Goal: Task Accomplishment & Management: Manage account settings

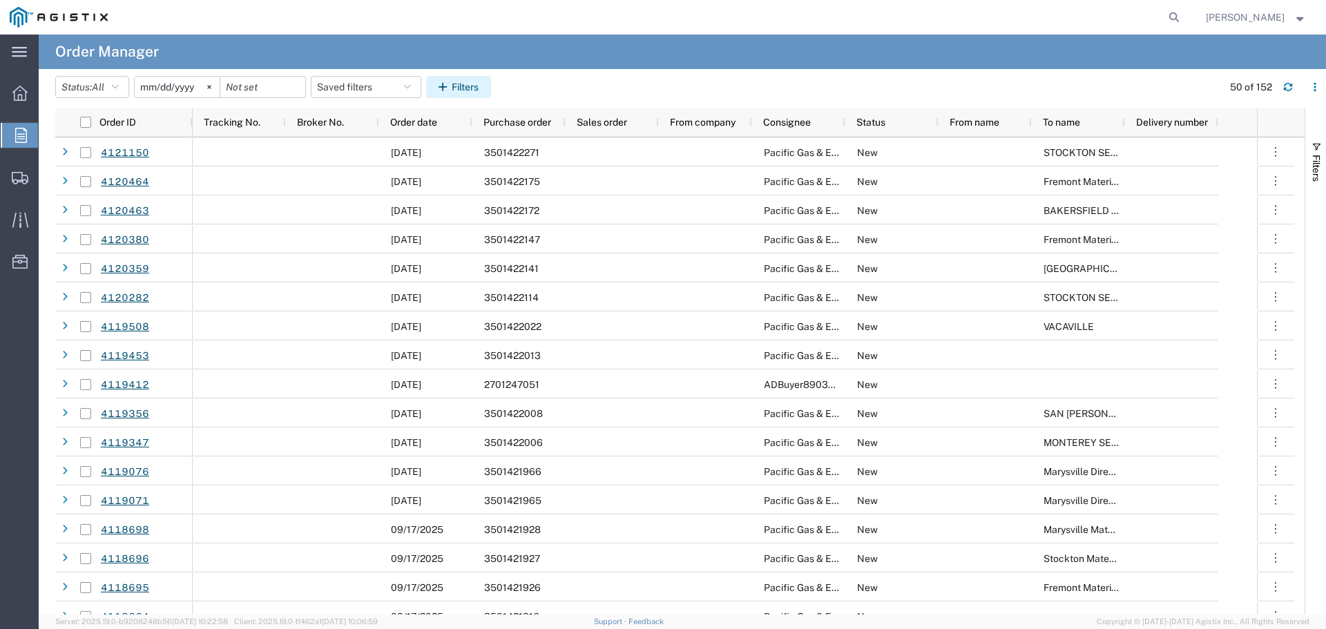
click at [473, 83] on button "Filters" at bounding box center [458, 87] width 65 height 22
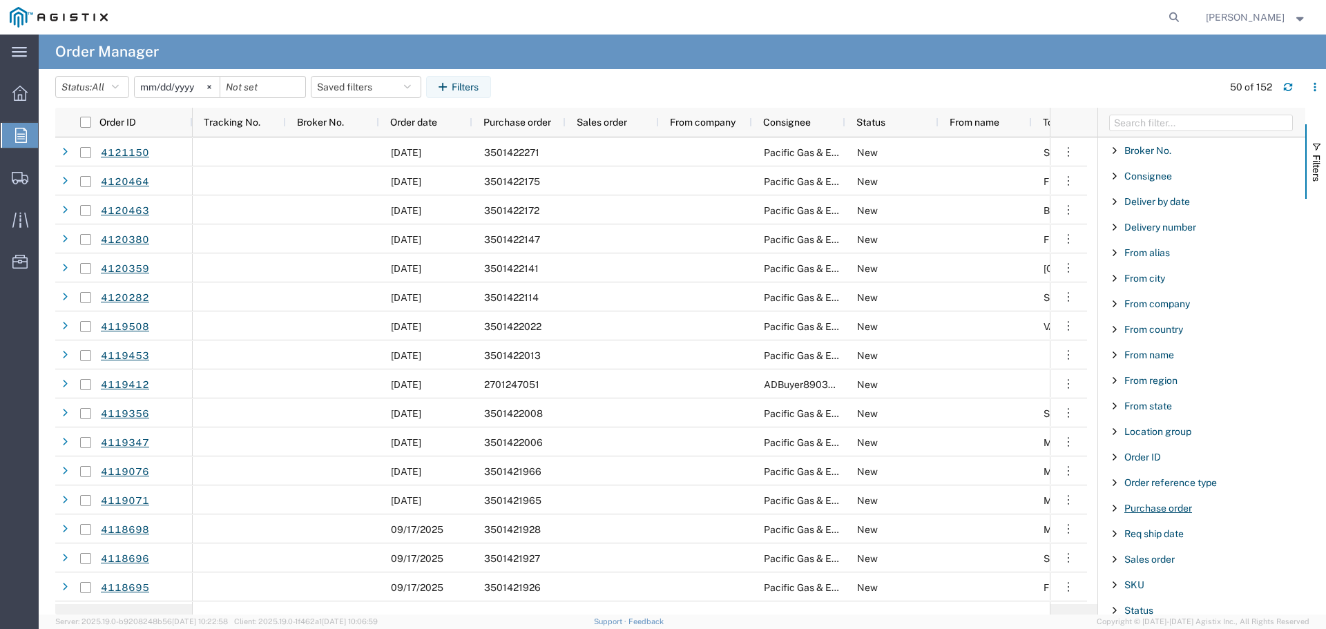
click at [1145, 507] on span "Purchase order" at bounding box center [1158, 508] width 68 height 11
click at [1166, 561] on input "Filter Value" at bounding box center [1206, 566] width 181 height 17
type input "3501411065"
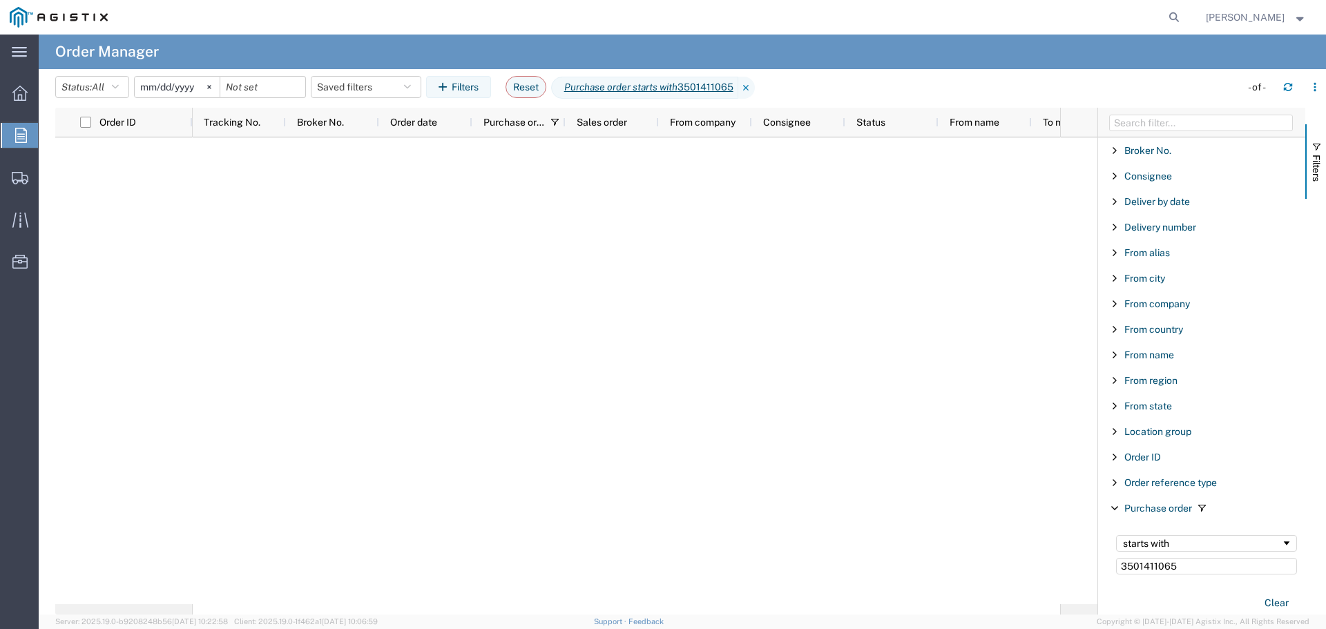
click at [173, 88] on input "[DATE]" at bounding box center [177, 87] width 85 height 21
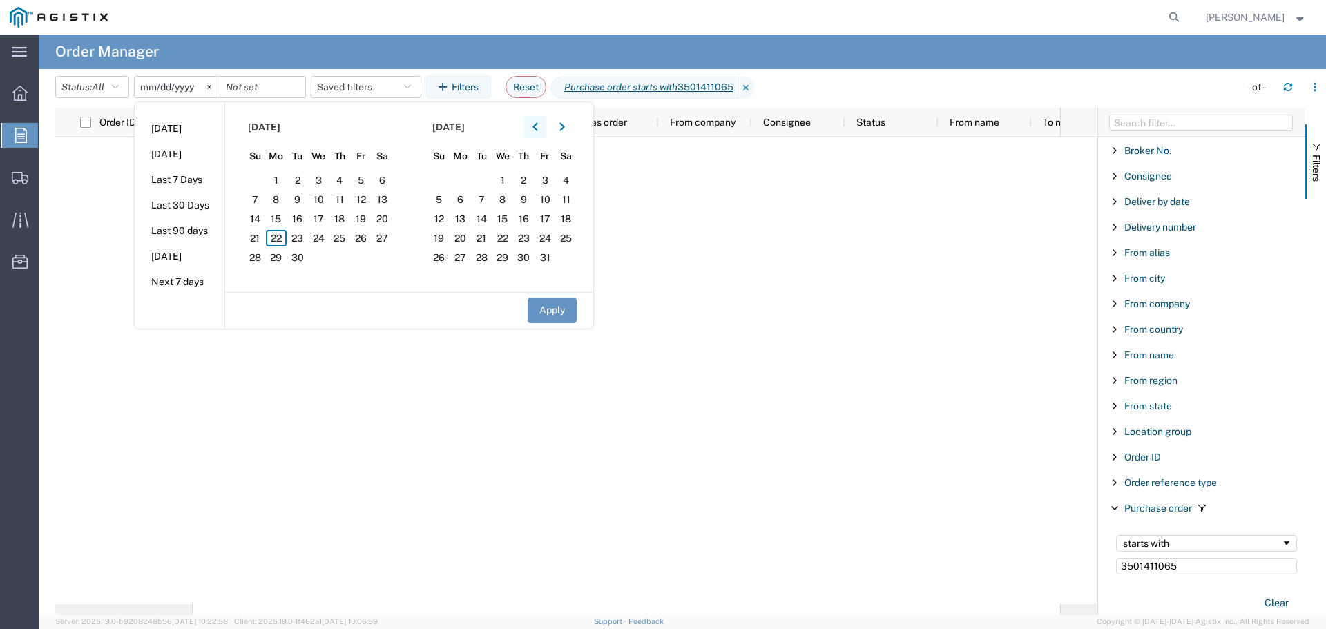
click at [538, 126] on icon "button" at bounding box center [535, 127] width 6 height 10
click at [303, 178] on span "1" at bounding box center [297, 180] width 21 height 17
click at [557, 309] on button "Apply" at bounding box center [551, 311] width 49 height 26
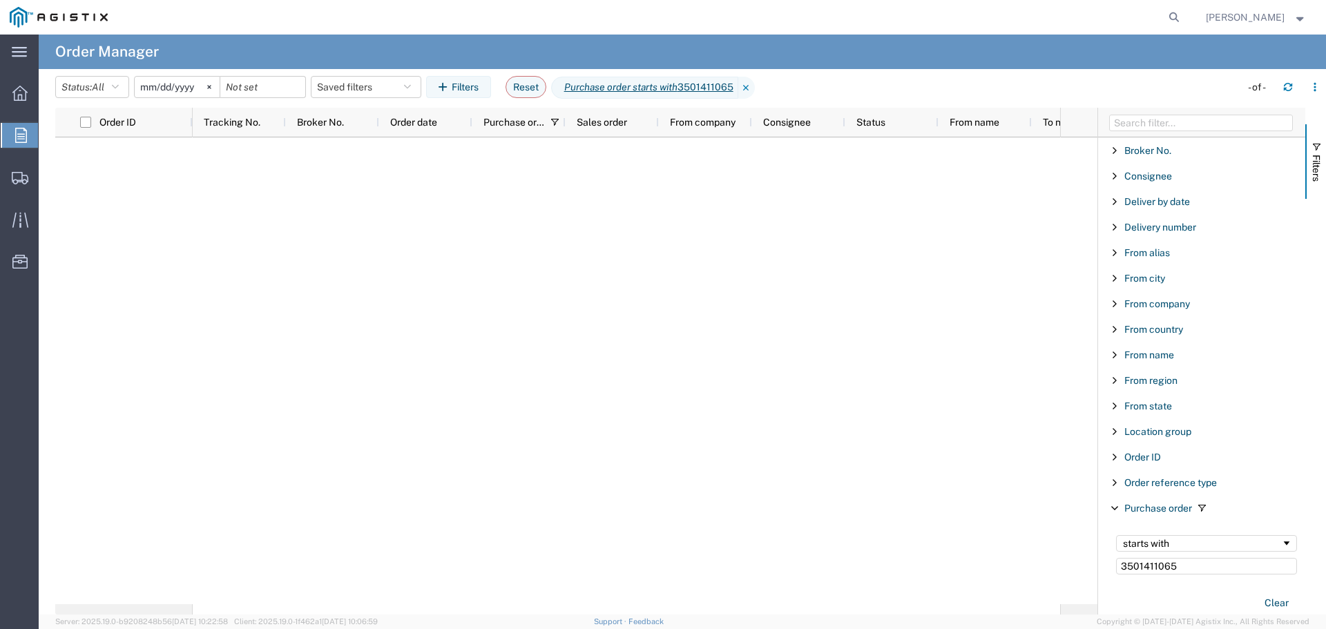
click at [178, 90] on input "[DATE]" at bounding box center [177, 87] width 85 height 21
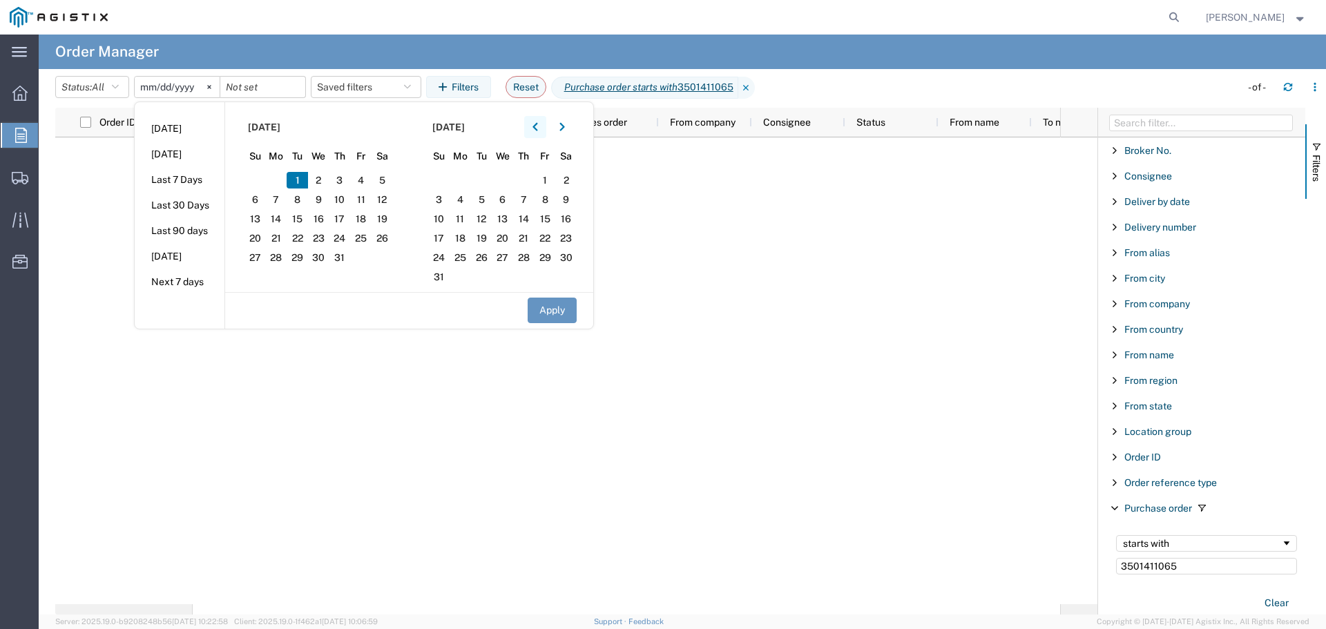
click at [536, 129] on button "button" at bounding box center [535, 127] width 22 height 22
click at [337, 181] on span "1" at bounding box center [339, 180] width 21 height 17
click at [342, 177] on span "1" at bounding box center [339, 180] width 21 height 17
click at [552, 311] on button "Apply" at bounding box center [551, 311] width 49 height 26
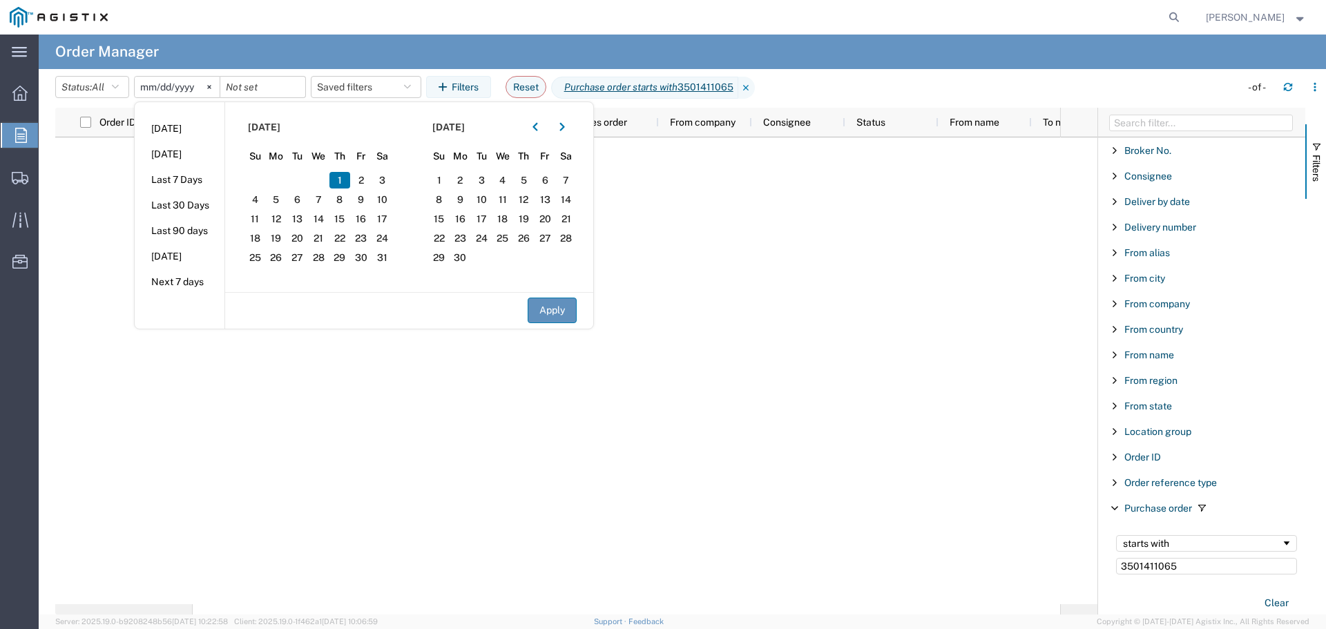
type input "[DATE]"
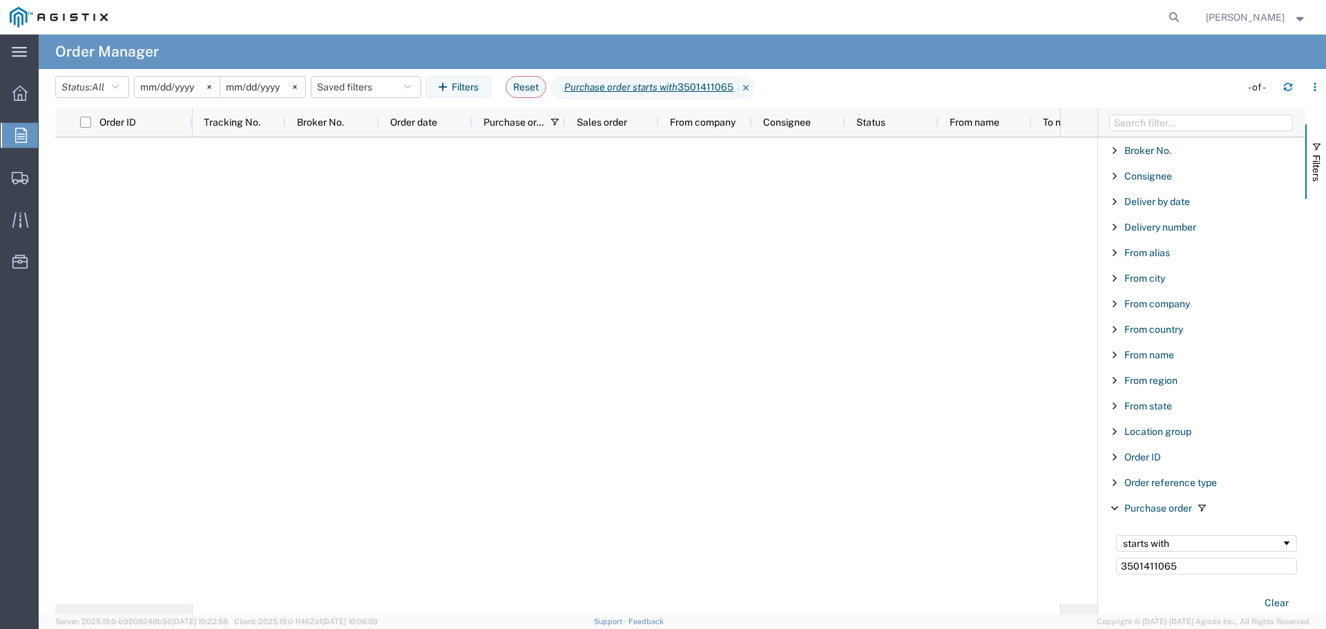
click at [186, 93] on input "[DATE]" at bounding box center [177, 87] width 85 height 21
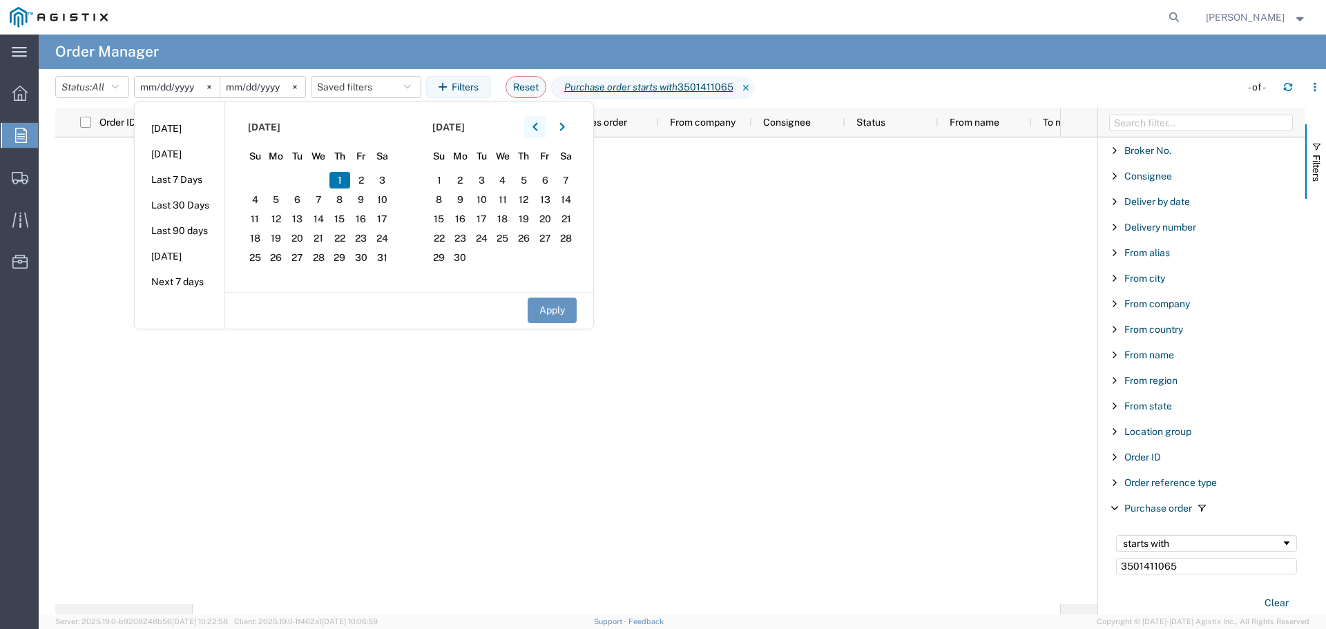
click at [537, 126] on icon "button" at bounding box center [534, 127] width 5 height 8
click at [537, 125] on icon "button" at bounding box center [534, 127] width 5 height 8
click at [387, 177] on span "1" at bounding box center [381, 180] width 21 height 17
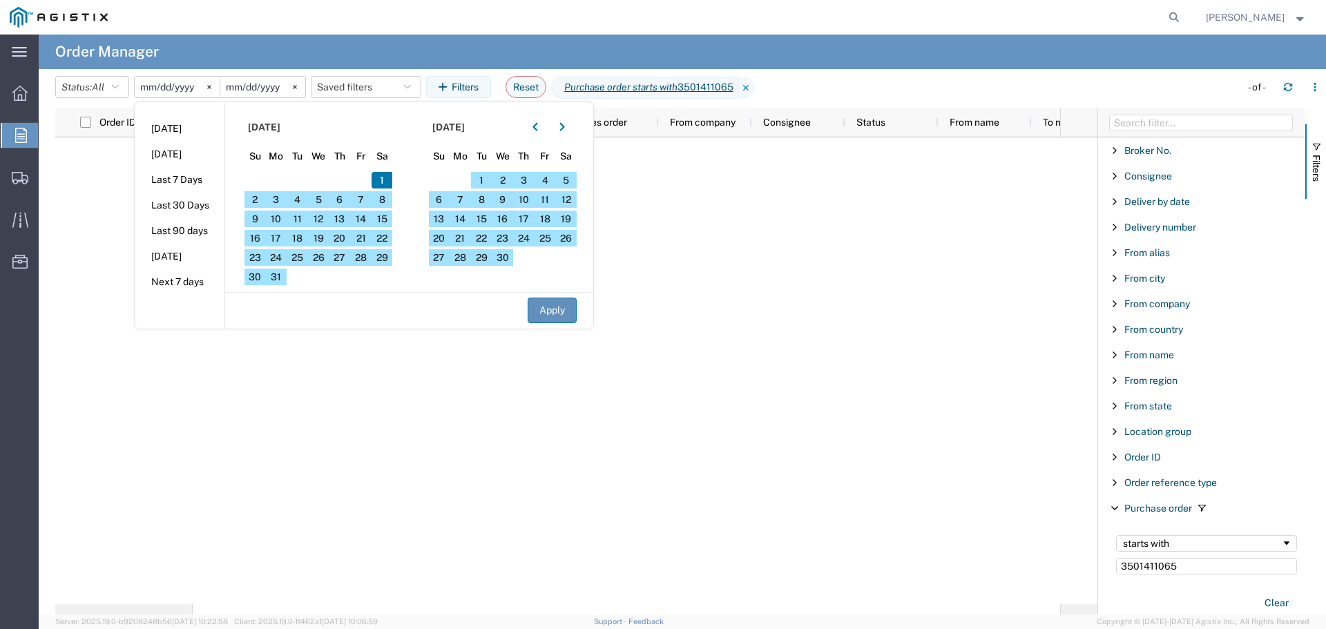
click at [546, 307] on button "Apply" at bounding box center [551, 311] width 49 height 26
type input "[DATE]"
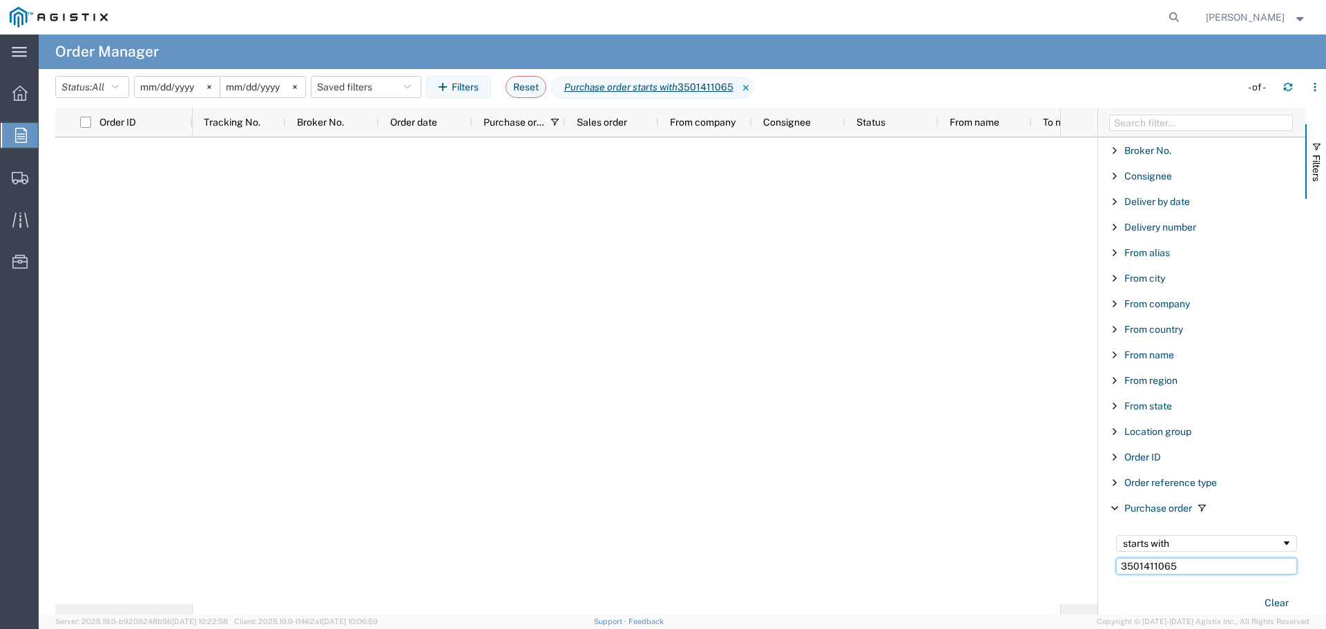
click at [1181, 573] on input "3501411065" at bounding box center [1206, 566] width 181 height 17
type input "3501411"
click at [184, 93] on input "[DATE]" at bounding box center [177, 87] width 85 height 21
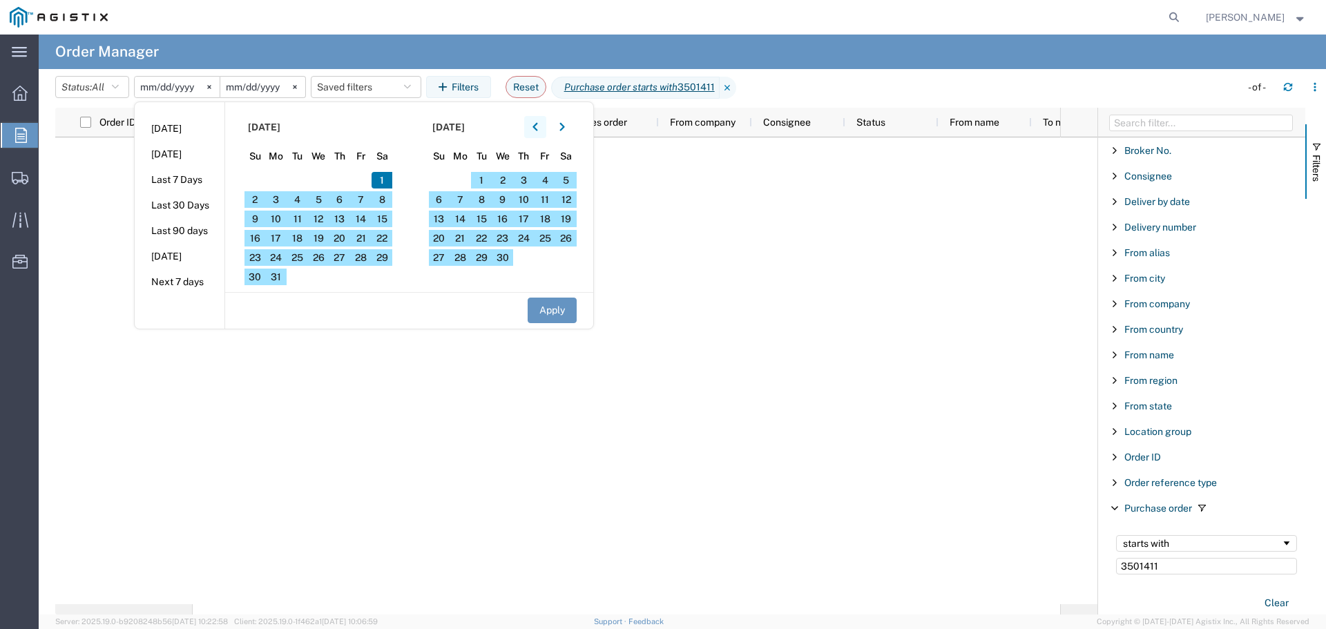
click at [537, 129] on icon "button" at bounding box center [534, 127] width 5 height 8
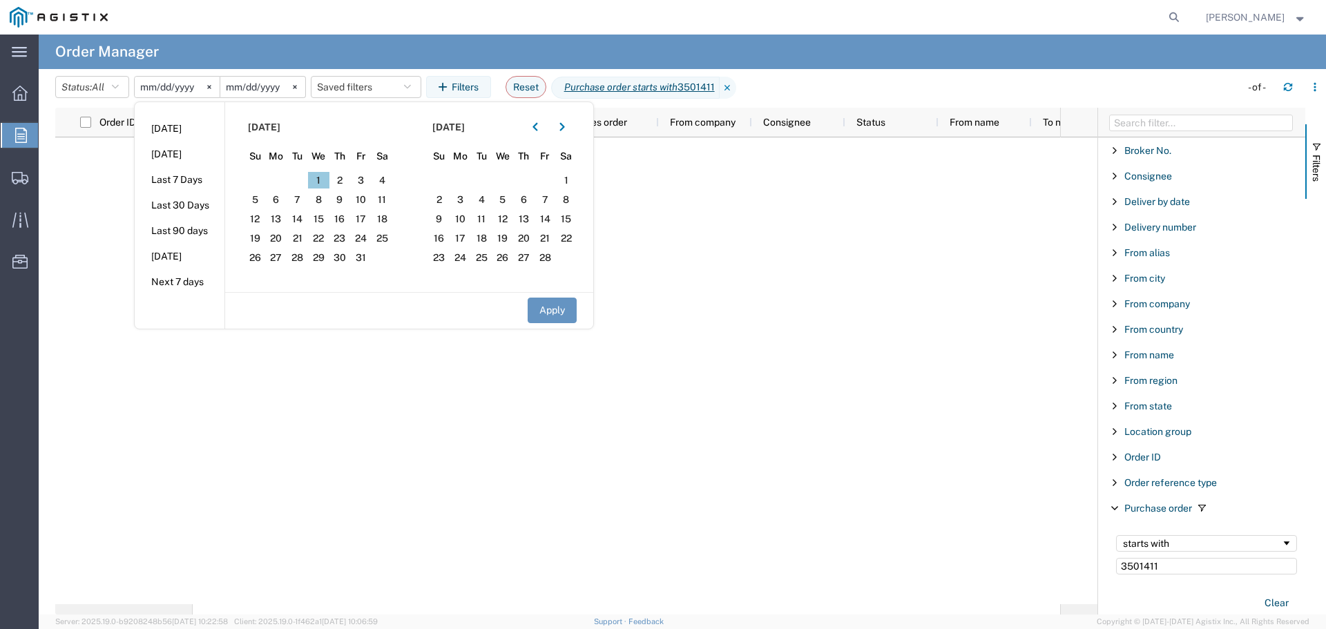
click at [327, 182] on span "1" at bounding box center [318, 180] width 21 height 17
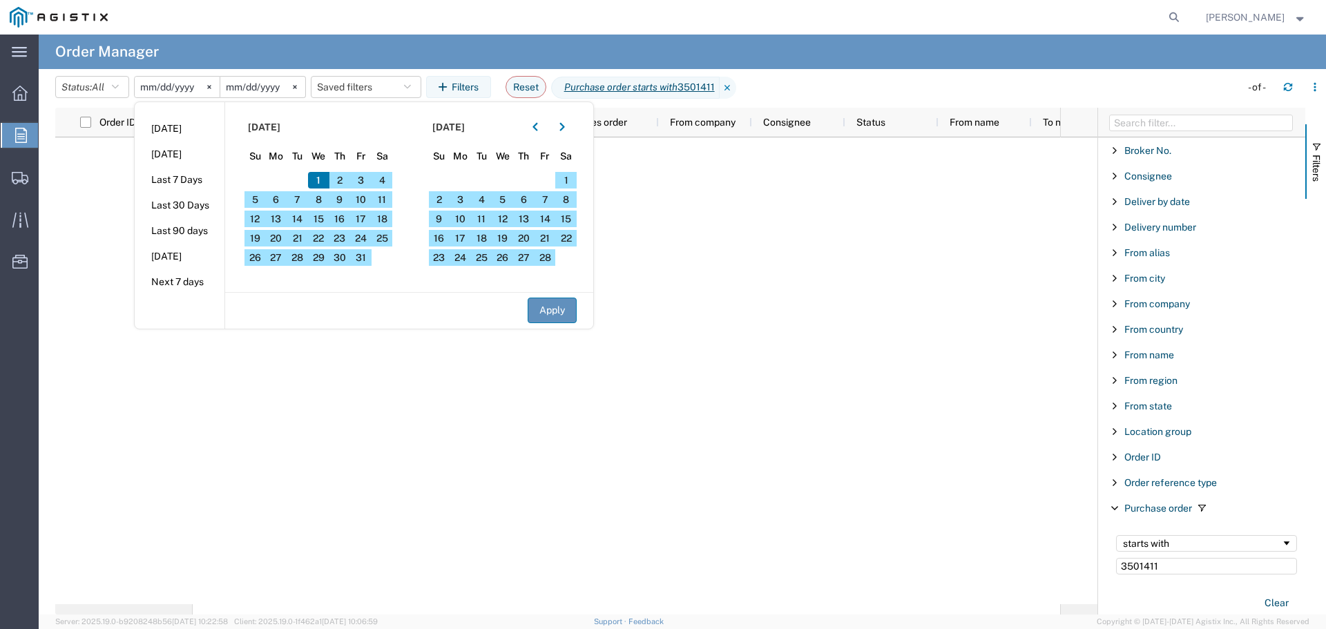
click at [546, 307] on button "Apply" at bounding box center [551, 311] width 49 height 26
type input "[DATE]"
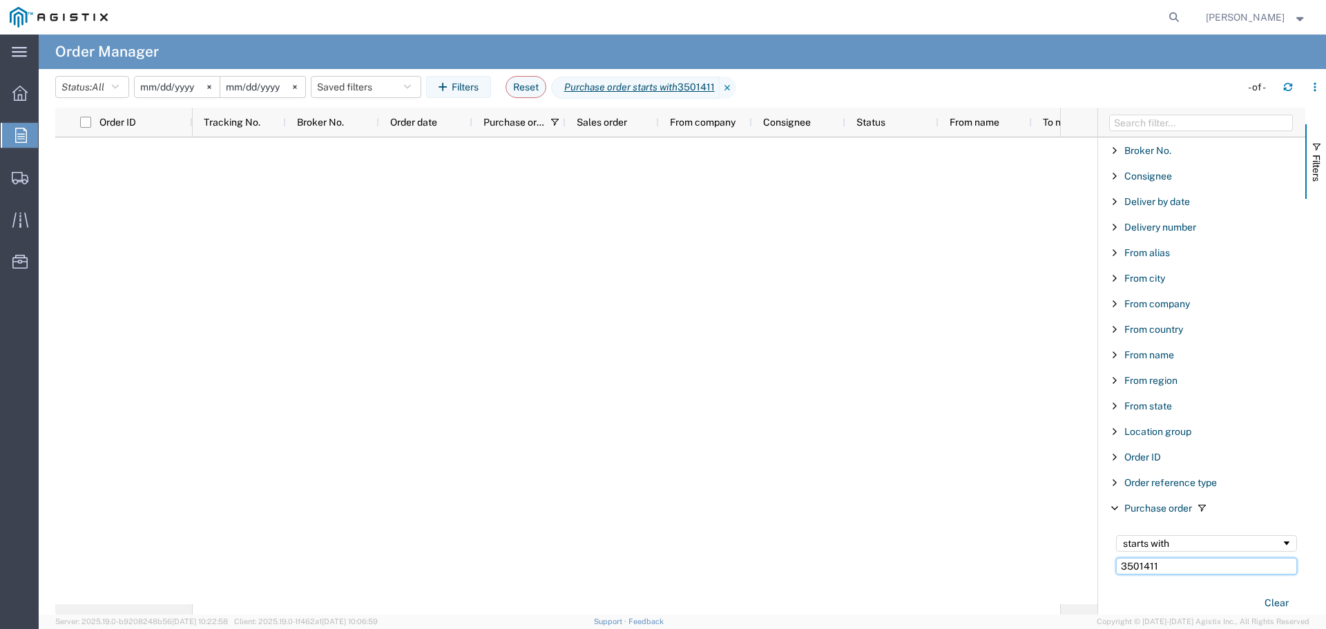
click at [1165, 565] on input "3501411" at bounding box center [1206, 566] width 181 height 17
type input "350141"
click at [187, 88] on input "[DATE]" at bounding box center [177, 87] width 85 height 21
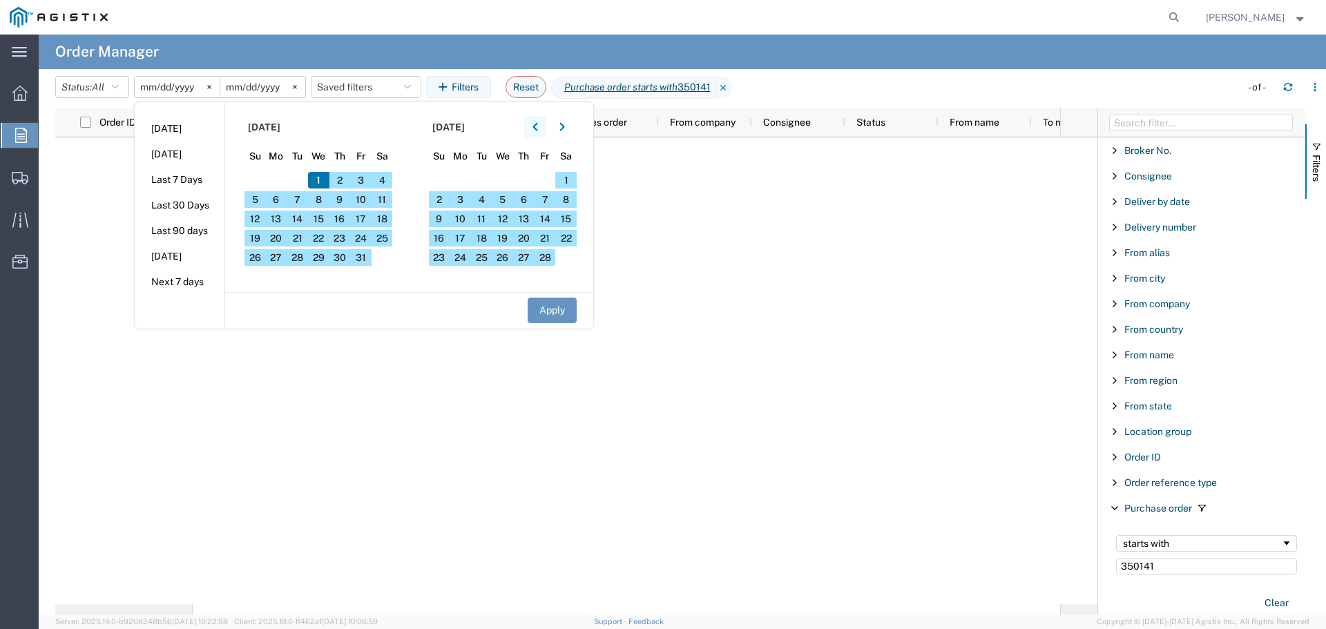
click at [538, 127] on icon "button" at bounding box center [535, 127] width 6 height 10
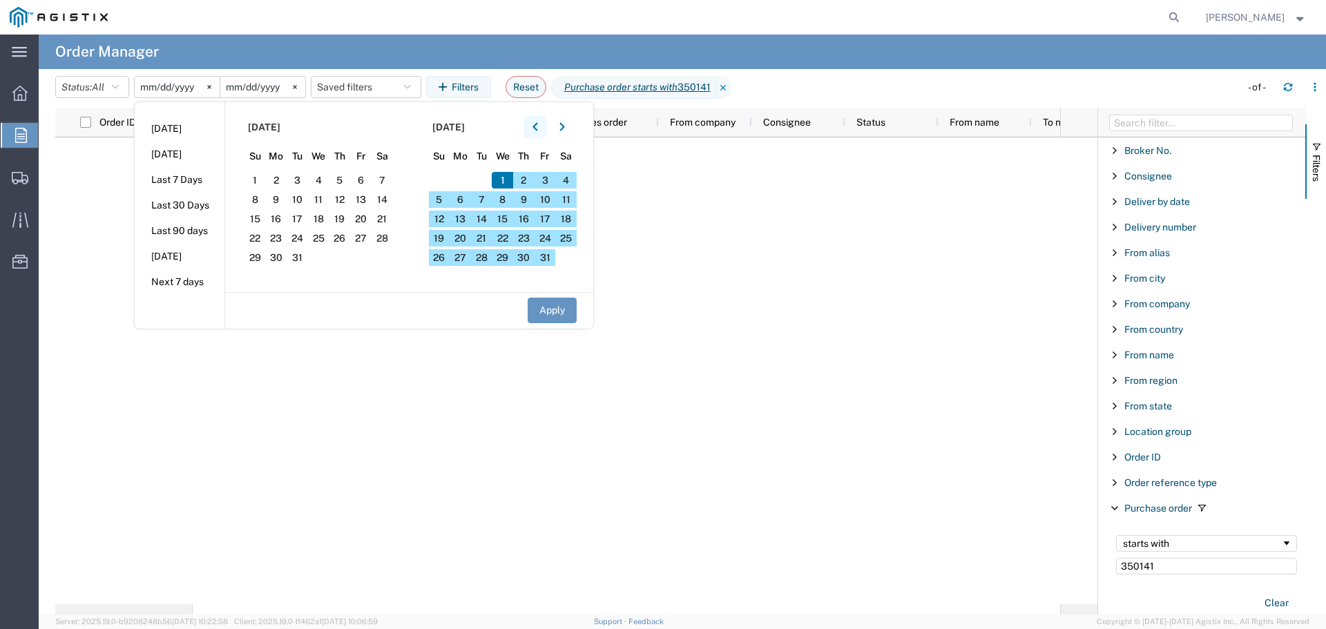
click at [538, 127] on icon "button" at bounding box center [535, 127] width 6 height 10
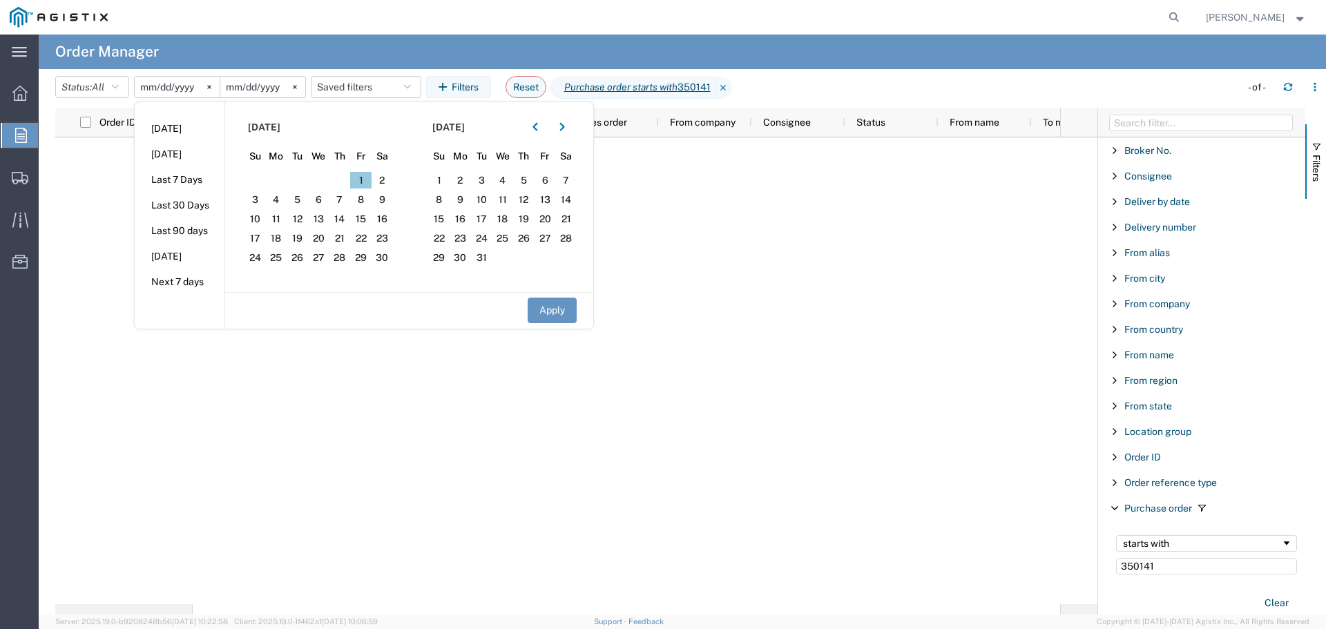
click at [368, 182] on span "1" at bounding box center [360, 180] width 21 height 17
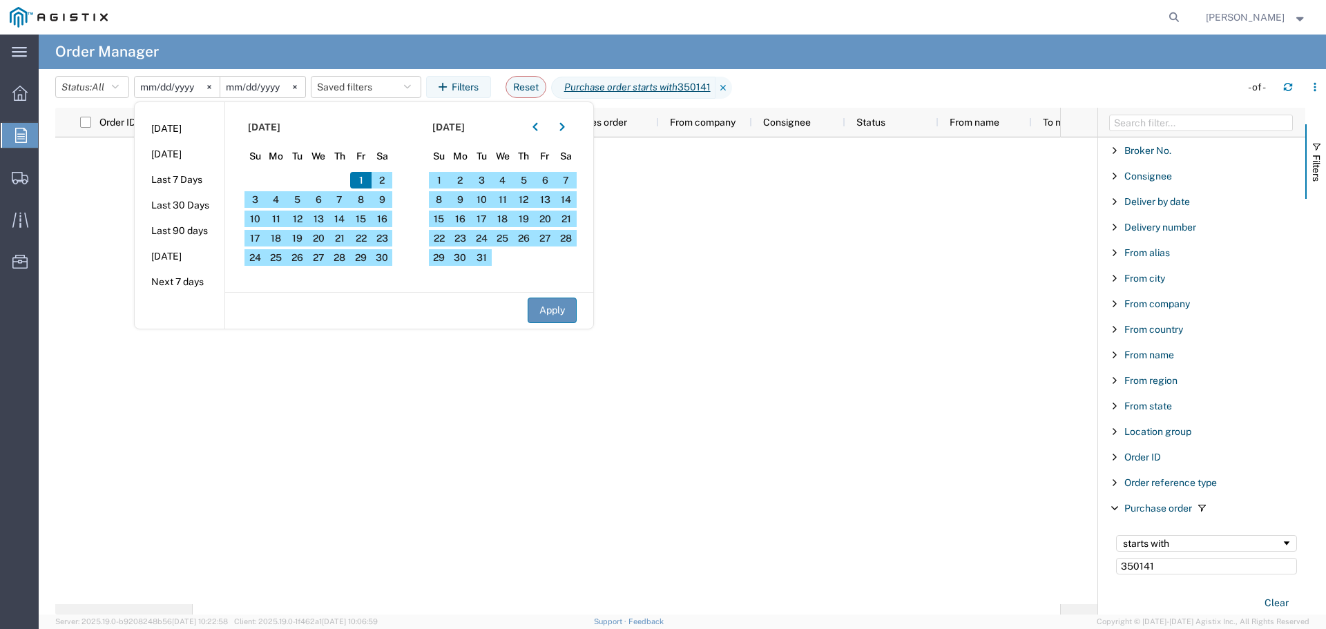
click at [548, 317] on button "Apply" at bounding box center [551, 311] width 49 height 26
type input "[DATE]"
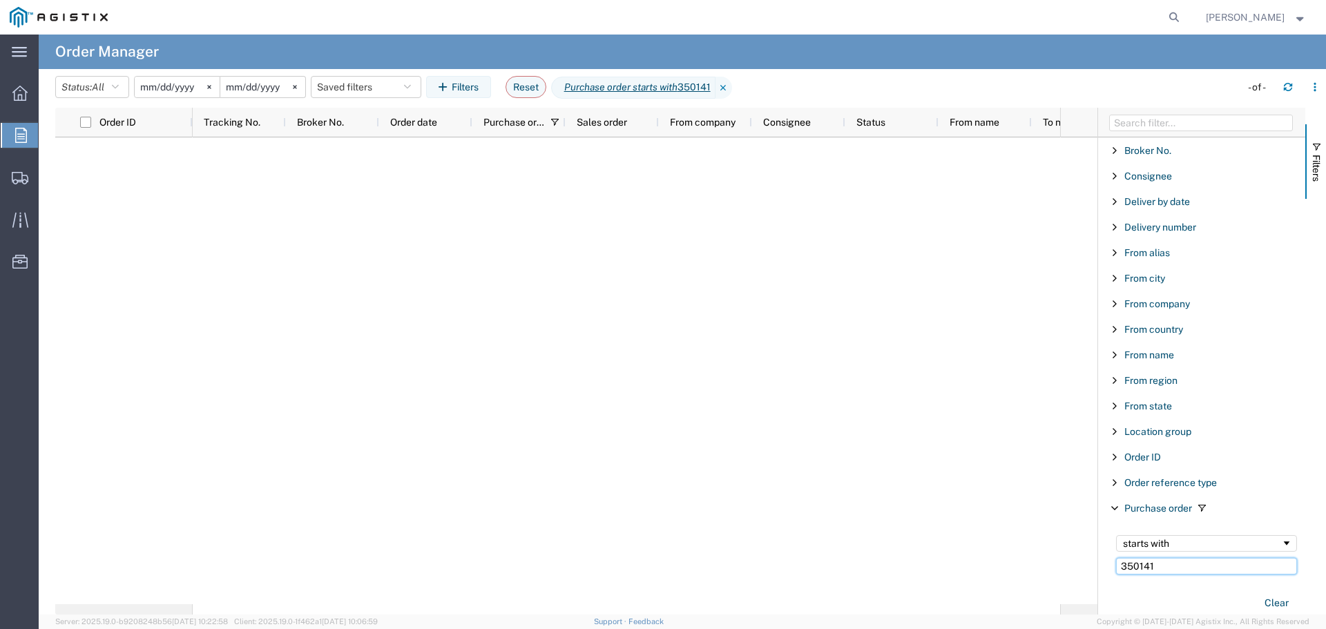
click at [1173, 564] on input "350141" at bounding box center [1206, 566] width 181 height 17
type input "35014"
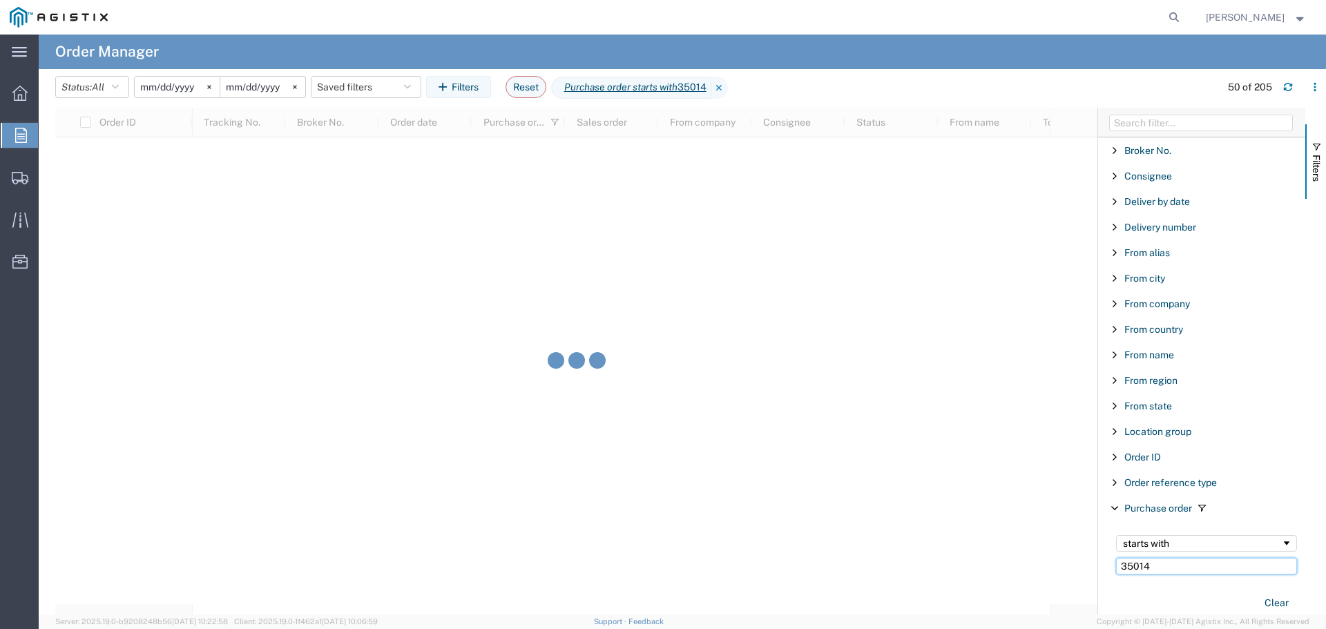
scroll to position [5125, 0]
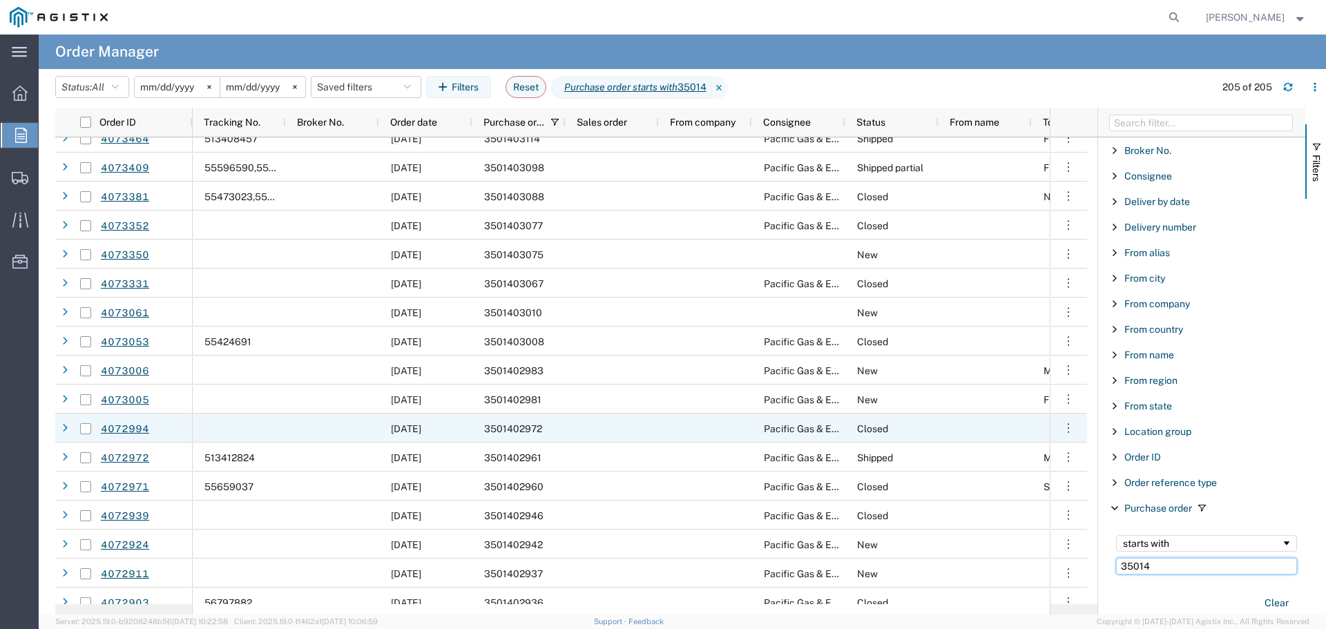
scroll to position [1543, 0]
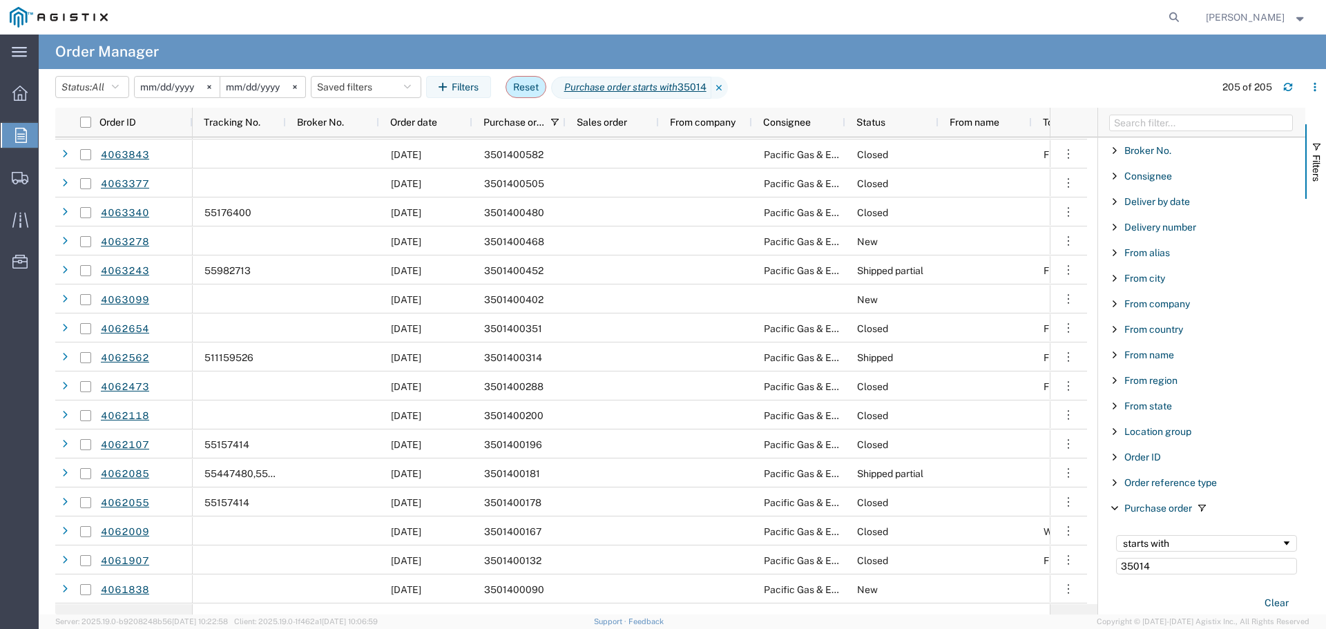
click at [537, 79] on button "Reset" at bounding box center [525, 87] width 41 height 22
type input "[DATE]"
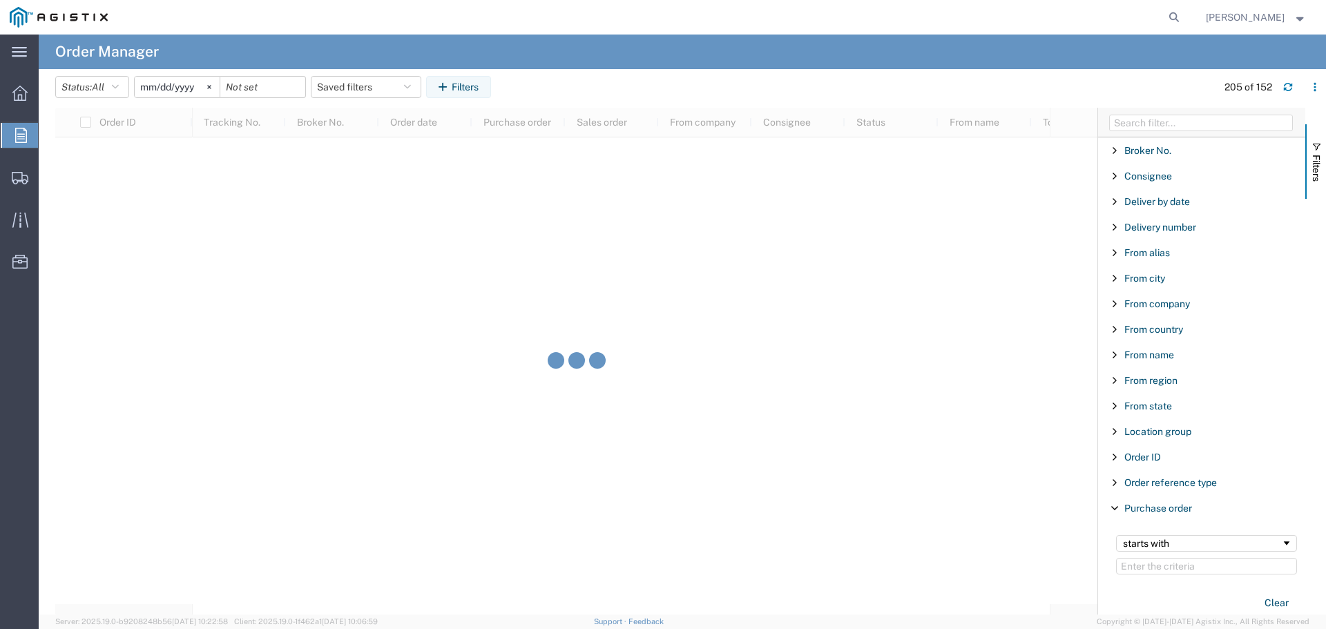
scroll to position [3941, 0]
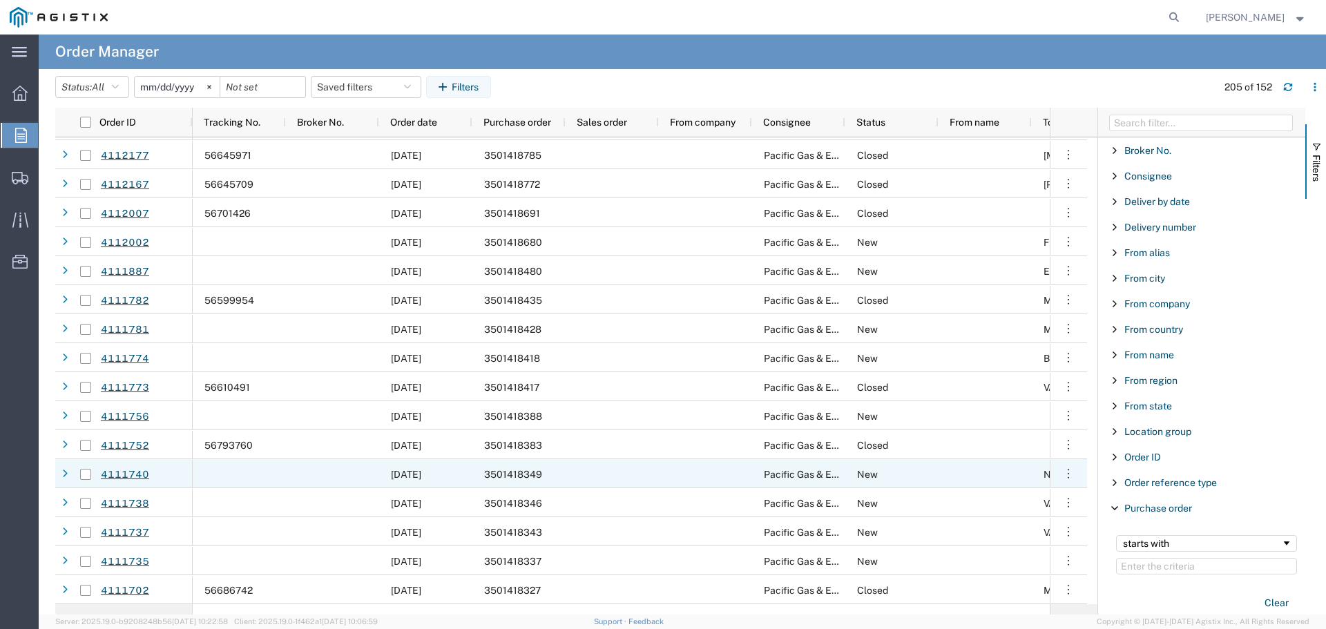
scroll to position [3942, 0]
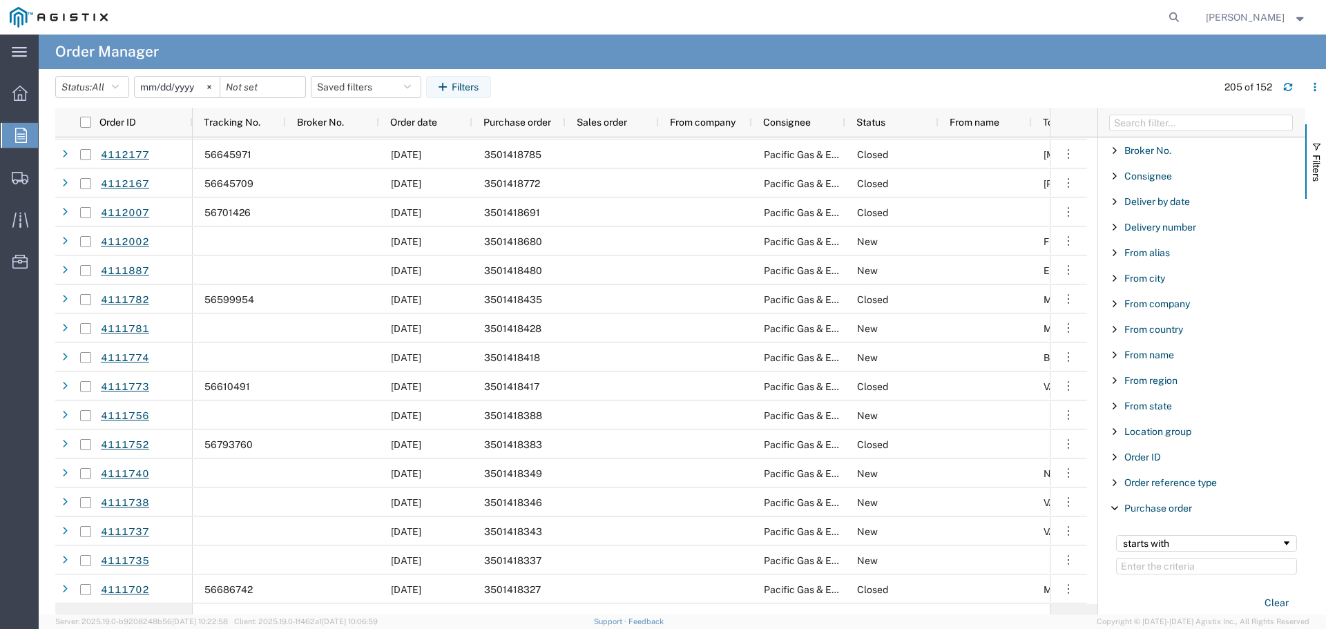
click at [181, 88] on input "[DATE]" at bounding box center [177, 87] width 85 height 21
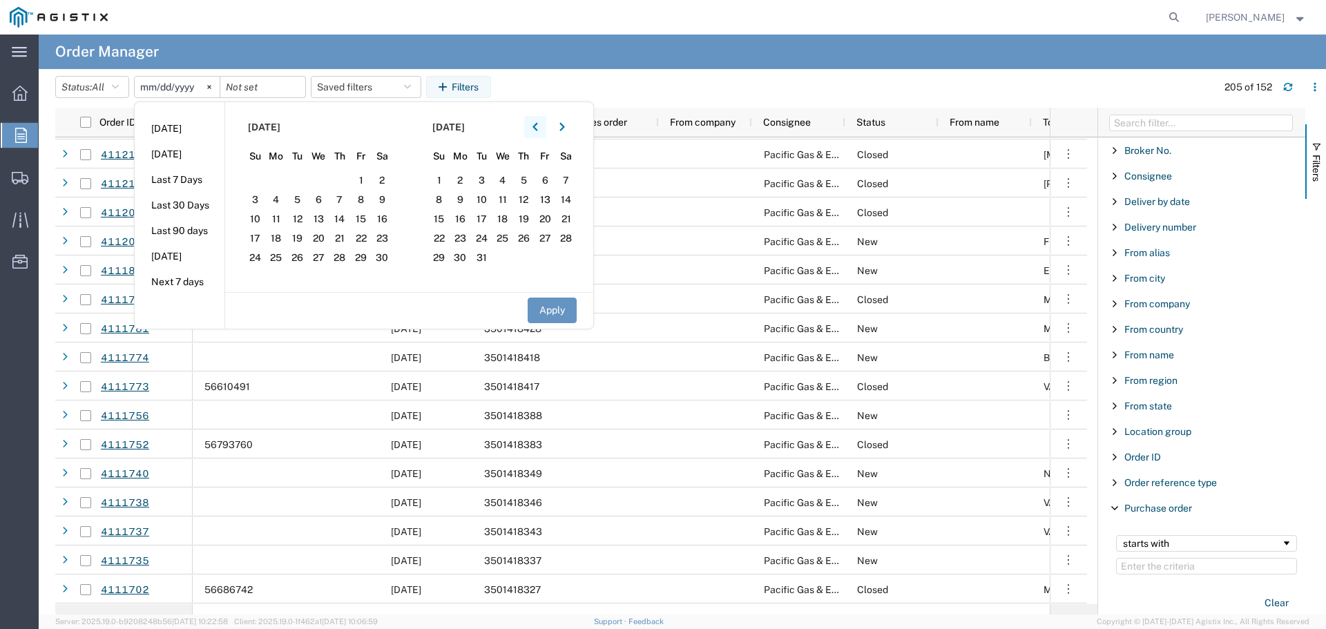
click at [537, 124] on icon "button" at bounding box center [534, 127] width 5 height 8
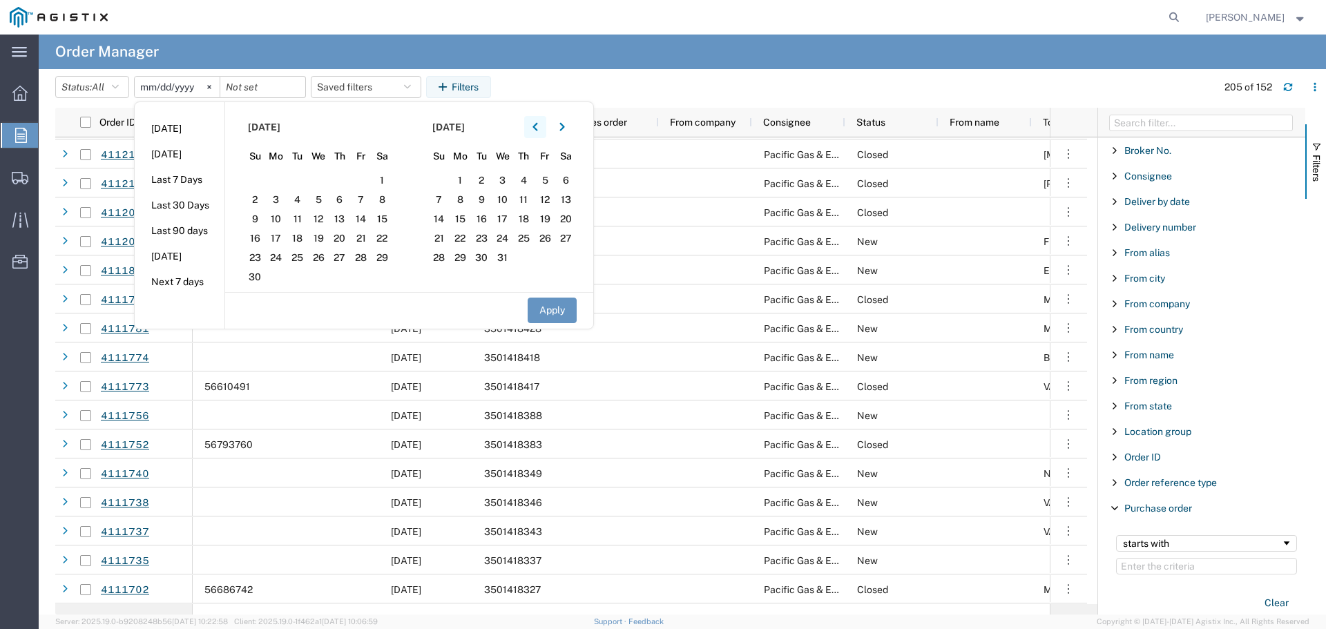
click at [537, 124] on icon "button" at bounding box center [534, 127] width 5 height 8
click at [538, 123] on icon "button" at bounding box center [535, 127] width 6 height 10
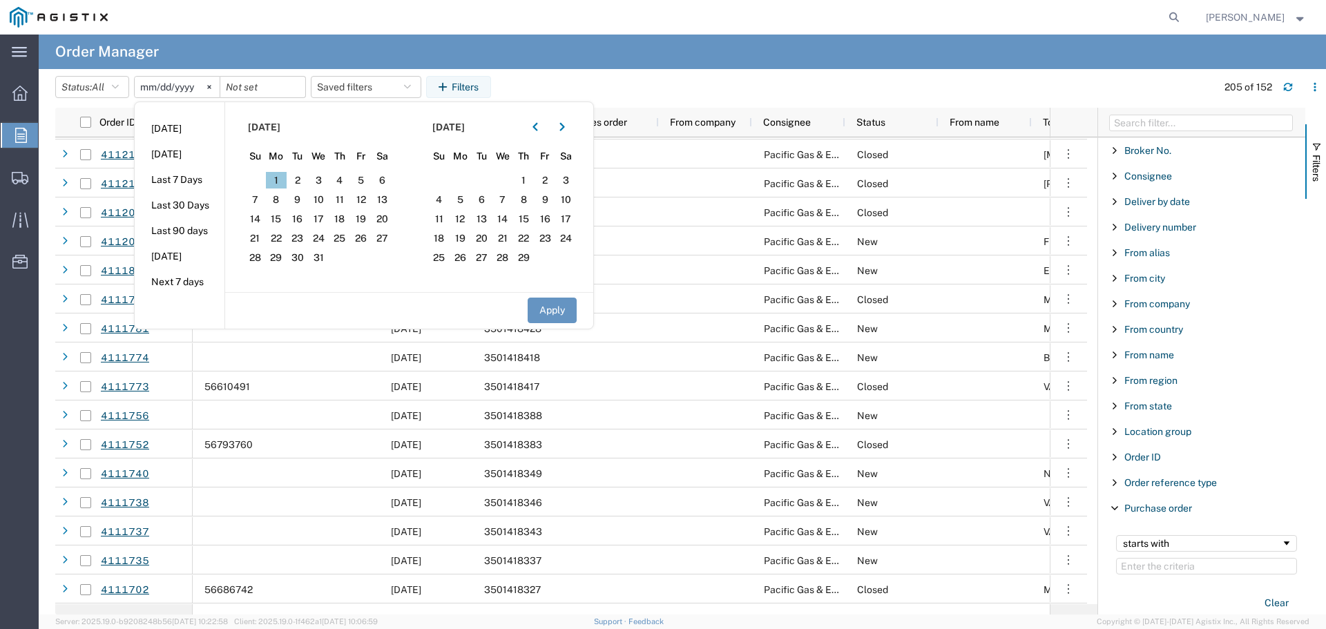
click at [280, 179] on span "1" at bounding box center [276, 180] width 21 height 17
click at [534, 313] on button "Apply" at bounding box center [551, 311] width 49 height 26
type input "[DATE]"
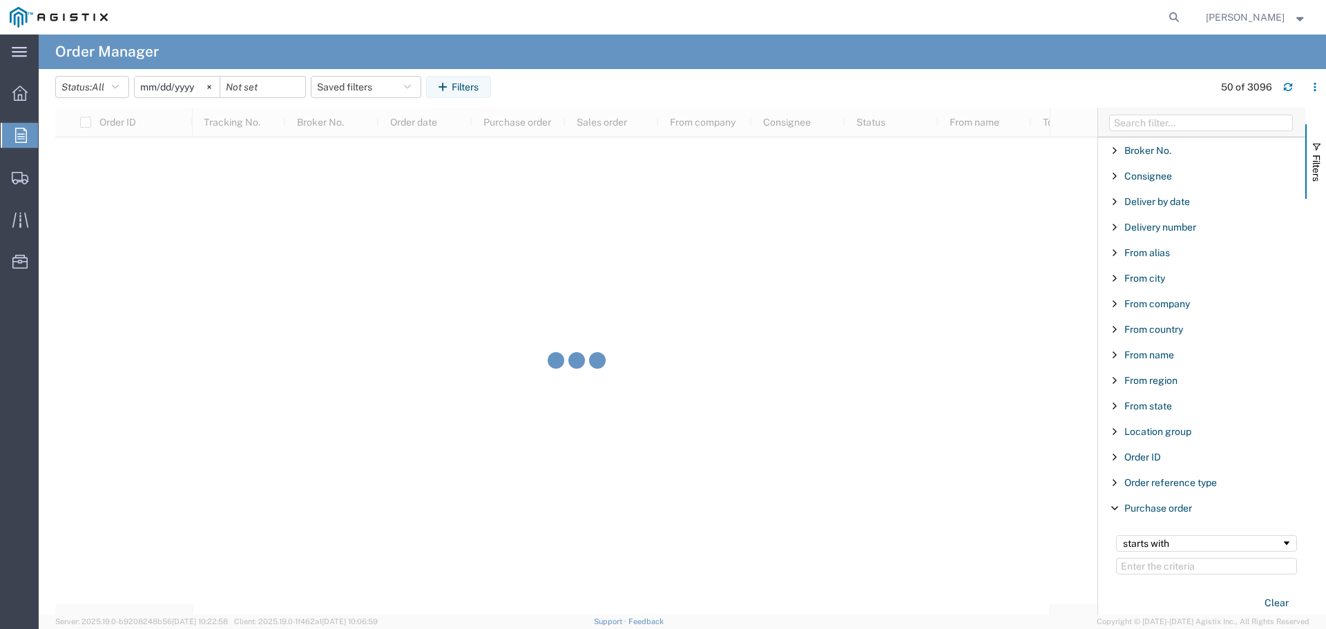
scroll to position [89310, 0]
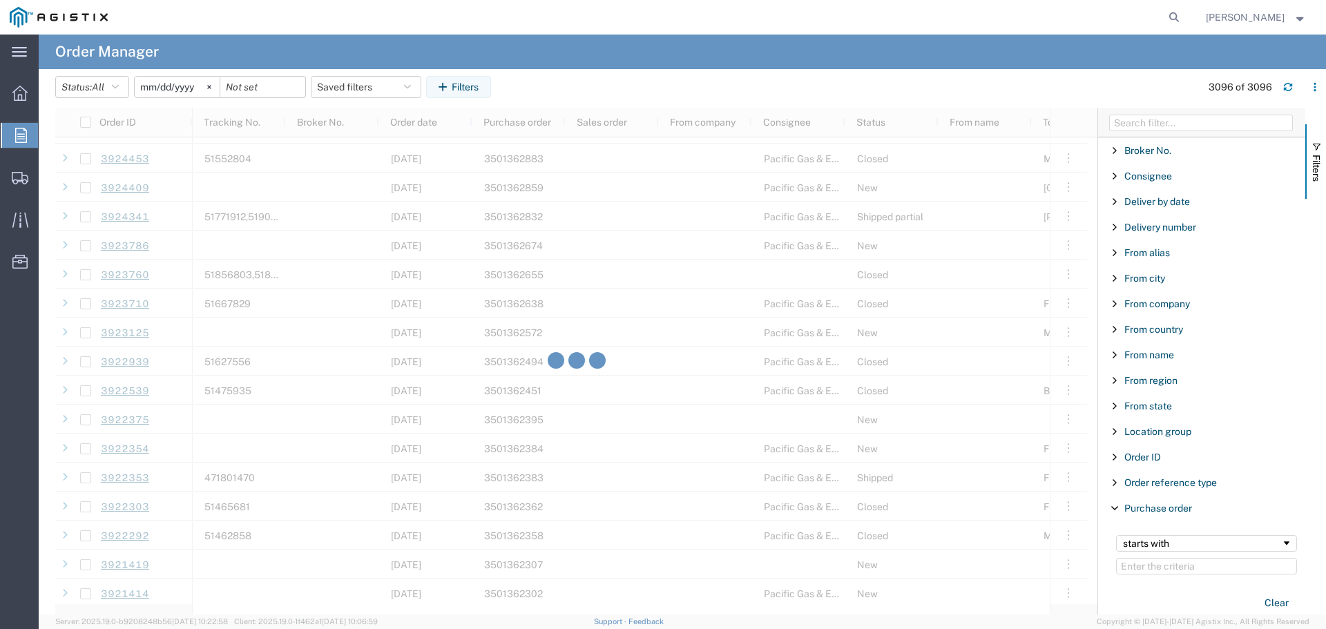
click at [1092, 391] on div at bounding box center [576, 361] width 1042 height 507
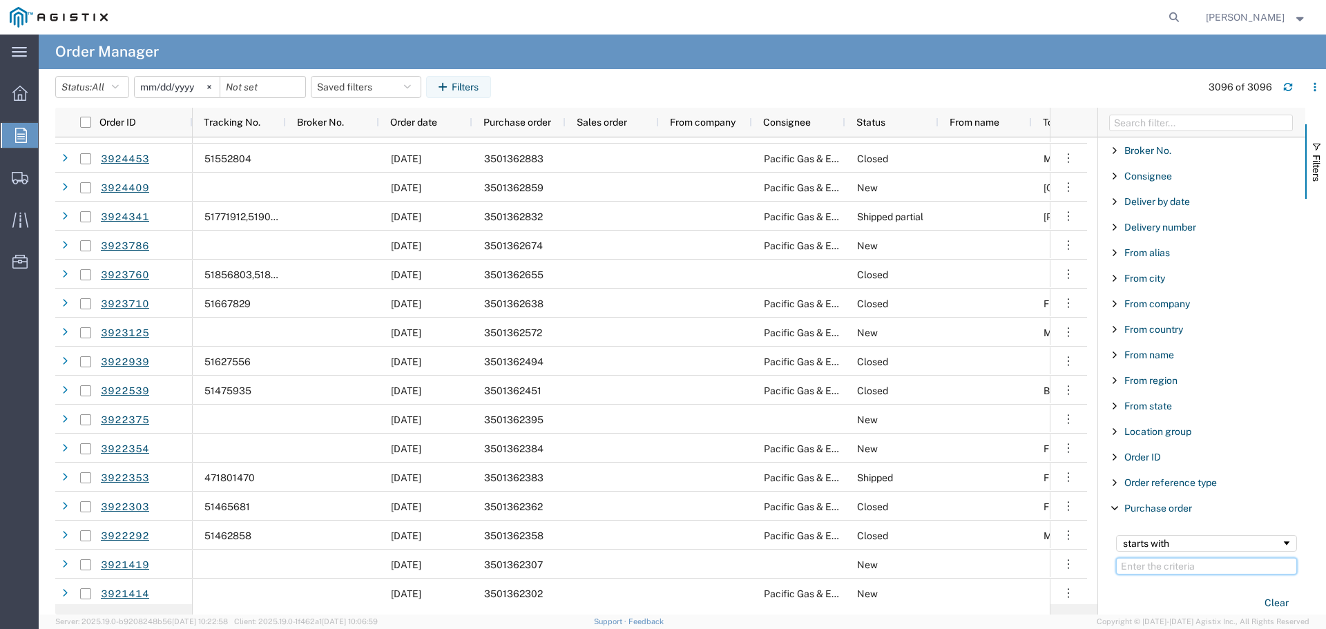
click at [1163, 570] on input "Filter Value" at bounding box center [1206, 566] width 181 height 17
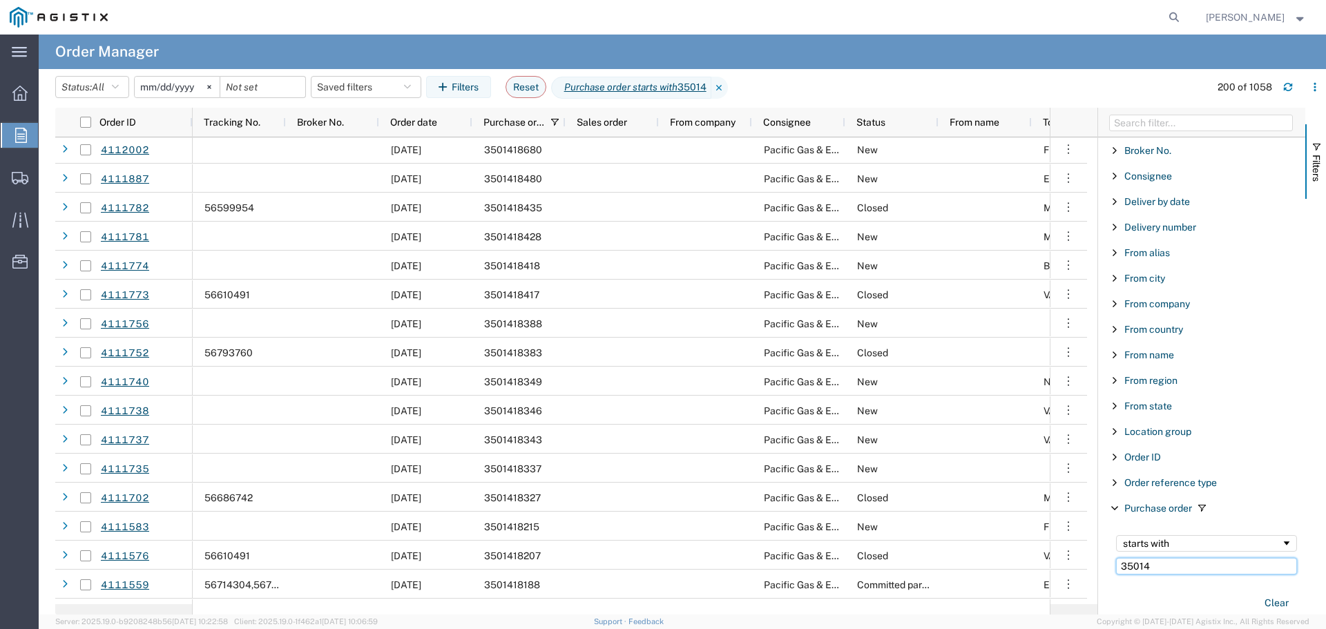
click at [1168, 569] on input "35014" at bounding box center [1206, 566] width 181 height 17
type input "3501411"
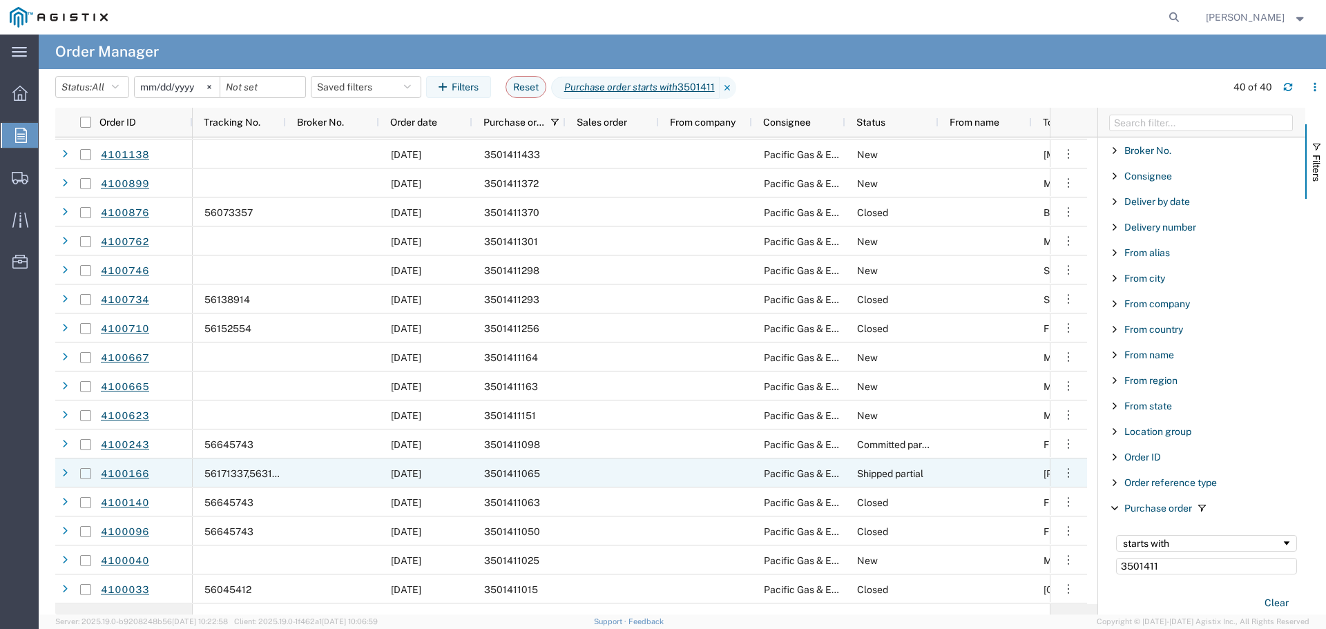
click at [86, 472] on input "Press Space to toggle row selection (unchecked)" at bounding box center [85, 473] width 11 height 11
checkbox input "true"
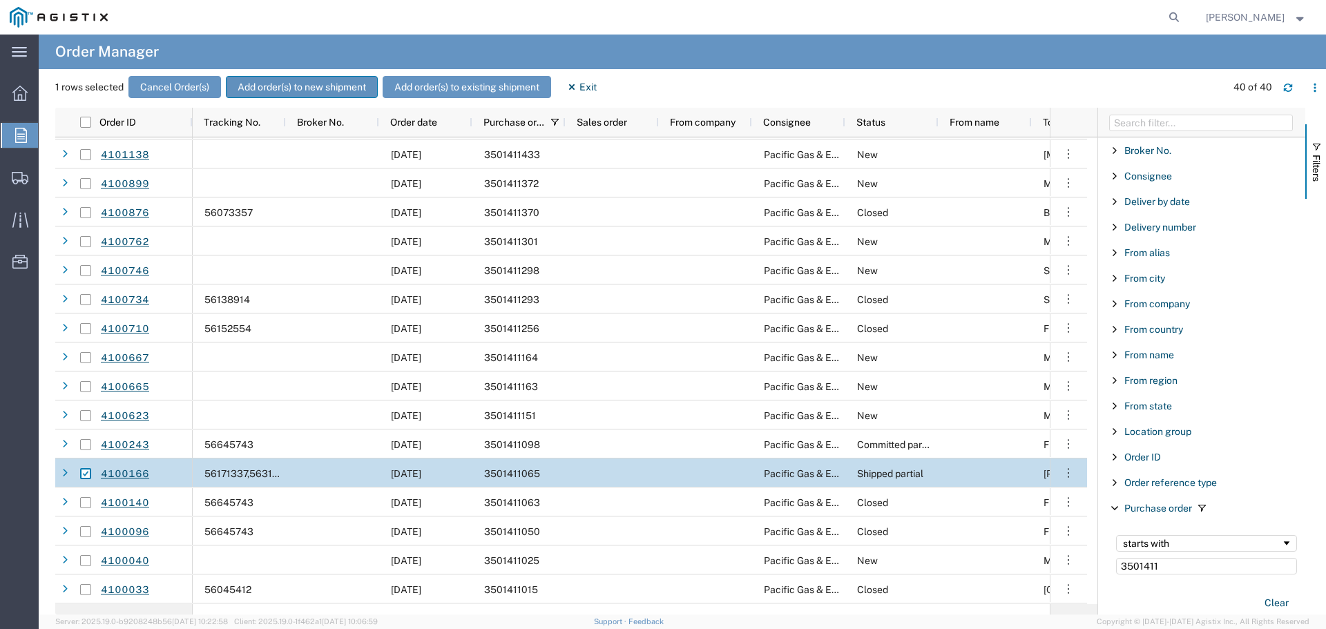
click at [317, 92] on button "Add order(s) to new shipment" at bounding box center [302, 87] width 152 height 22
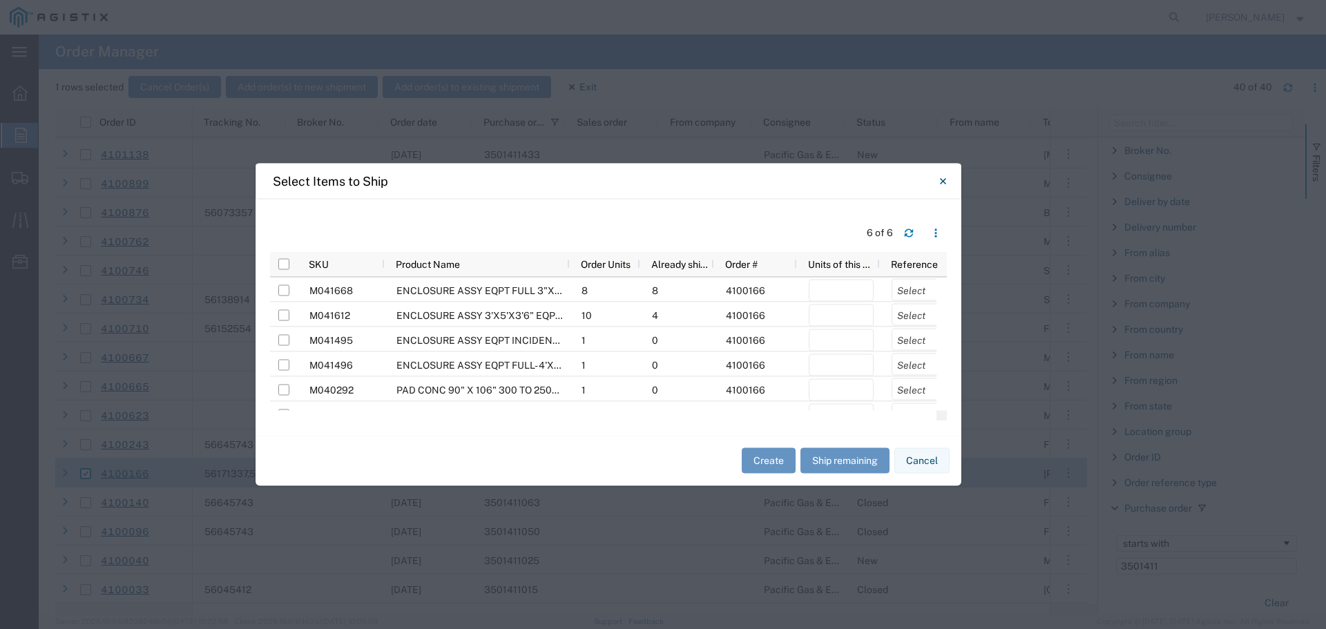
drag, startPoint x: 855, startPoint y: 171, endPoint x: 801, endPoint y: 181, distance: 55.4
click at [801, 181] on div "Select Items to Ship" at bounding box center [608, 181] width 706 height 36
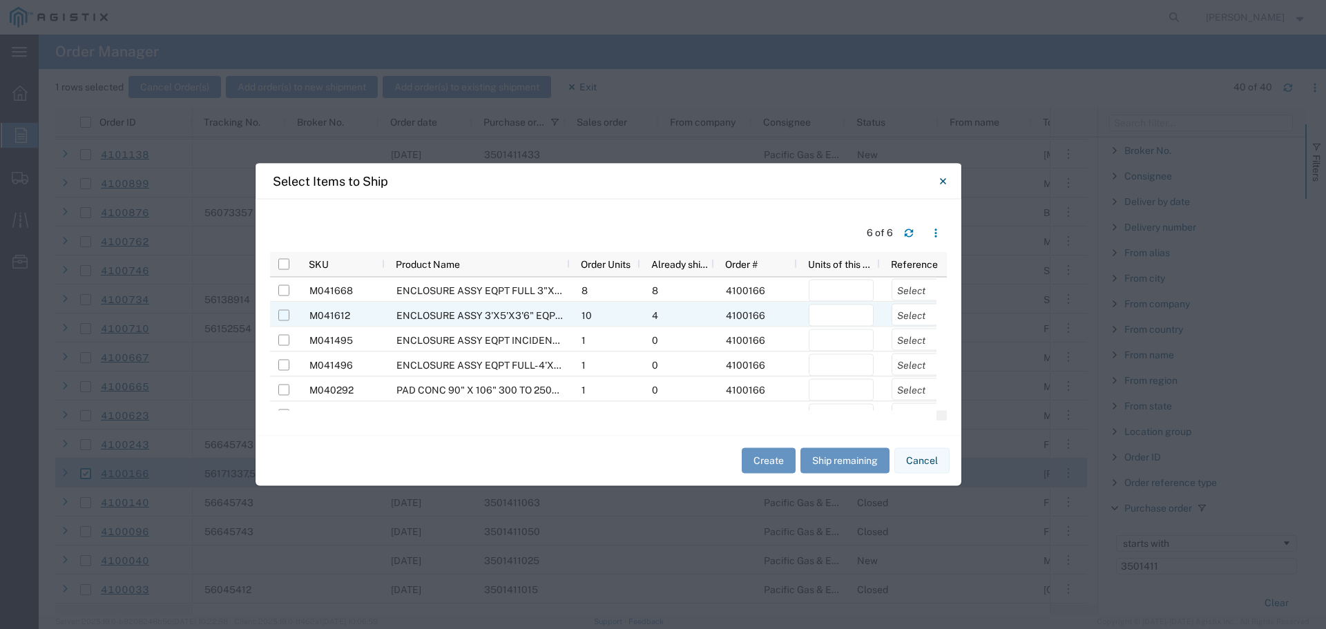
click at [289, 313] on input "Press Space to toggle row selection (unchecked)" at bounding box center [283, 314] width 11 height 11
checkbox input "true"
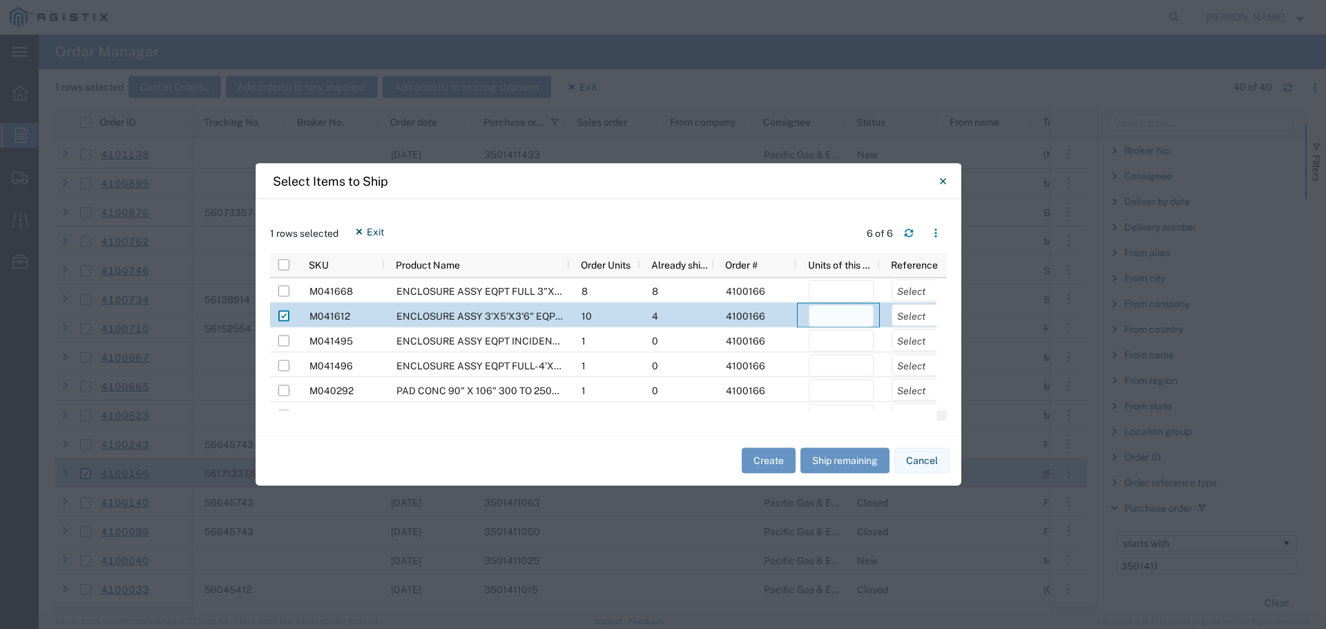
click at [835, 317] on input "number" at bounding box center [840, 315] width 65 height 22
type input "4"
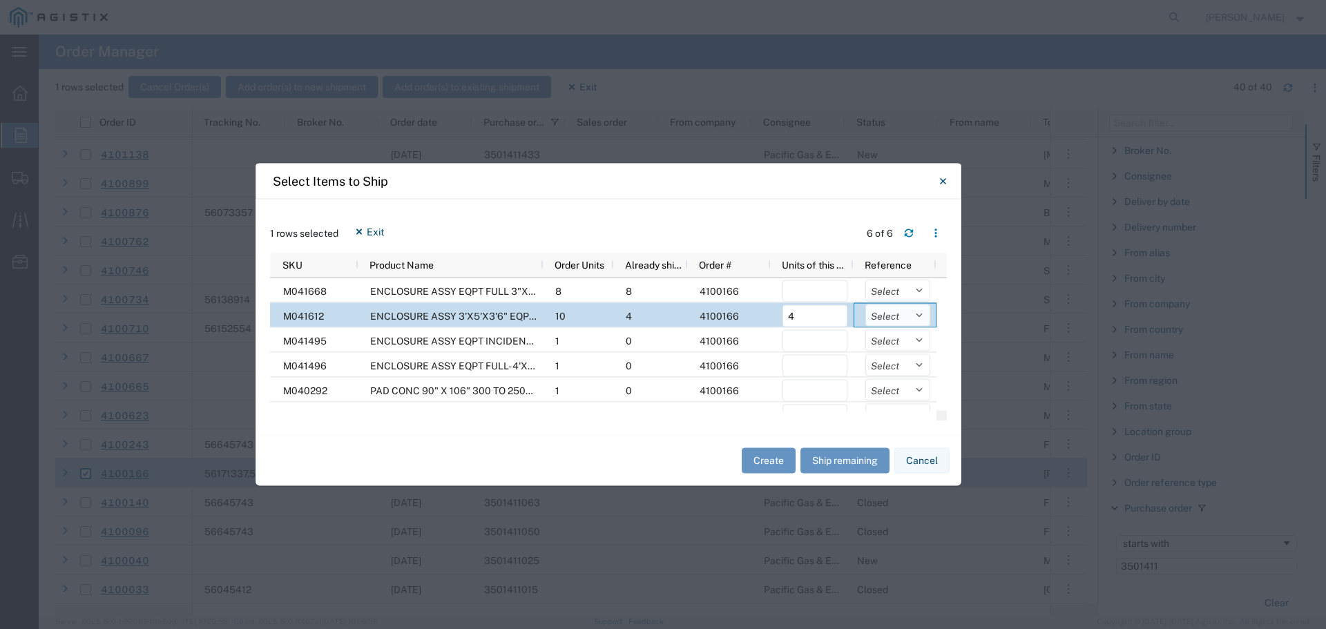
click at [894, 314] on select "Select Purchase Order Delivery Number" at bounding box center [897, 315] width 65 height 22
select select "PURCHORD"
click at [865, 304] on select "Select Purchase Order Delivery Number" at bounding box center [897, 315] width 65 height 22
click at [770, 460] on button "Create" at bounding box center [769, 461] width 54 height 26
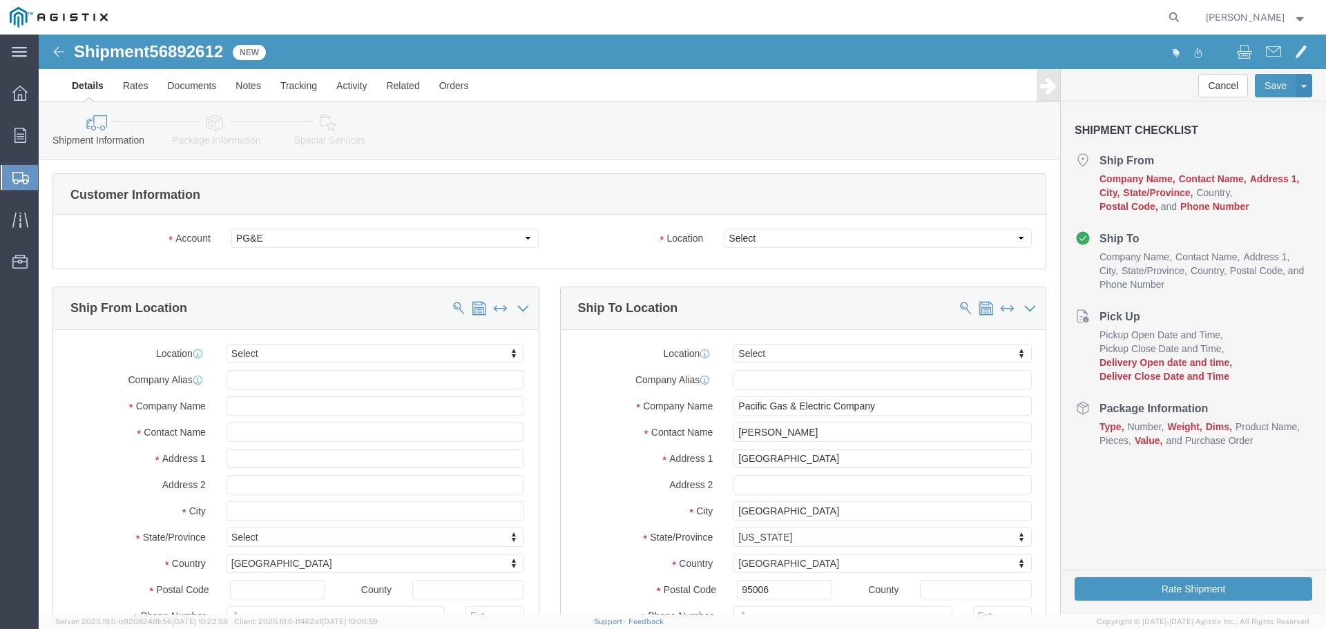
select select
click select "Select All Others [GEOGRAPHIC_DATA] [GEOGRAPHIC_DATA] [GEOGRAPHIC_DATA] [GEOGRA…"
select select "23082"
click select "Select All Others [GEOGRAPHIC_DATA] [GEOGRAPHIC_DATA] [GEOGRAPHIC_DATA] [GEOGRA…"
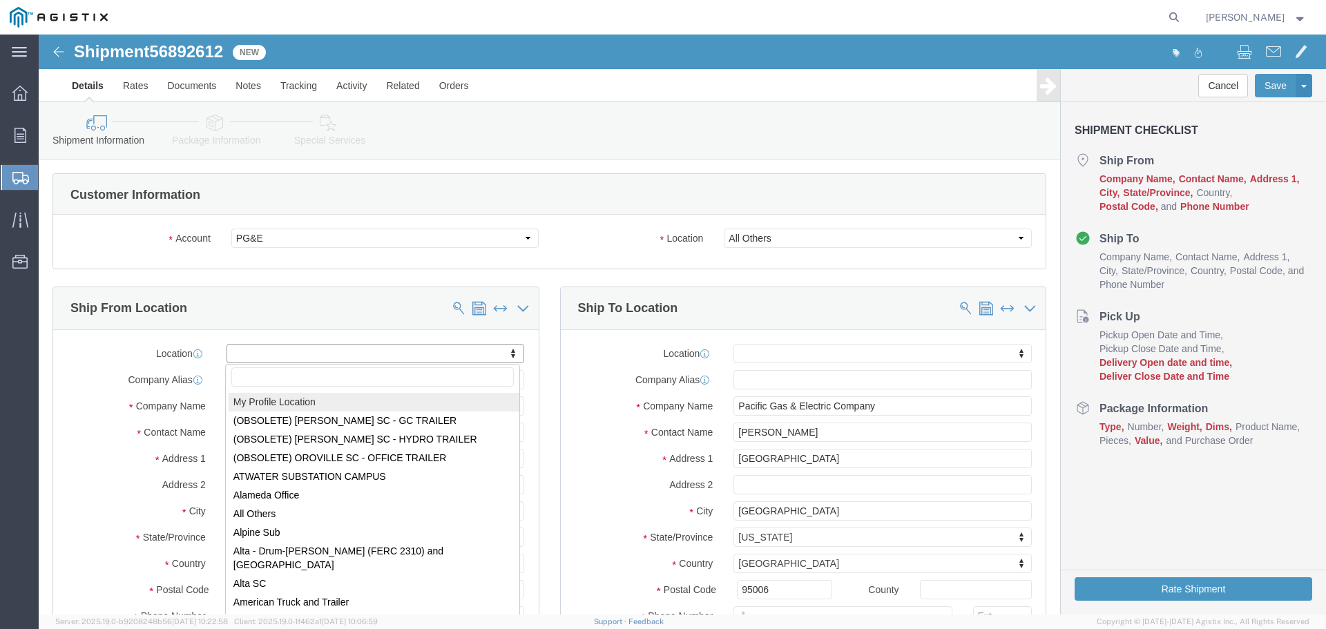
select select "MYPROFILE"
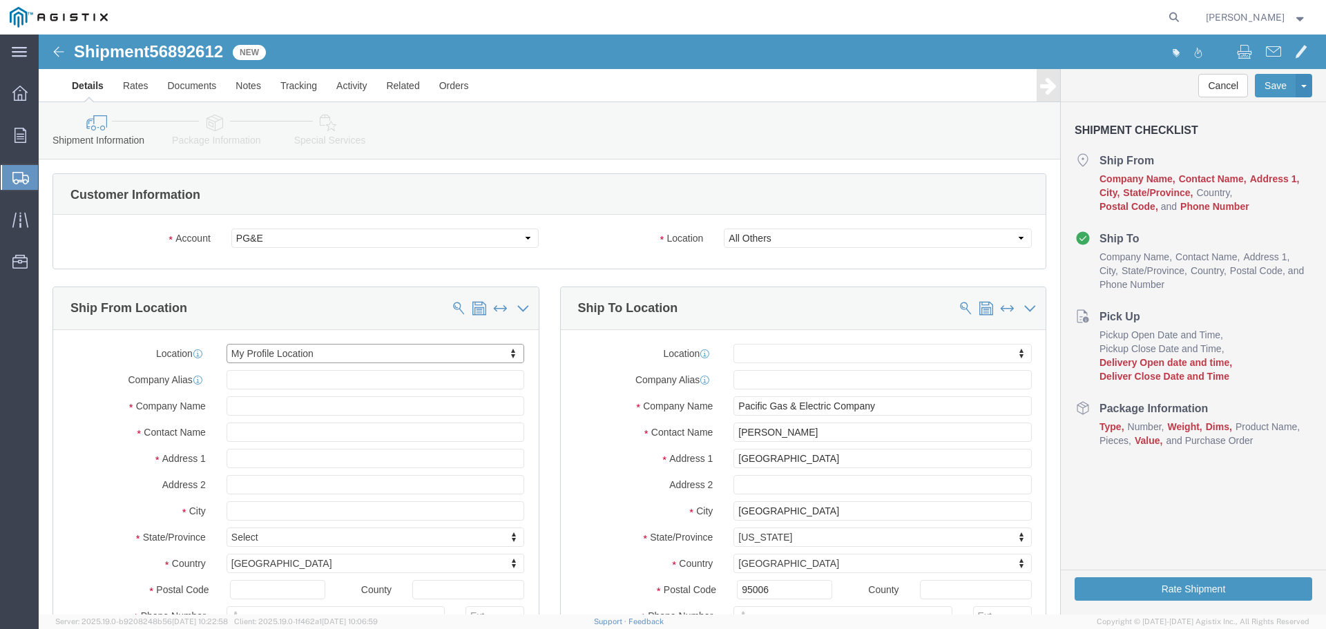
select select "CA"
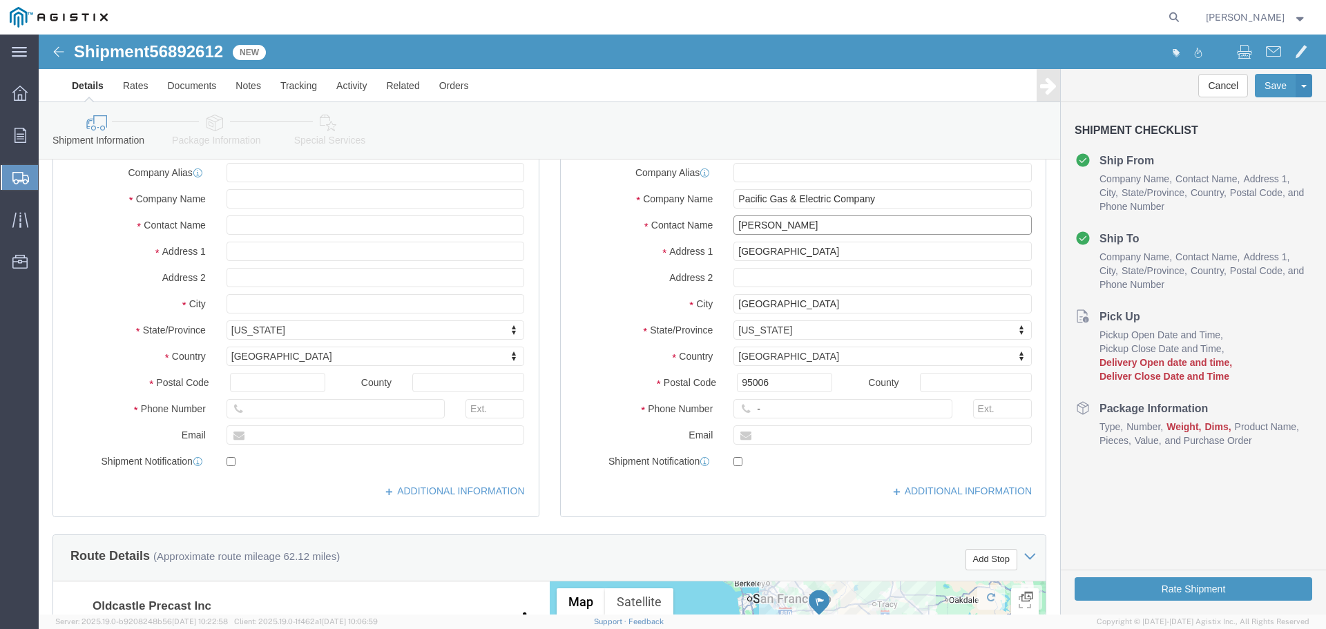
click input "[PERSON_NAME]"
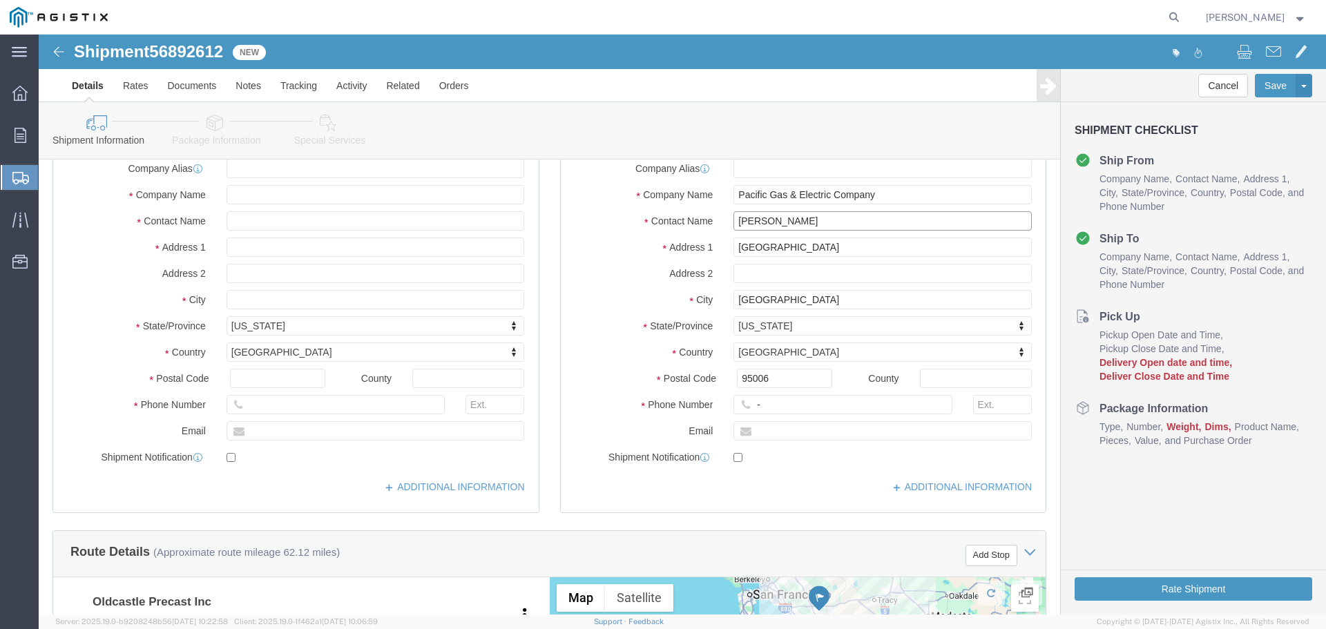
scroll to position [345, 0]
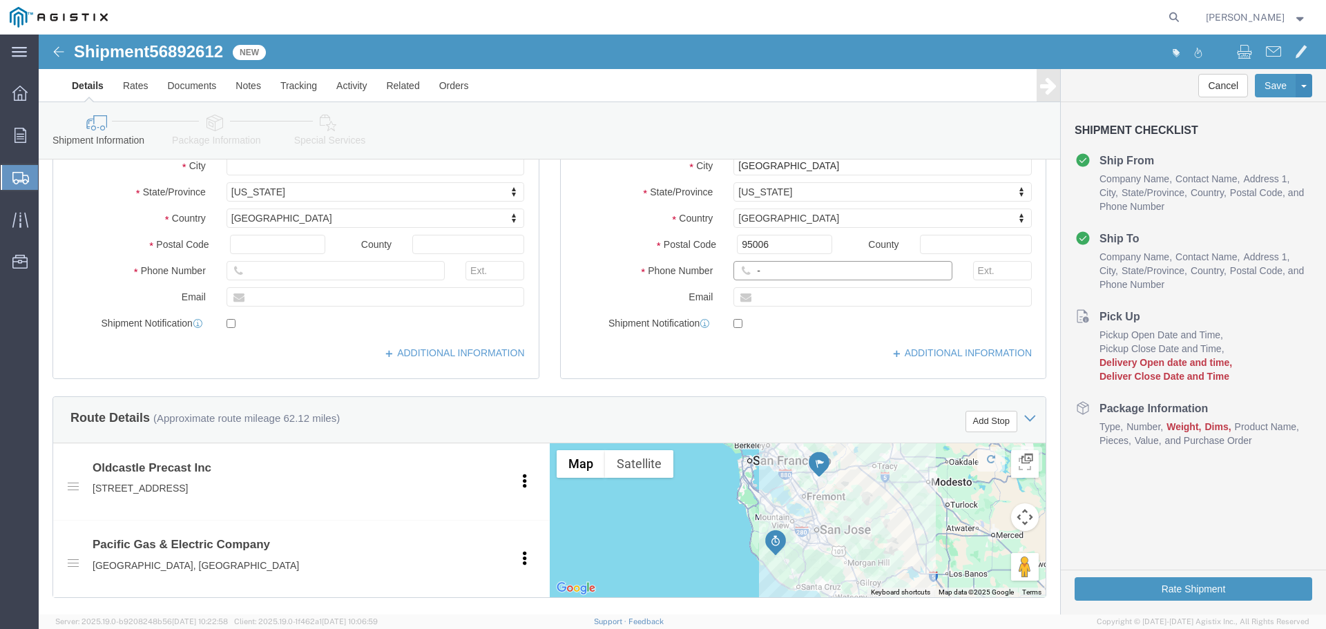
click input "-"
type input "123-456-7891"
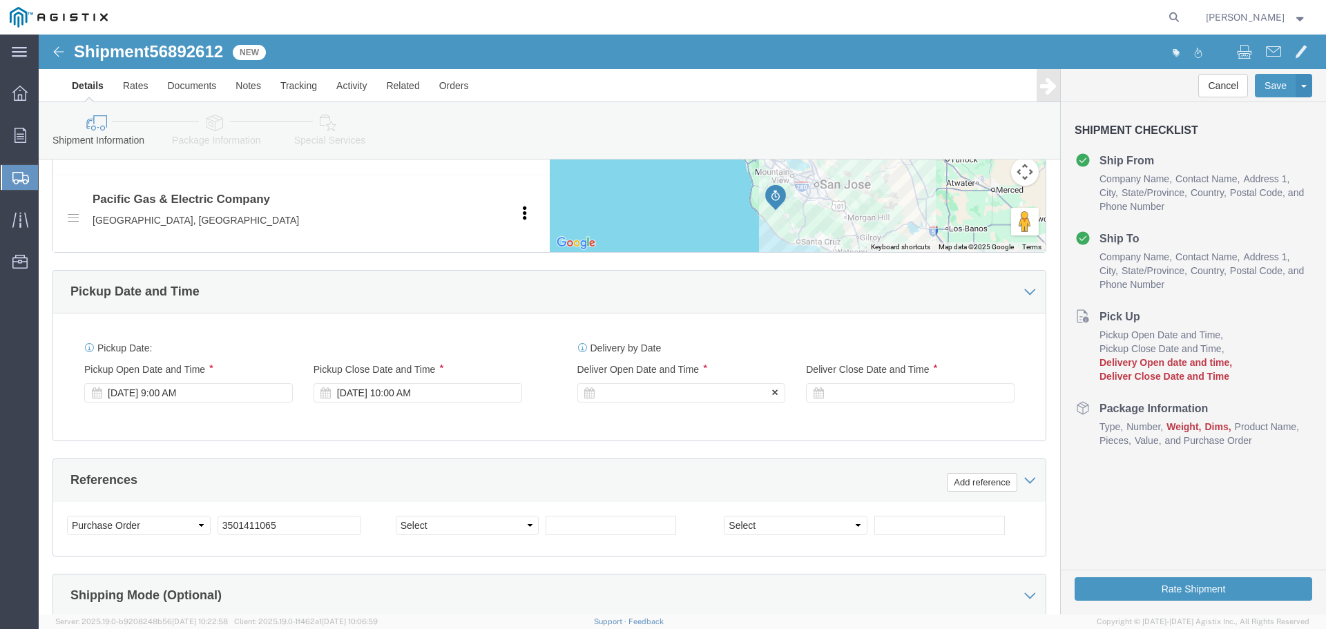
click div
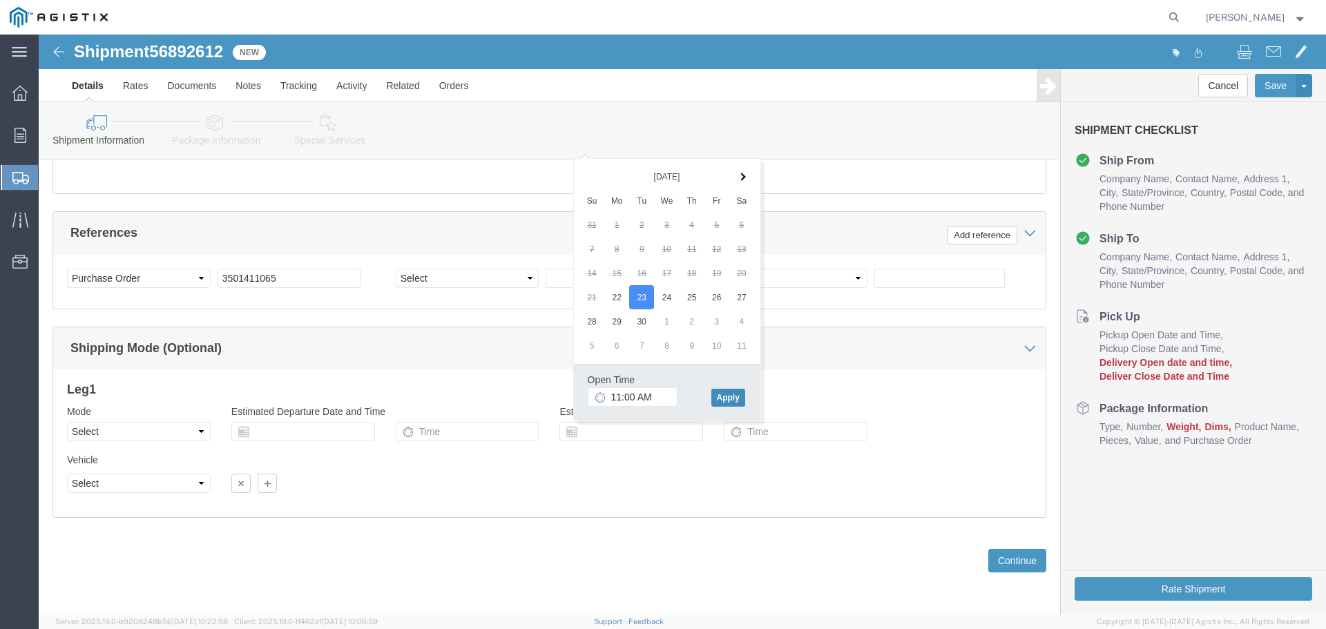
click button "Apply"
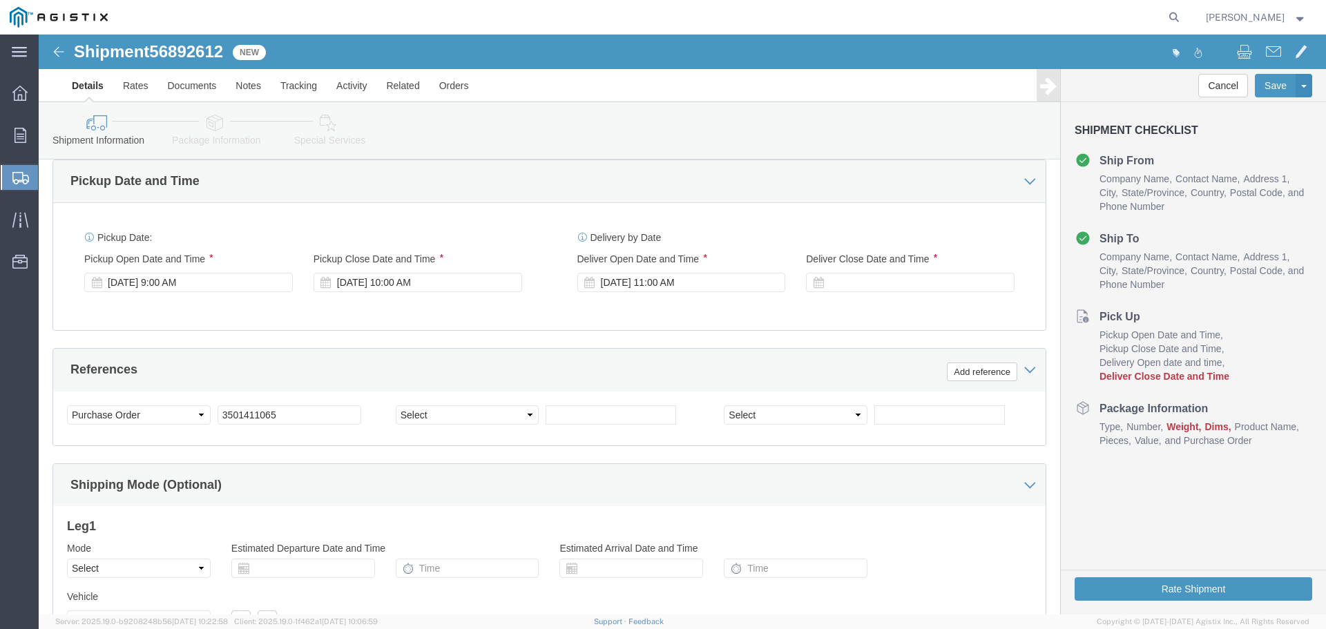
scroll to position [800, 0]
click div
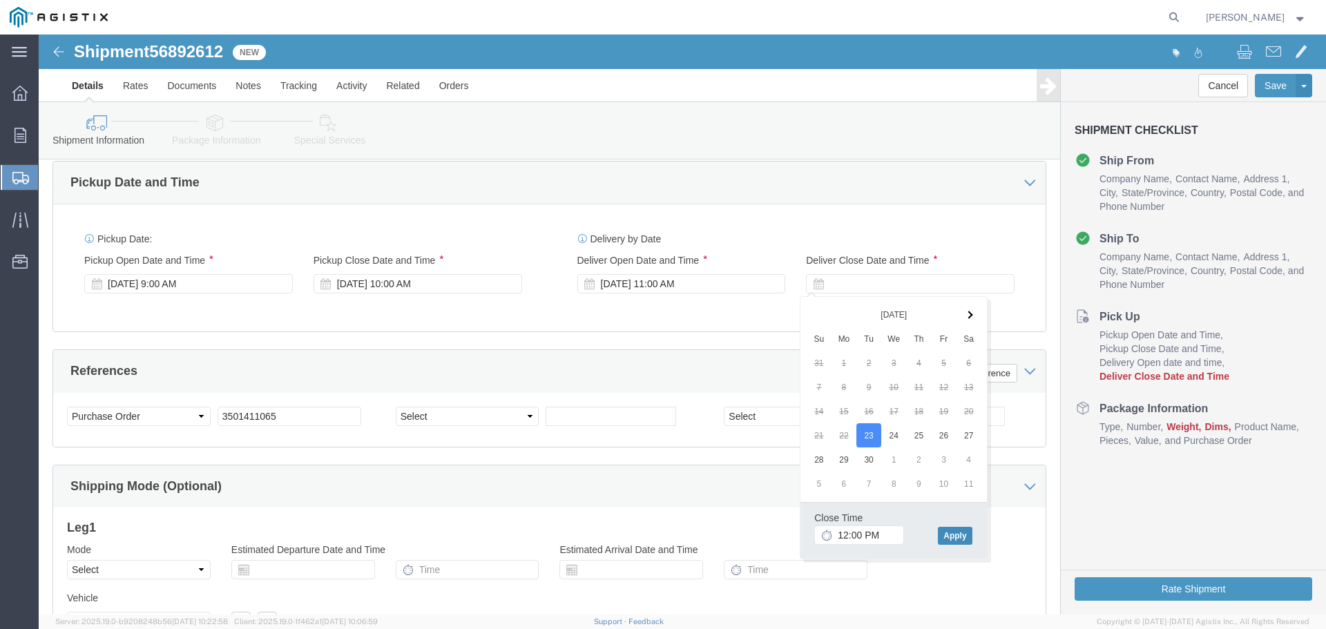
click button "Apply"
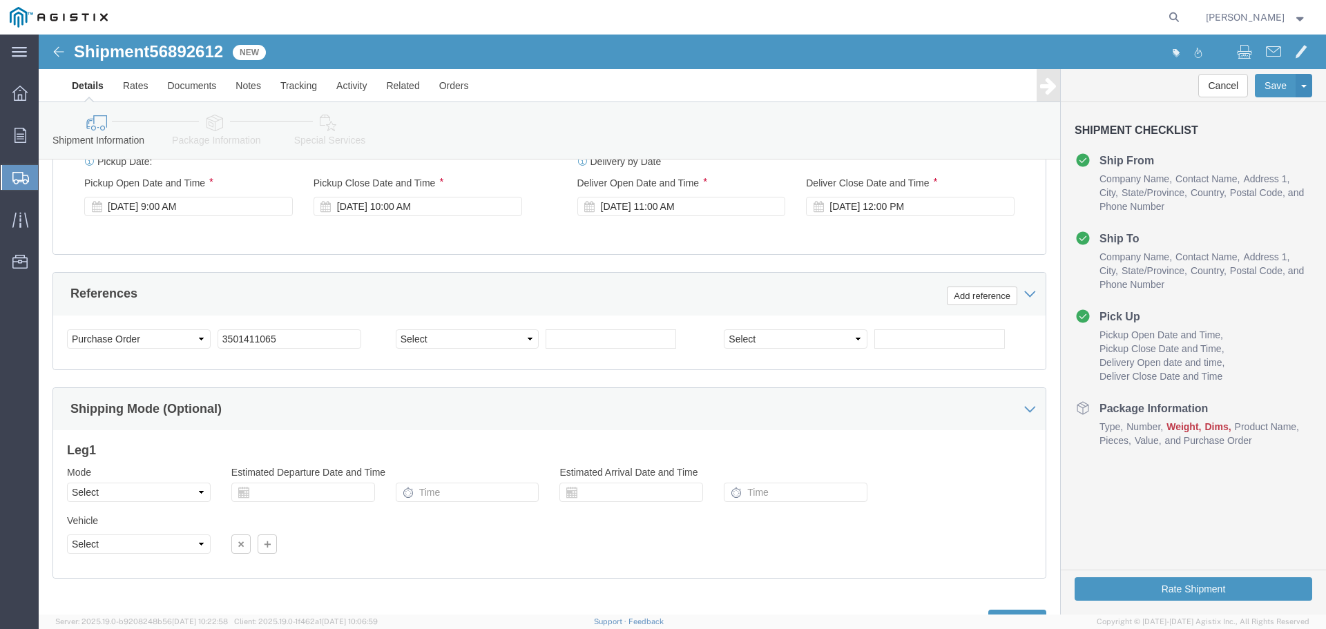
scroll to position [938, 0]
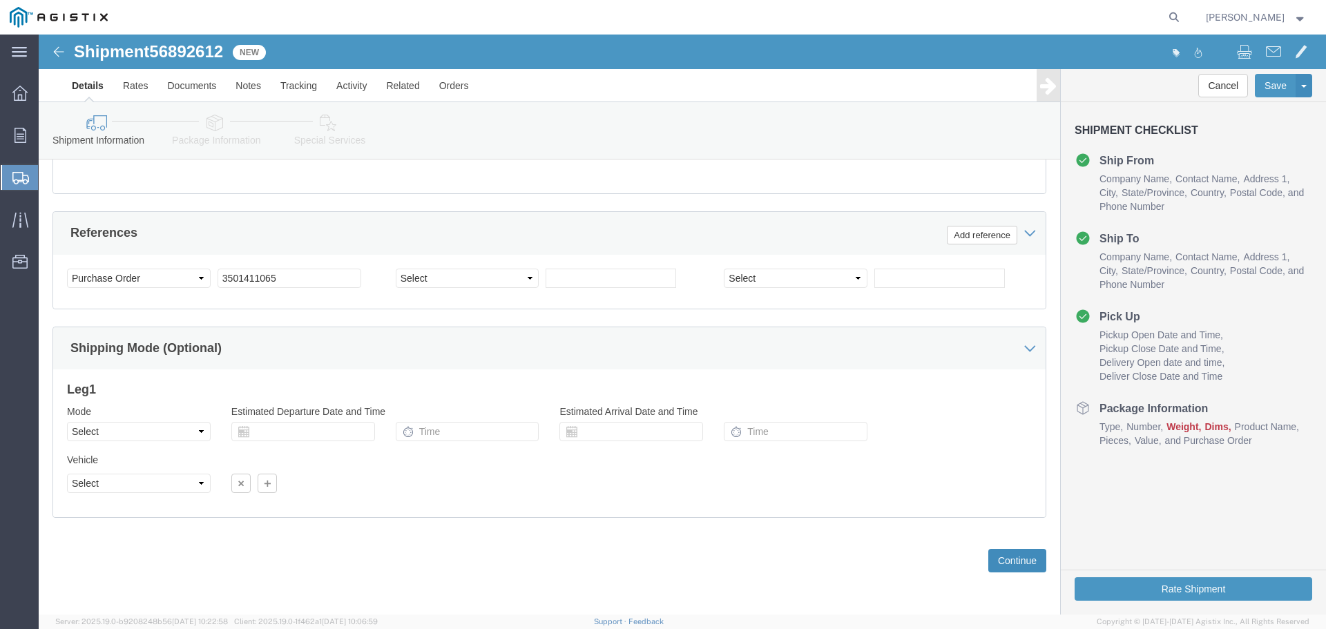
click button "Continue"
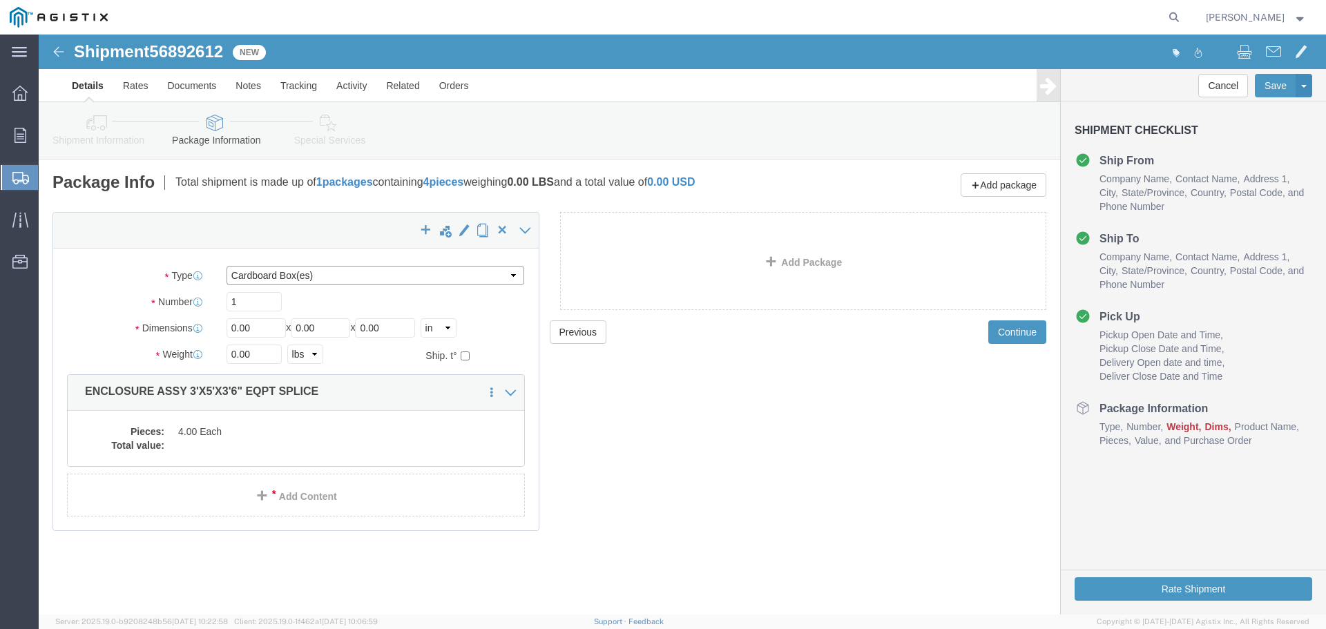
click select "Select Bulk Bundle(s) Cardboard Box(es) Carton(s) Crate(s) Drum(s) (Fiberboard)…"
select select "YRPK"
click select "Select Bulk Bundle(s) Cardboard Box(es) Carton(s) Crate(s) Drum(s) (Fiberboard)…"
click input "1"
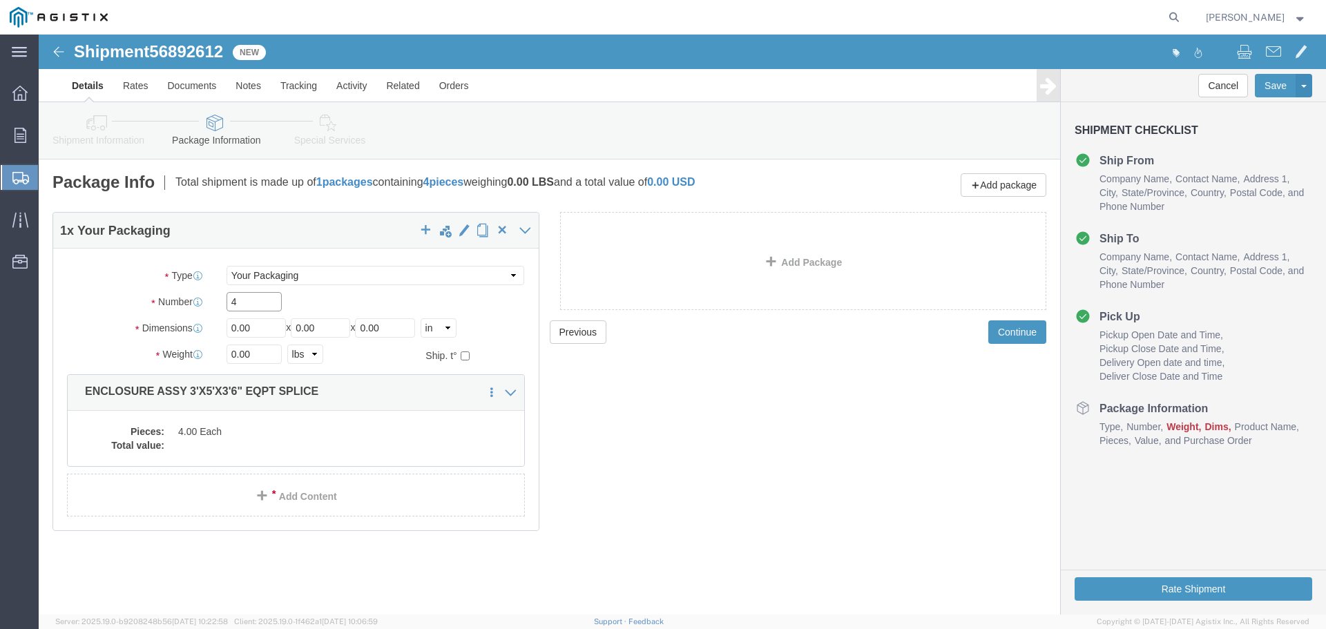
type input "4"
click input "0.00"
drag, startPoint x: 222, startPoint y: 294, endPoint x: 169, endPoint y: 293, distance: 53.2
click div "Dimensions Length 0.00 x Width 0.00 x Height 0.00 Select cm ft in"
type input "36"
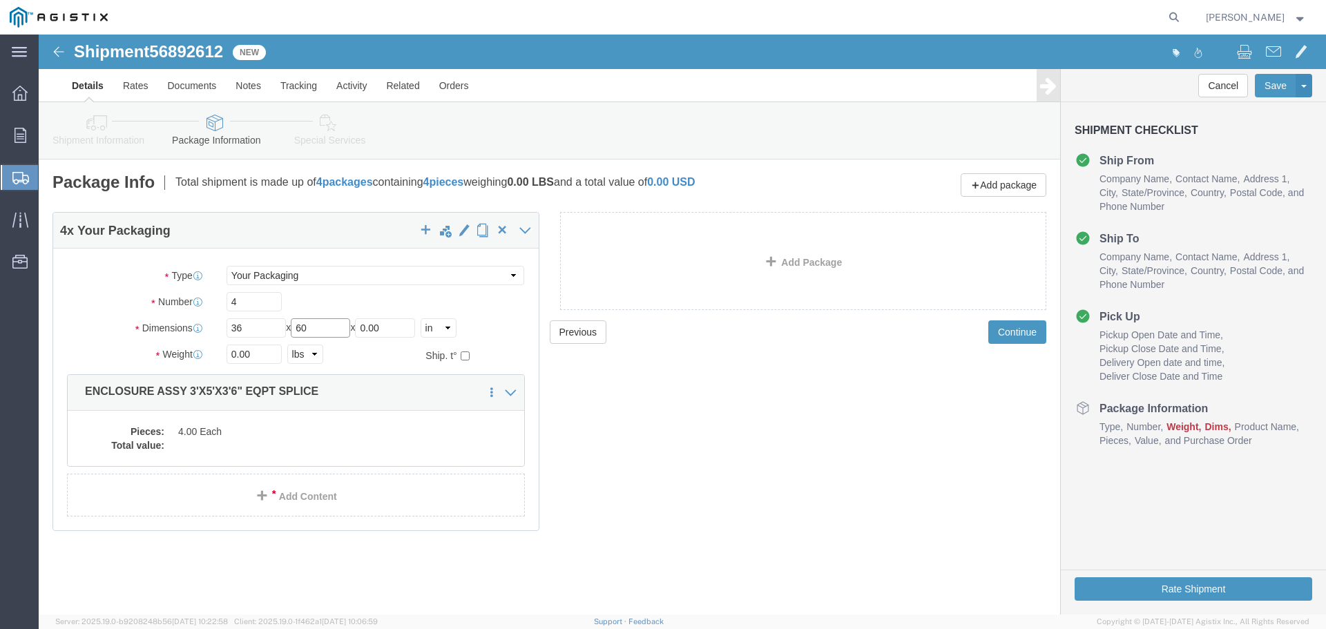
type input "60"
type input "54"
type input "36290"
click dd "4.00 Each"
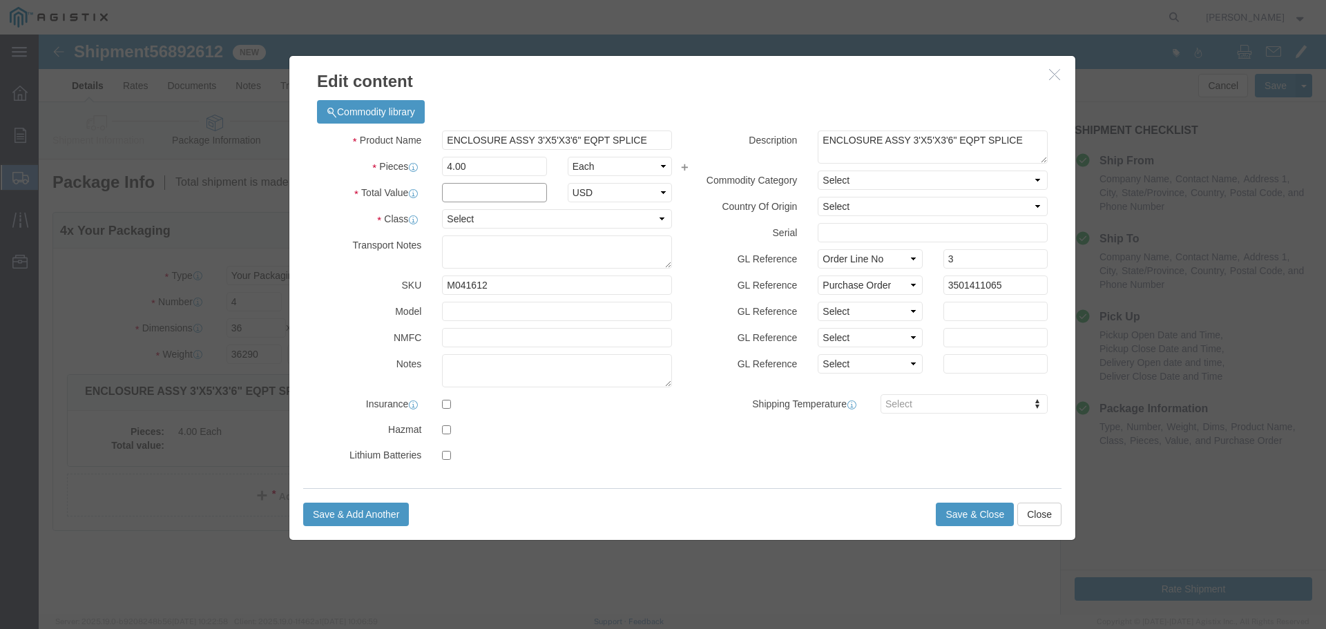
click input "text"
type input "1"
select select "USD"
select select "55"
click button "Save & Close"
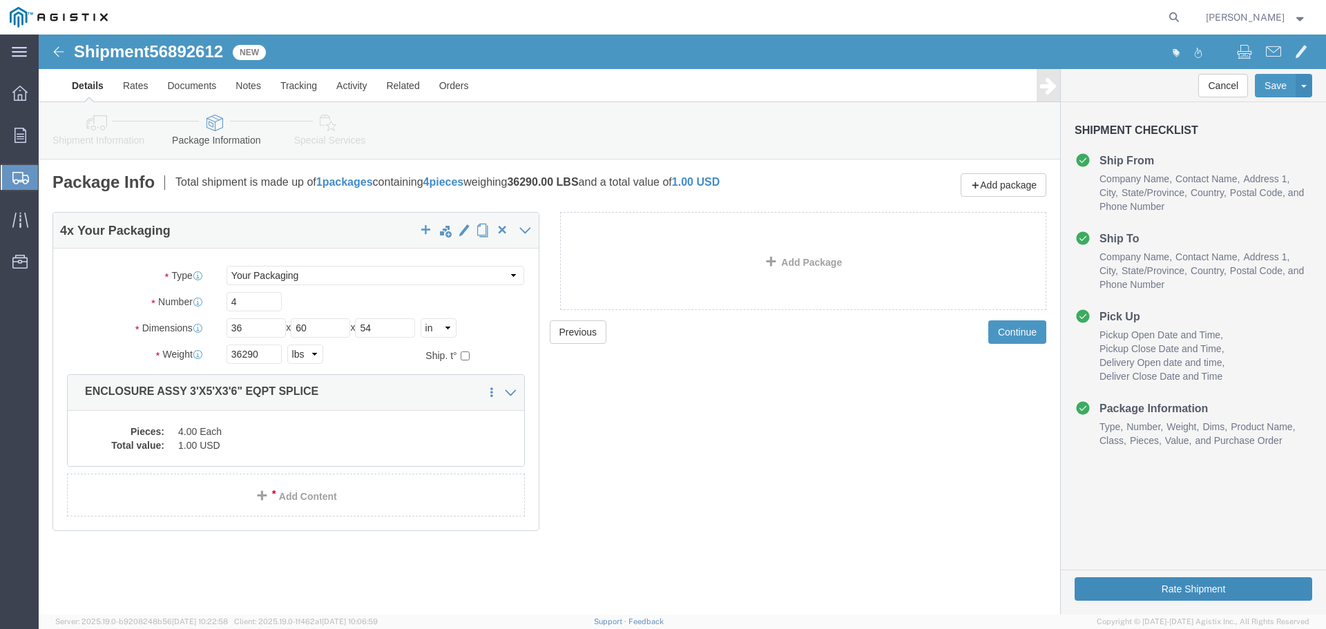
click button "Rate Shipment"
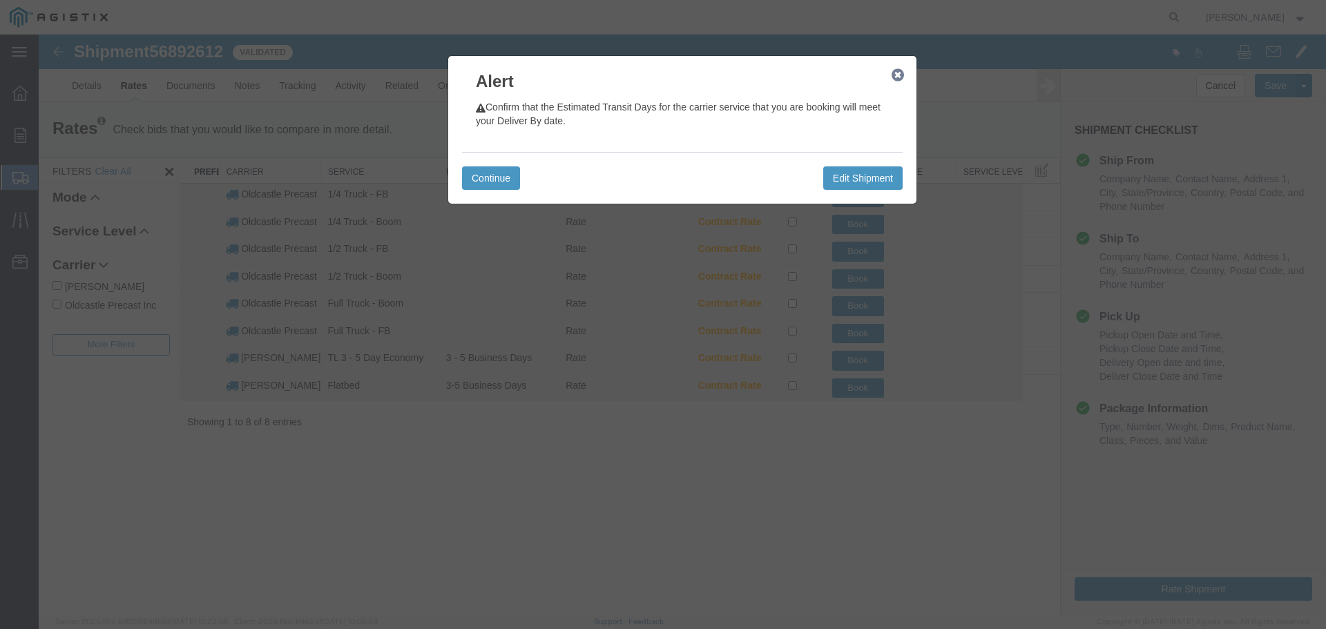
click at [899, 72] on icon "button" at bounding box center [897, 75] width 12 height 11
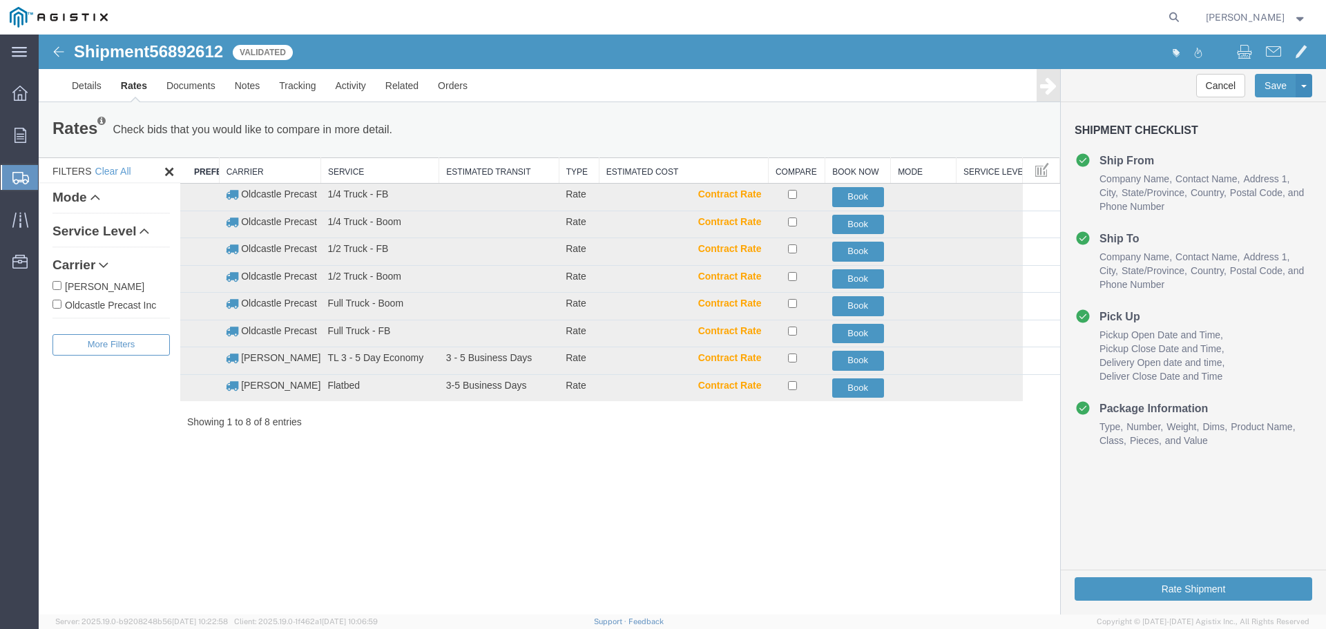
click at [137, 303] on label "Oldcastle Precast Inc" at bounding box center [110, 304] width 117 height 15
click at [61, 303] on input "Oldcastle Precast Inc" at bounding box center [56, 304] width 9 height 9
checkbox input "true"
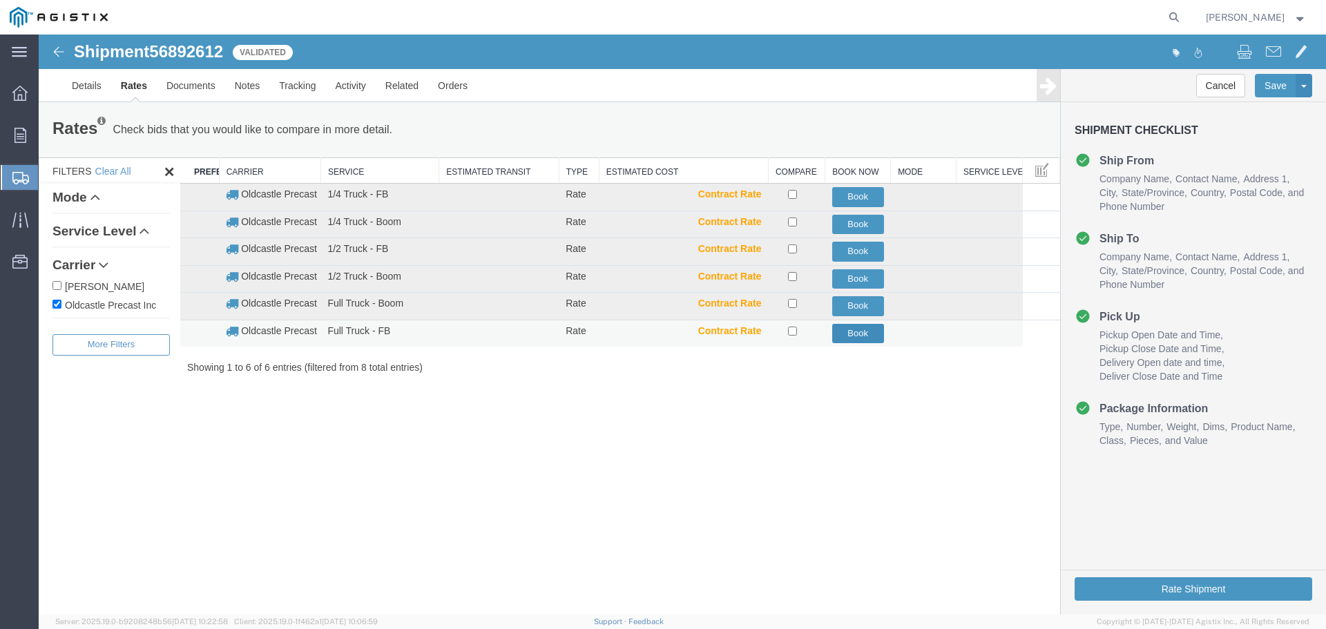
click at [858, 336] on button "Book" at bounding box center [858, 334] width 52 height 20
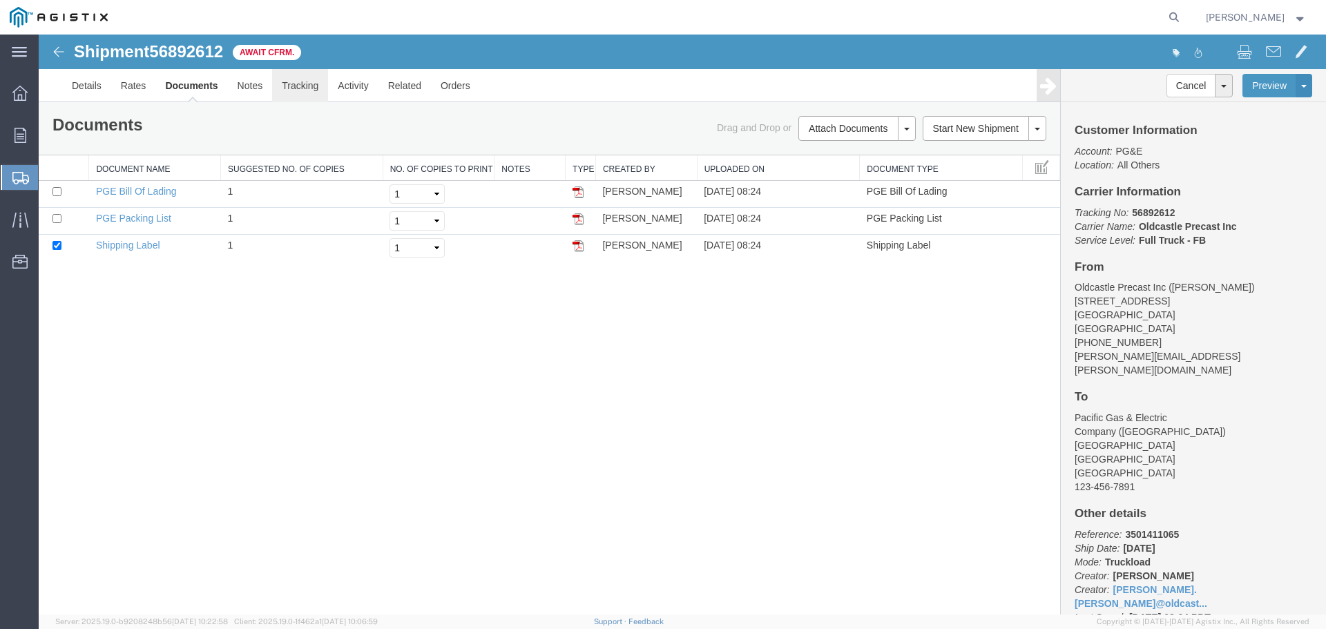
click at [300, 83] on link "Tracking" at bounding box center [300, 85] width 56 height 33
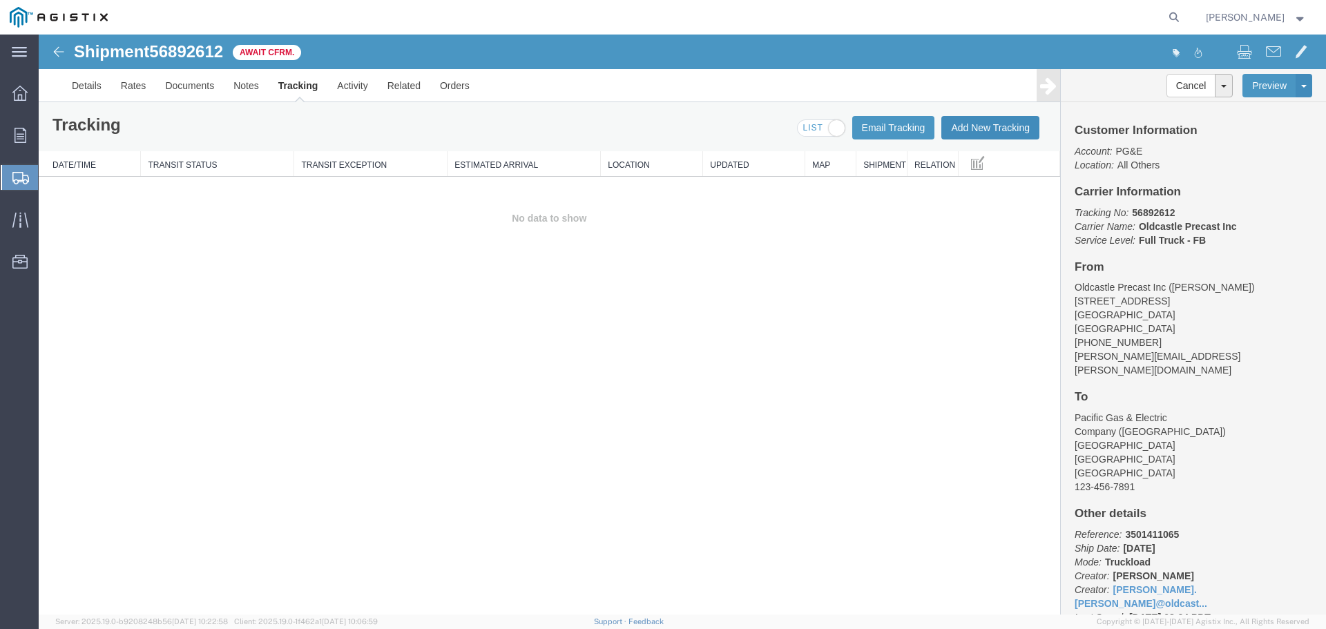
click at [971, 122] on button "Add New Tracking" at bounding box center [990, 127] width 98 height 23
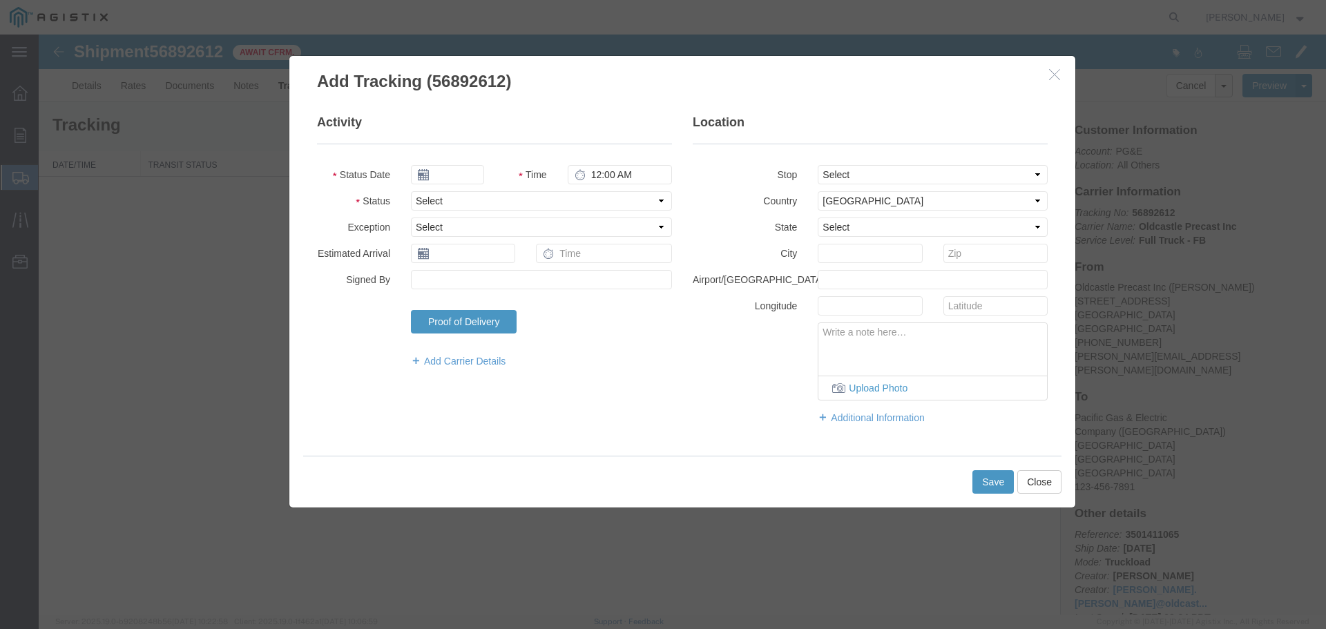
type input "[DATE]"
type input "9:00 AM"
drag, startPoint x: 438, startPoint y: 200, endPoint x: 442, endPoint y: 209, distance: 10.3
click at [438, 200] on select "Select Arrival Notice Available Arrival Notice Imported Arrive at Delivery Loca…" at bounding box center [541, 200] width 261 height 19
select select "DELIVRED"
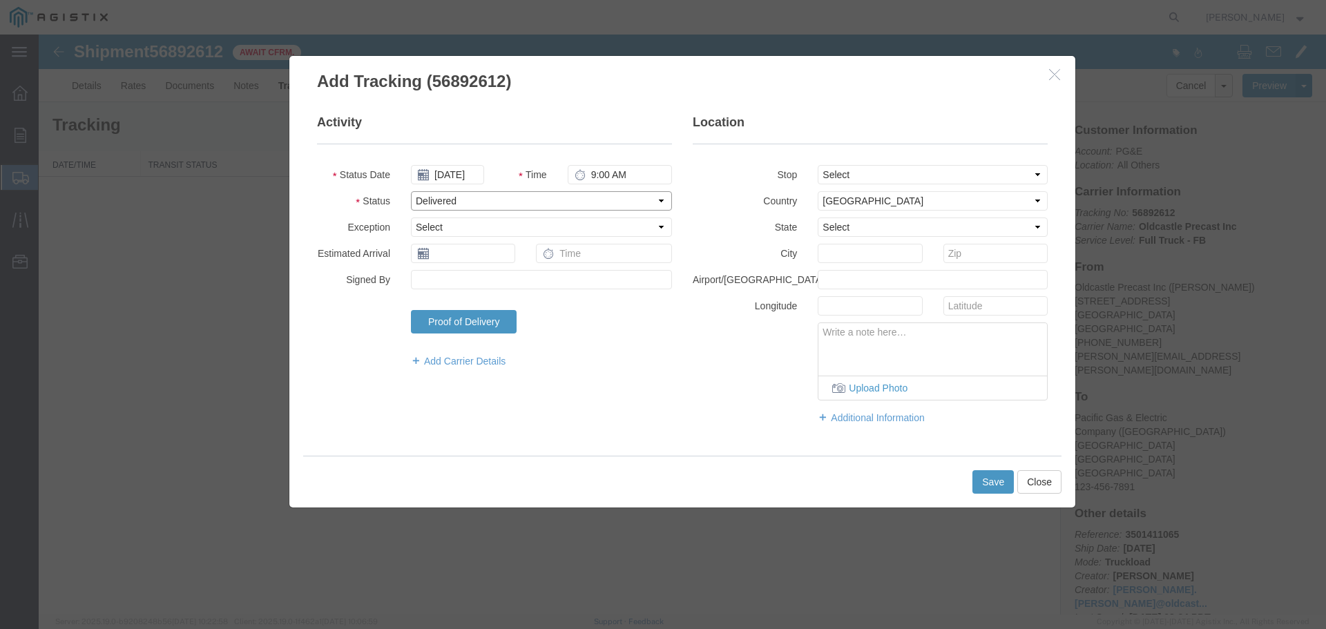
click at [411, 191] on select "Select Arrival Notice Available Arrival Notice Imported Arrive at Delivery Loca…" at bounding box center [541, 200] width 261 height 19
click at [997, 485] on button "Save" at bounding box center [992, 481] width 41 height 23
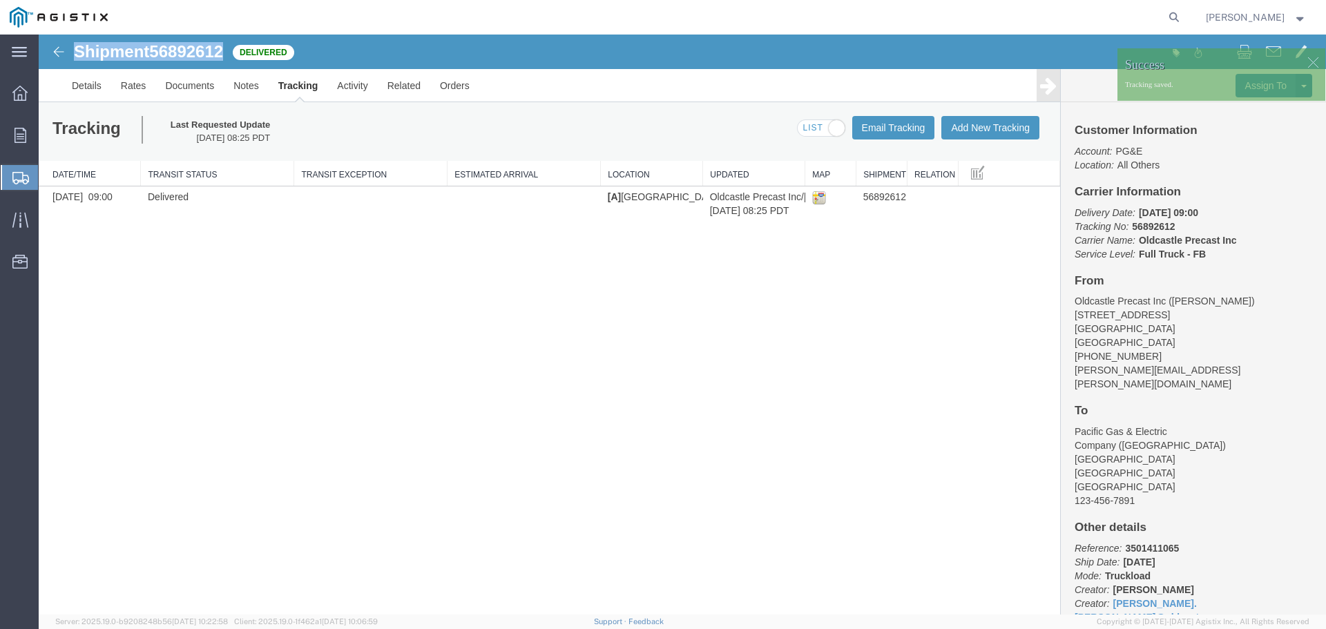
drag, startPoint x: 77, startPoint y: 53, endPoint x: 224, endPoint y: 60, distance: 146.5
click at [223, 60] on h1 "Shipment 56892612" at bounding box center [148, 52] width 149 height 18
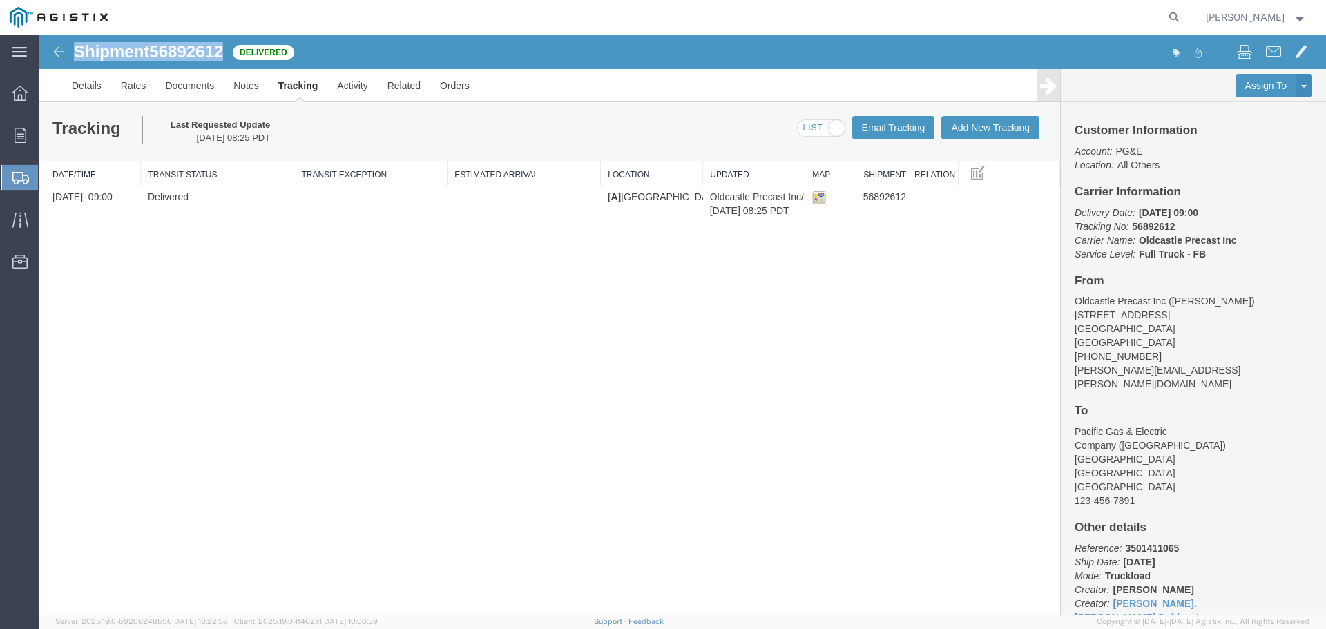
copy h1 "Shipment 56892612"
drag, startPoint x: 18, startPoint y: 134, endPoint x: 136, endPoint y: 3, distance: 176.5
click at [18, 134] on icon at bounding box center [20, 135] width 12 height 15
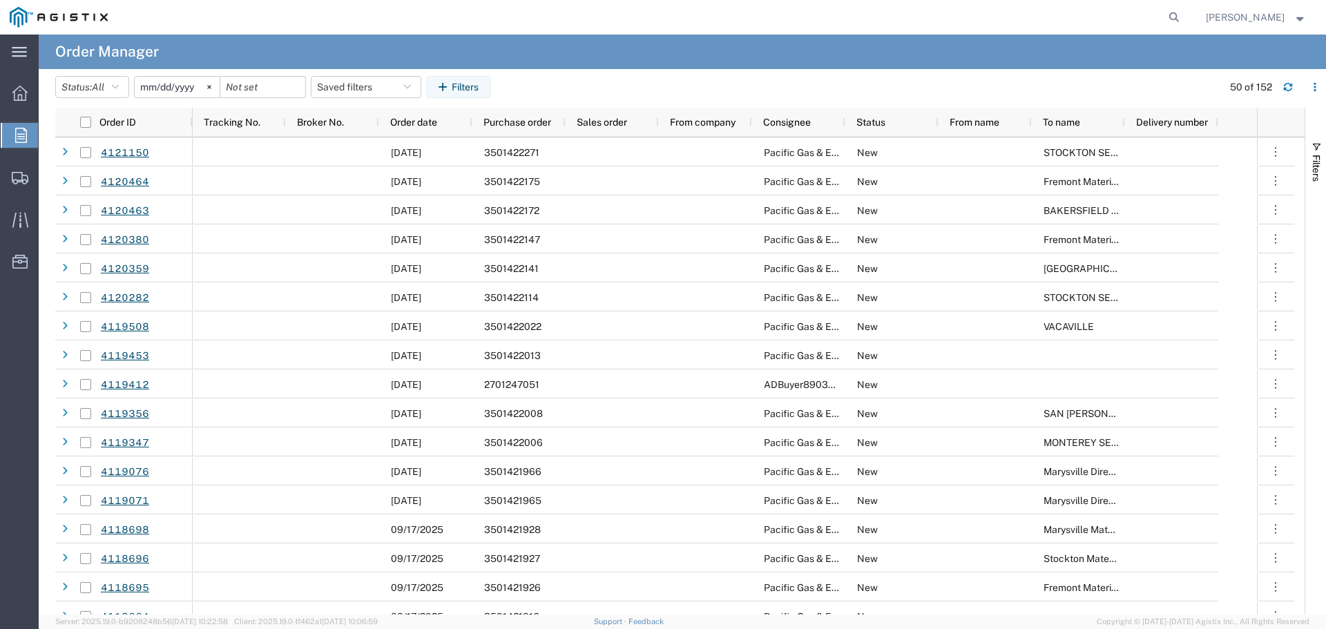
click at [186, 86] on input "[DATE]" at bounding box center [177, 87] width 85 height 21
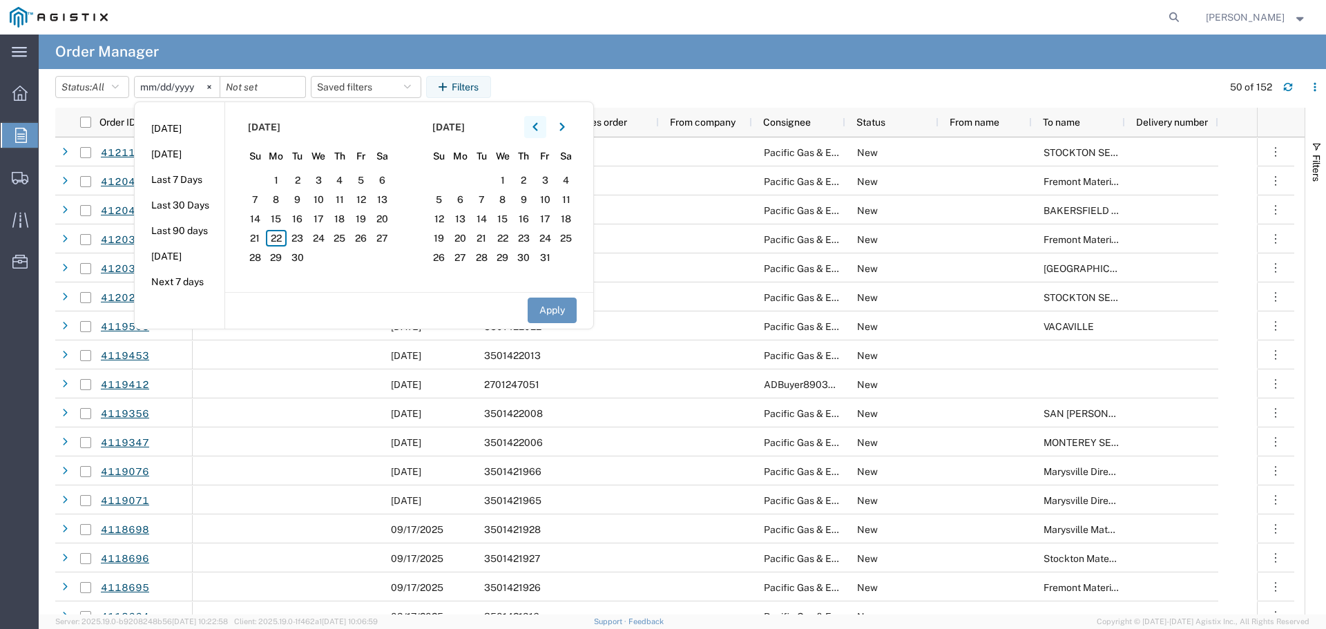
click at [538, 128] on icon "button" at bounding box center [535, 127] width 6 height 10
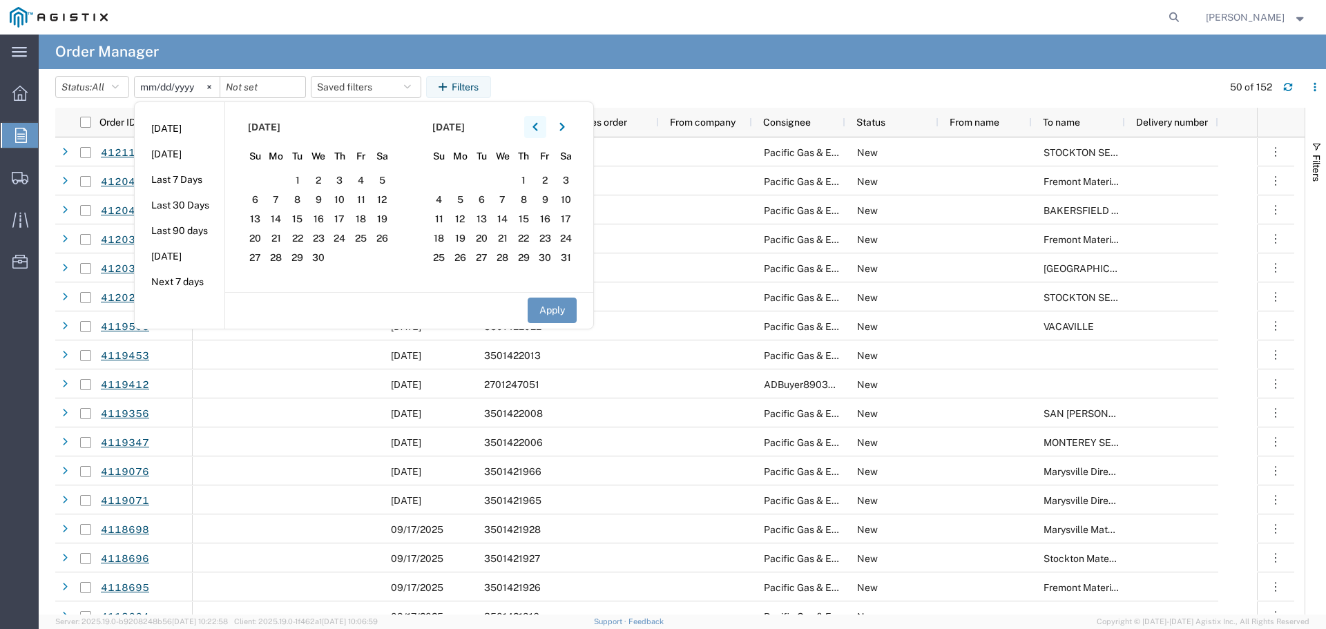
click at [538, 128] on icon "button" at bounding box center [535, 127] width 6 height 10
click at [327, 180] on span "1" at bounding box center [318, 180] width 21 height 17
click at [548, 310] on button "Apply" at bounding box center [551, 311] width 49 height 26
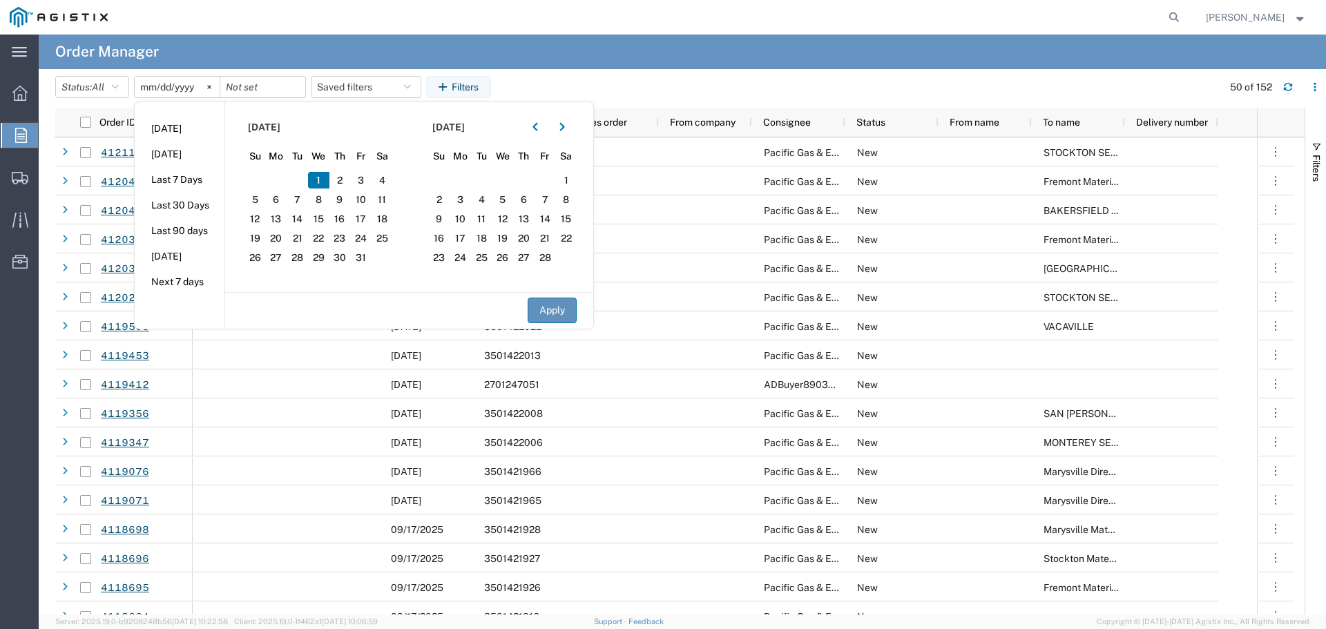
type input "[DATE]"
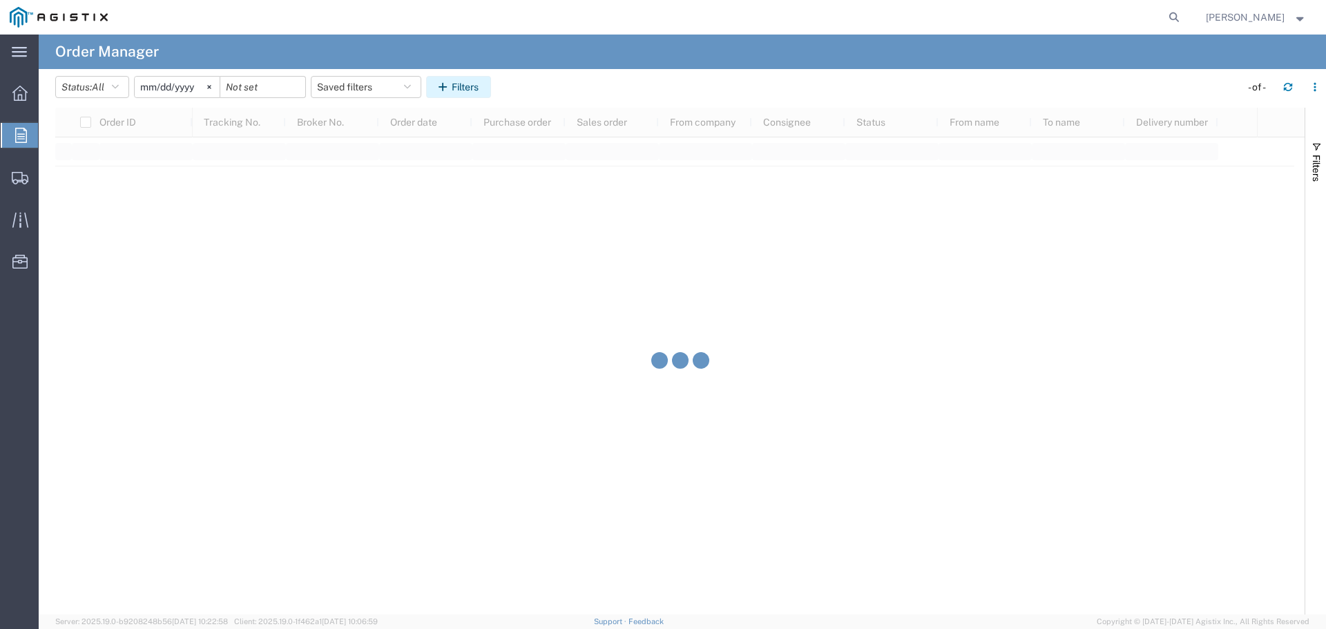
click at [465, 90] on button "Filters" at bounding box center [458, 87] width 65 height 22
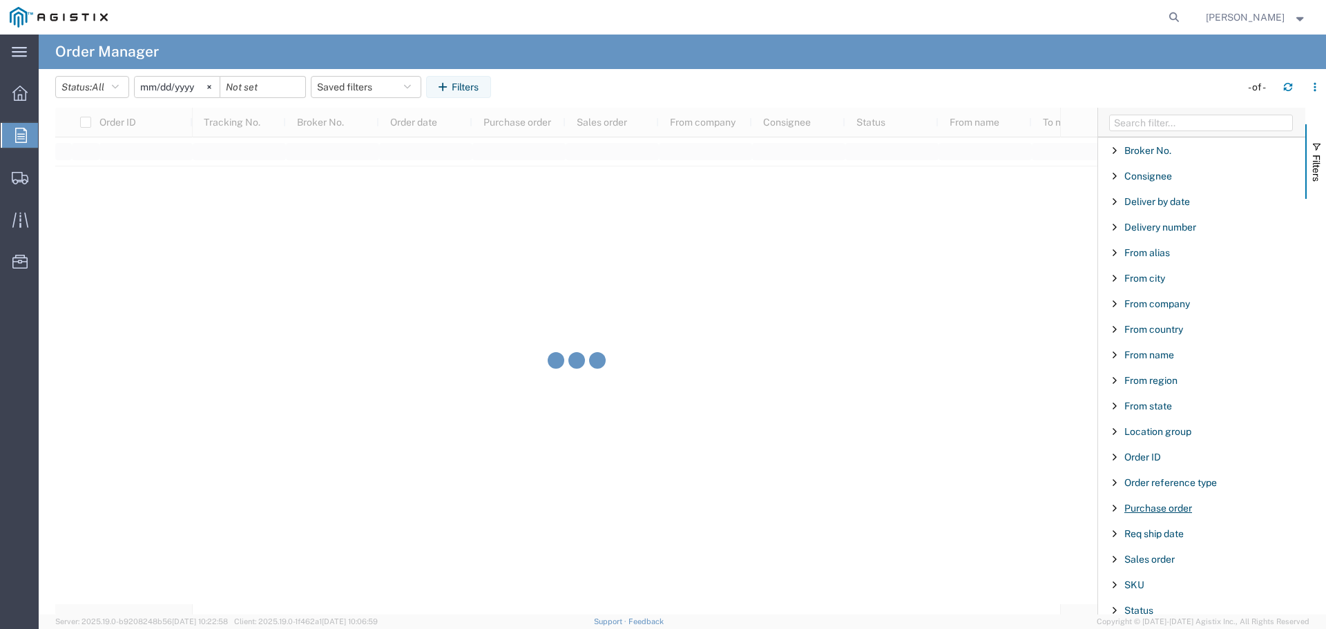
click at [1136, 507] on span "Purchase order" at bounding box center [1158, 508] width 68 height 11
click at [1163, 569] on input "Filter Value" at bounding box center [1206, 566] width 181 height 17
type input "3501409956"
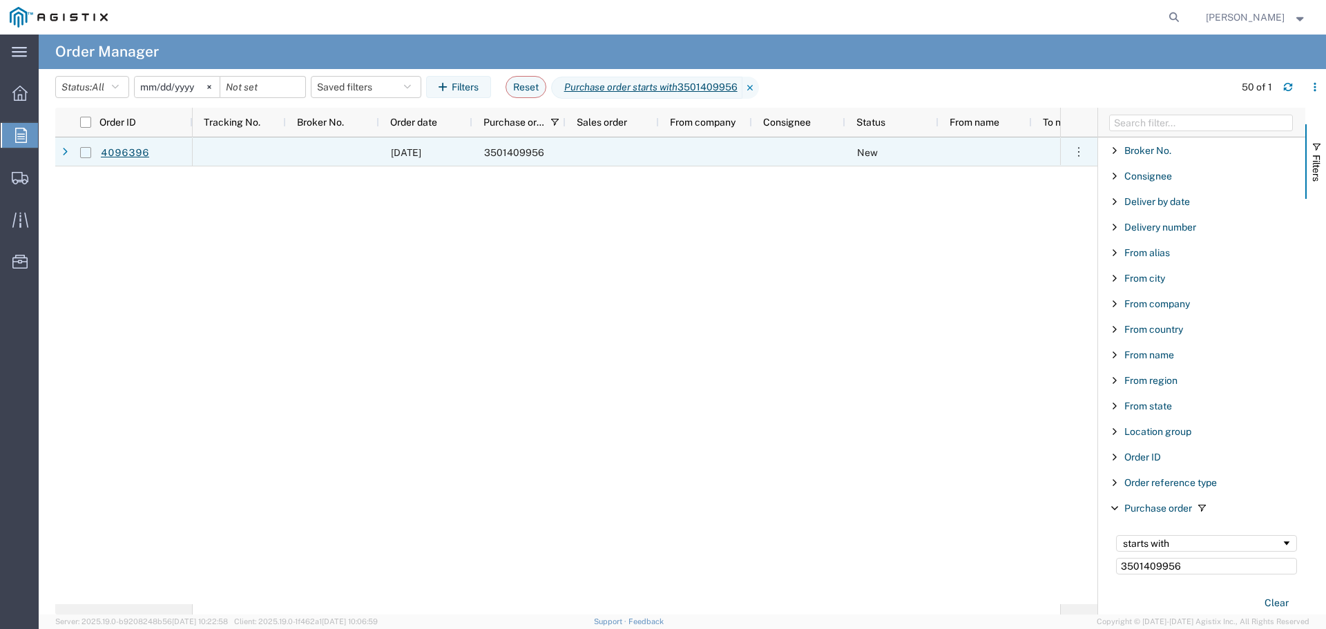
click at [86, 153] on input "Press Space to toggle row selection (unchecked)" at bounding box center [85, 152] width 11 height 11
checkbox input "true"
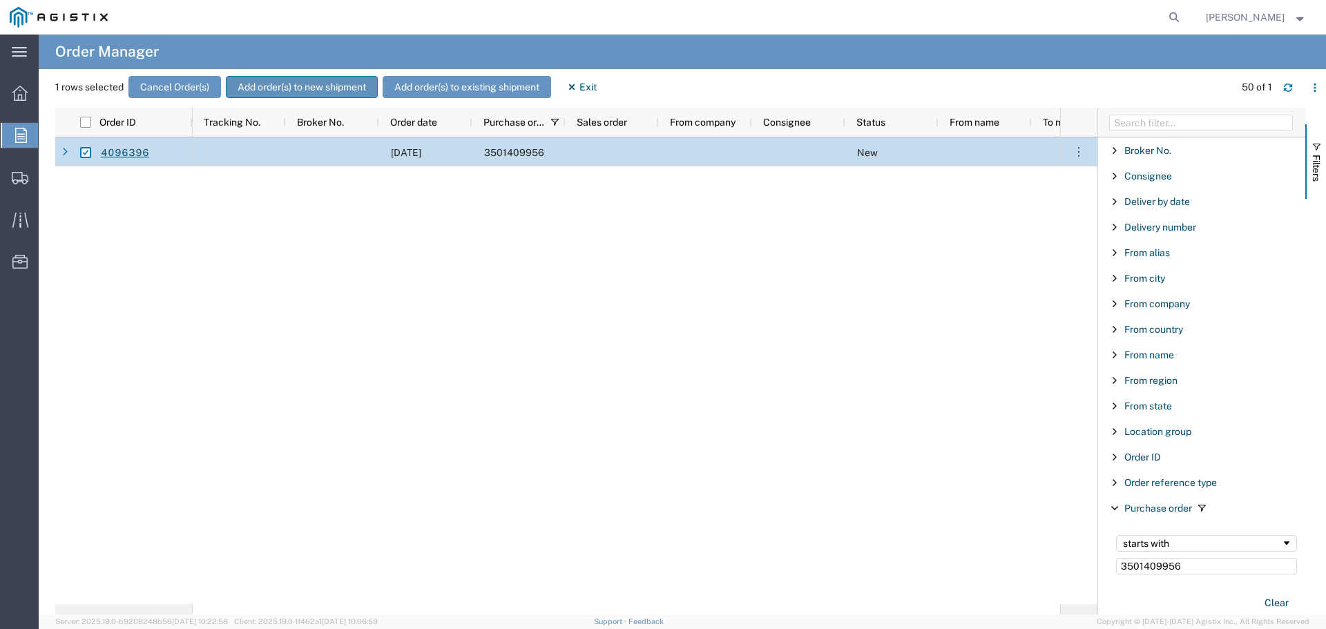
click at [327, 88] on button "Add order(s) to new shipment" at bounding box center [302, 87] width 152 height 22
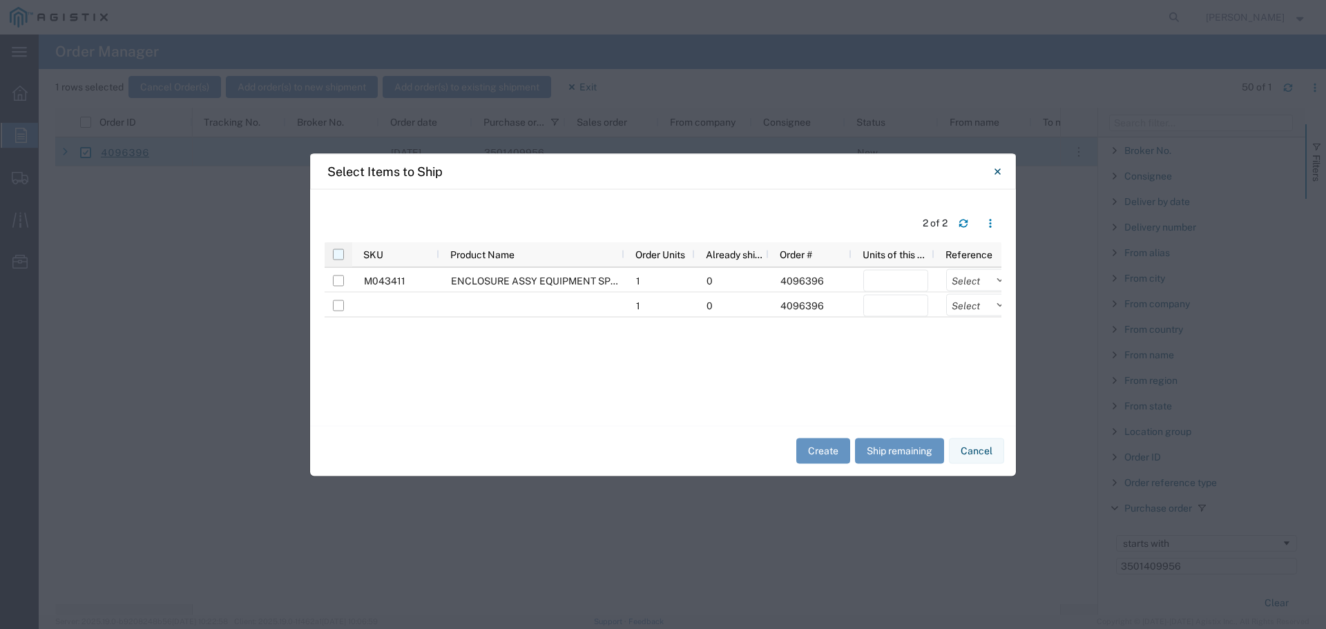
click at [338, 253] on input "checkbox" at bounding box center [338, 254] width 11 height 11
checkbox input "true"
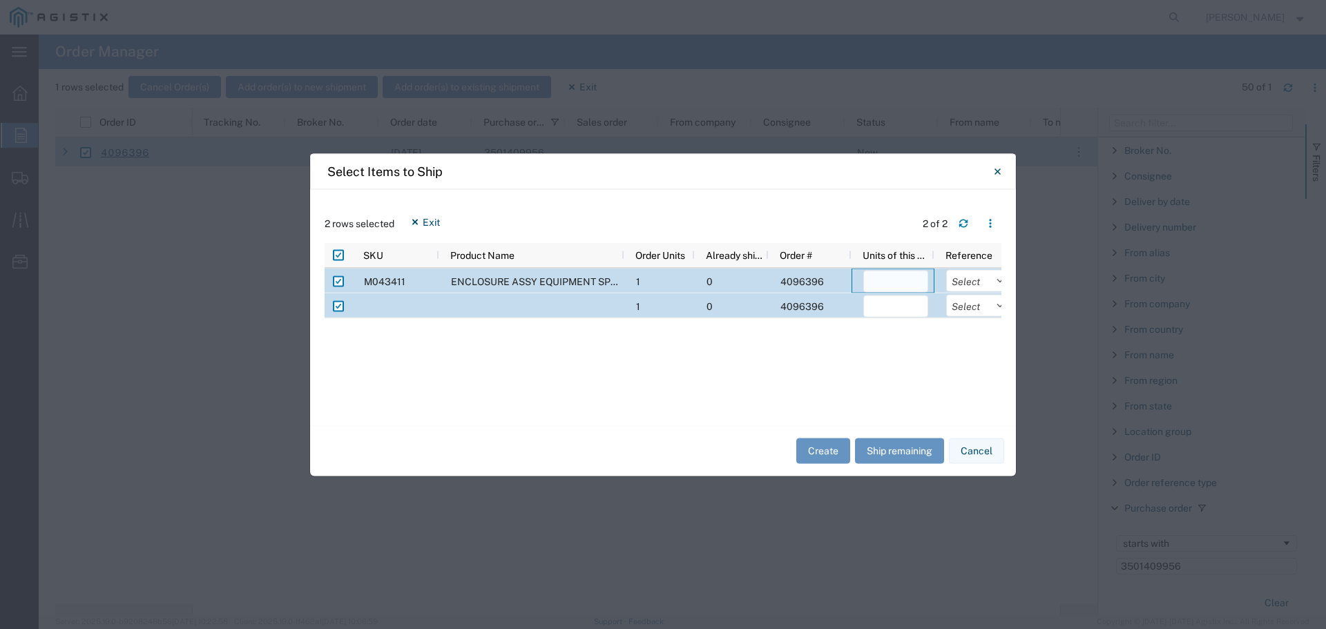
click at [898, 282] on input "number" at bounding box center [895, 281] width 65 height 22
type input "1"
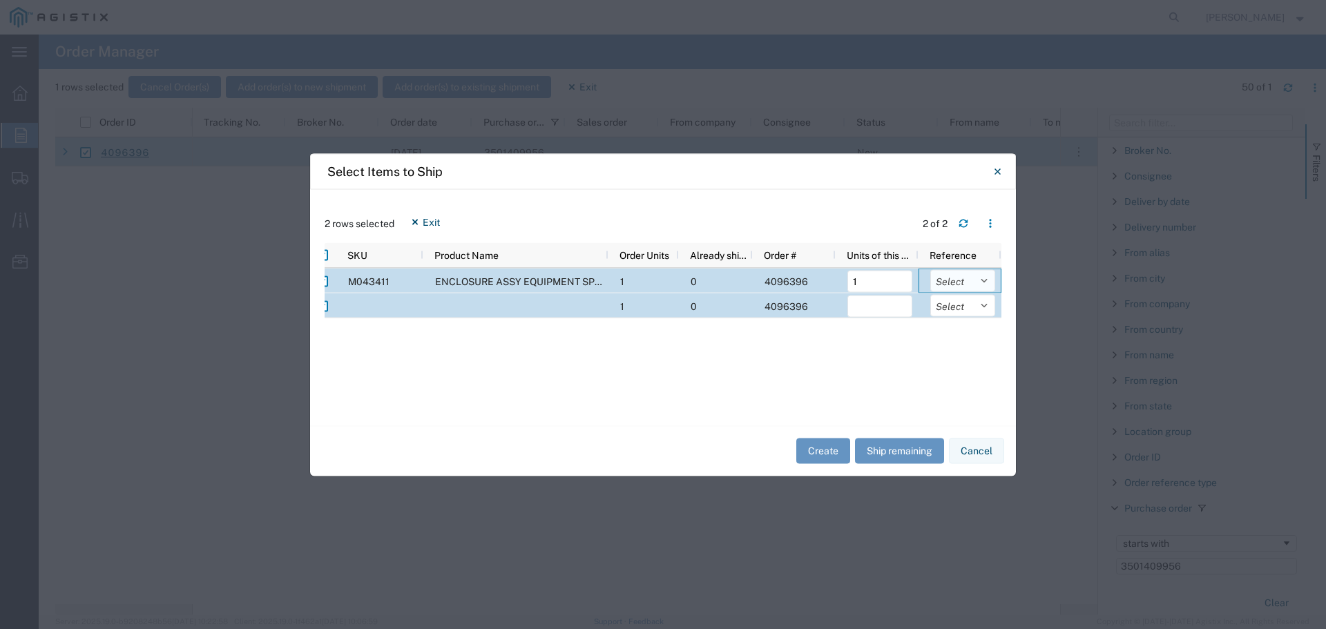
drag, startPoint x: 938, startPoint y: 278, endPoint x: 939, endPoint y: 287, distance: 8.3
click at [938, 278] on select "Select Purchase Order Delivery Number" at bounding box center [962, 280] width 65 height 22
select select "PURCHORD"
click at [930, 269] on select "Select Purchase Order Delivery Number" at bounding box center [962, 280] width 65 height 22
click at [888, 307] on input "number" at bounding box center [879, 306] width 65 height 22
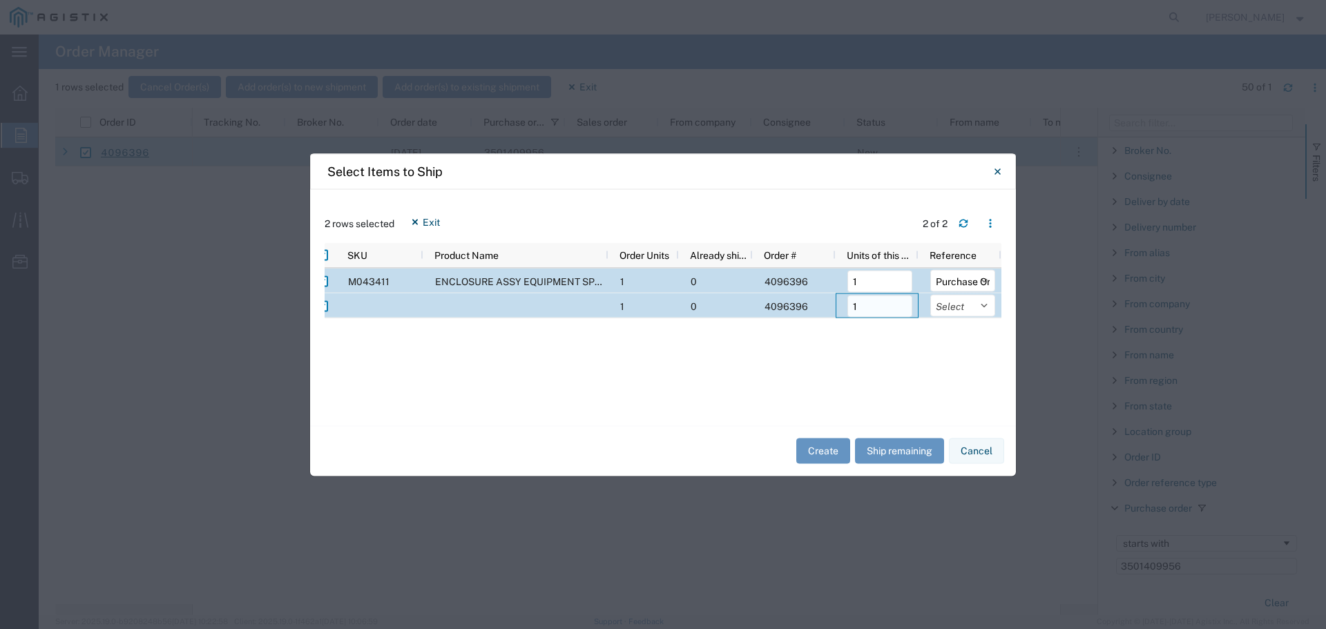
type input "1"
click at [963, 309] on select "Select Purchase Order Delivery Number" at bounding box center [962, 305] width 65 height 22
select select "PURCHORD"
click at [930, 294] on select "Select Purchase Order Delivery Number" at bounding box center [962, 305] width 65 height 22
click at [831, 447] on button "Create" at bounding box center [823, 451] width 54 height 26
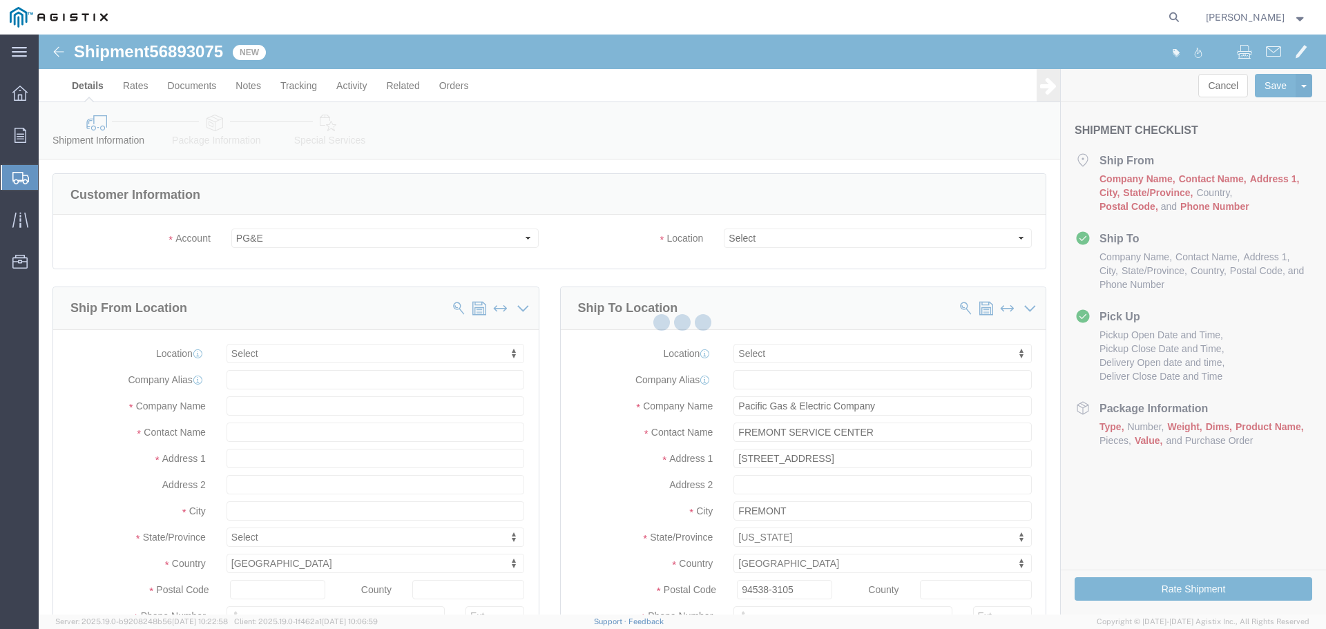
select select
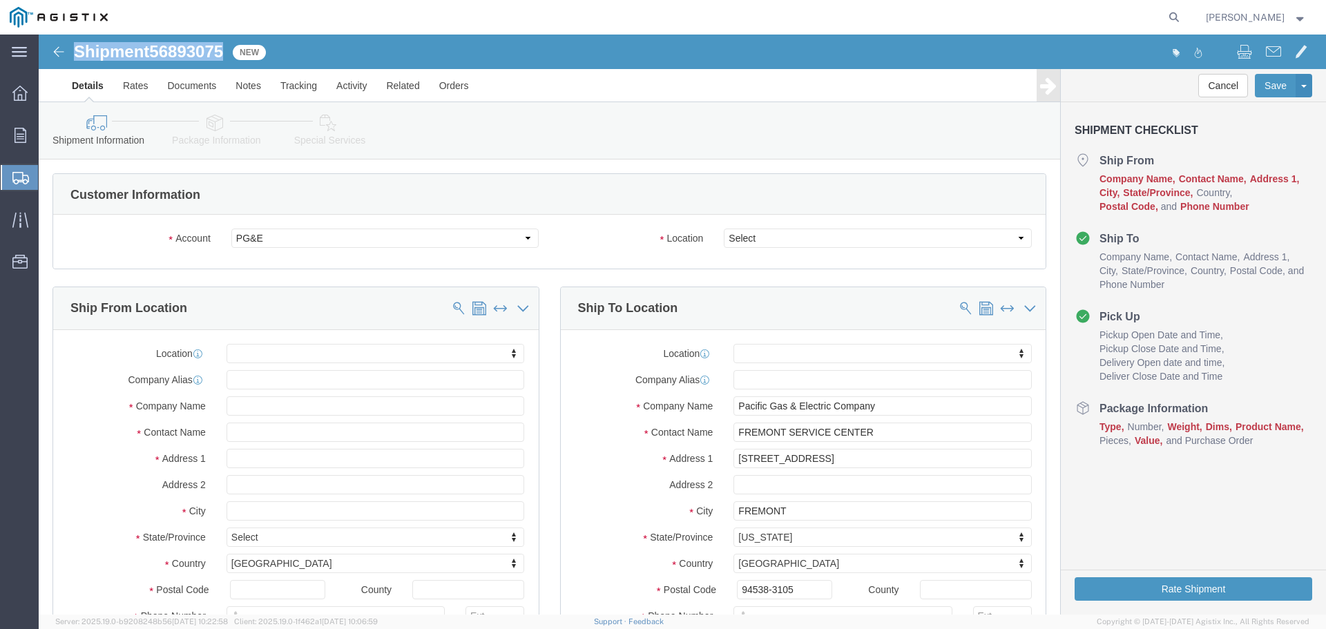
drag, startPoint x: 35, startPoint y: 18, endPoint x: 188, endPoint y: 20, distance: 152.6
click h1 "Shipment 56893075"
copy h1 "Shipment 56893075"
click select "Select All Others [GEOGRAPHIC_DATA] [GEOGRAPHIC_DATA] [GEOGRAPHIC_DATA] [GEOGRA…"
select select "23082"
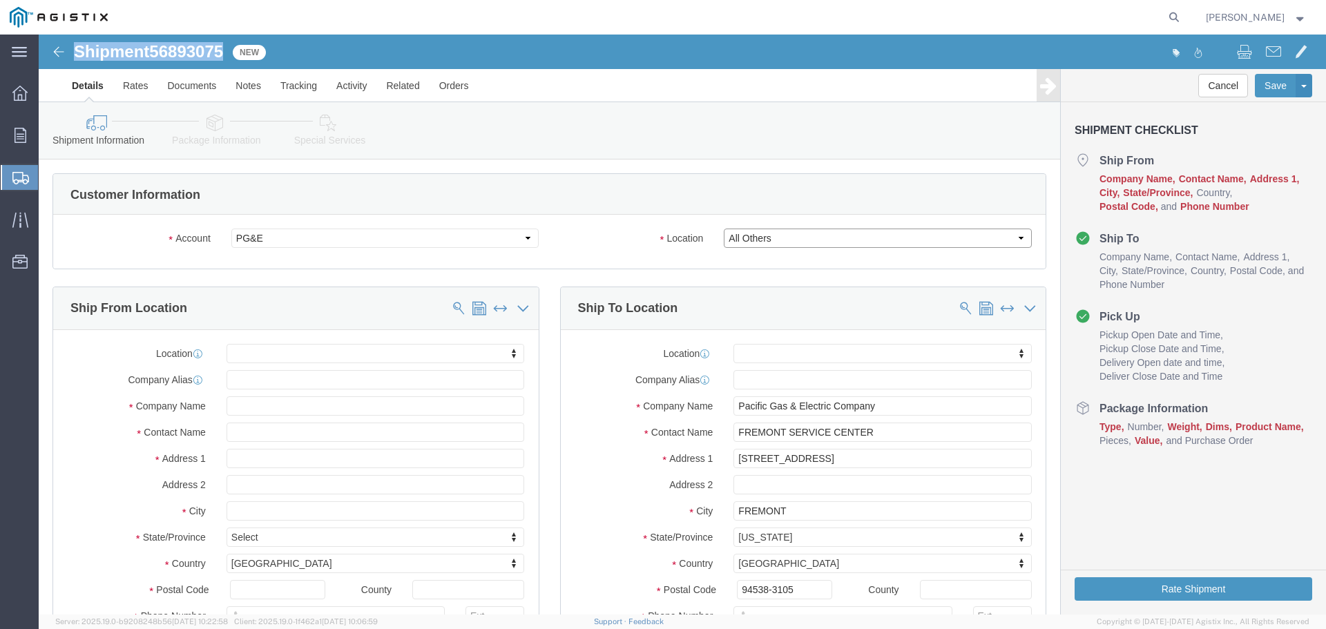
click select "Select All Others [GEOGRAPHIC_DATA] [GEOGRAPHIC_DATA] [GEOGRAPHIC_DATA] [GEOGRA…"
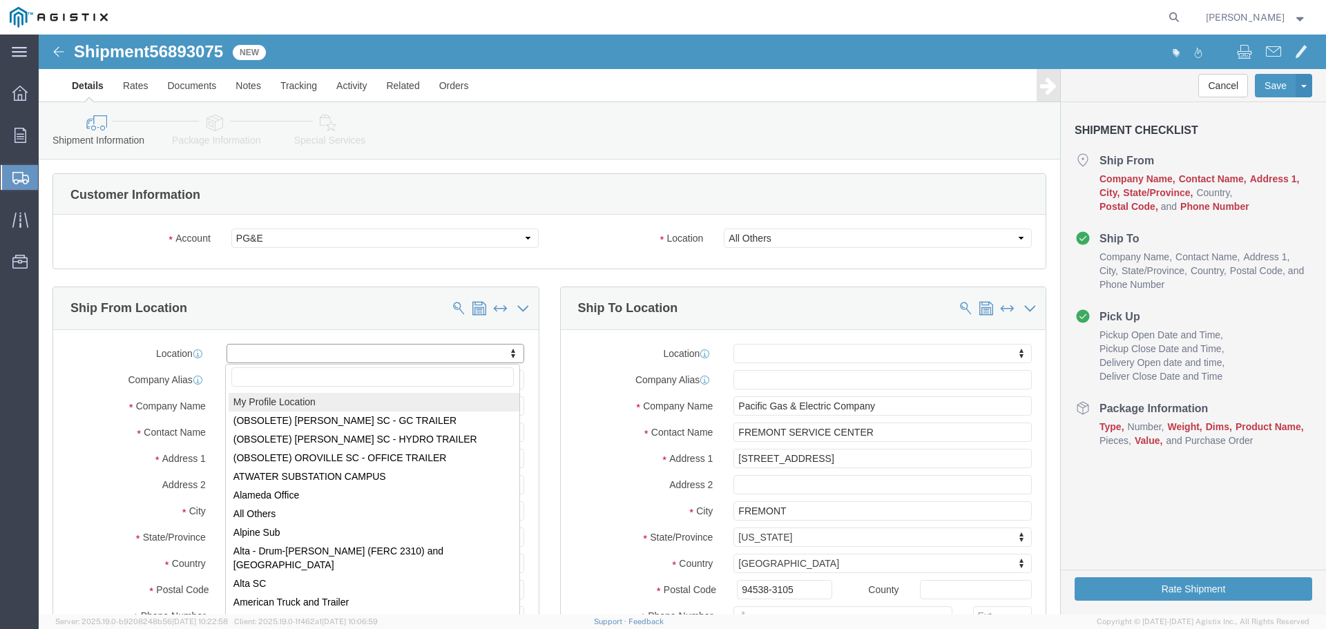
select select "MYPROFILE"
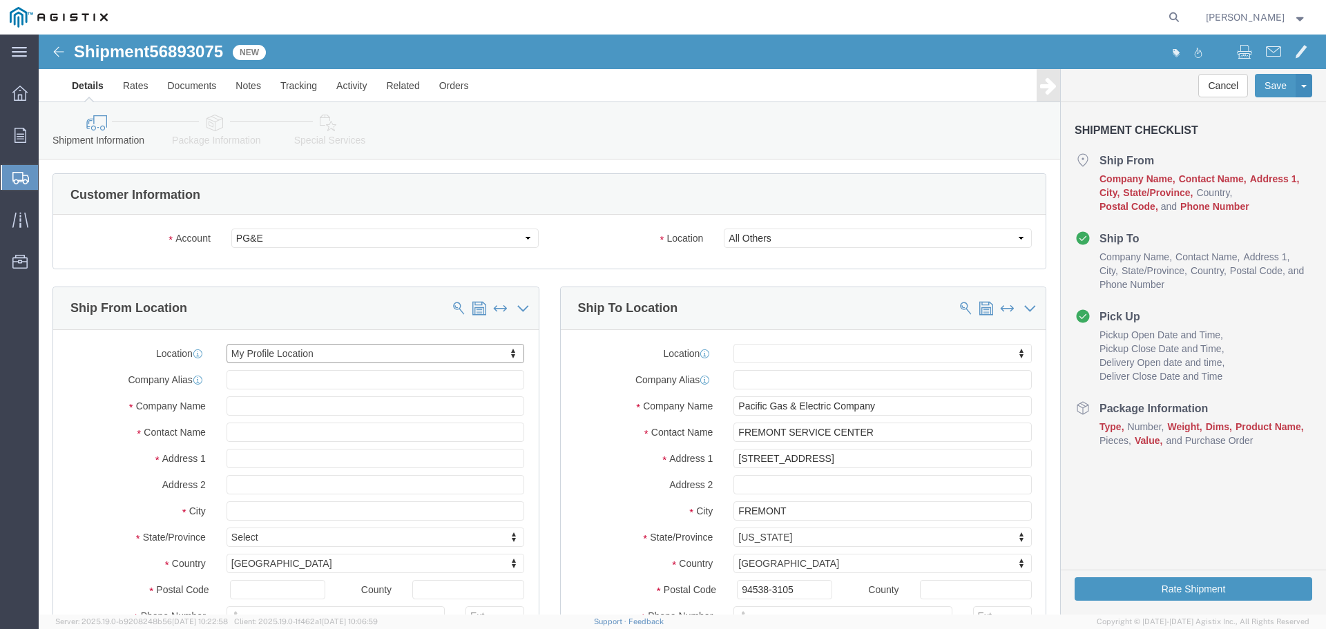
select select "CA"
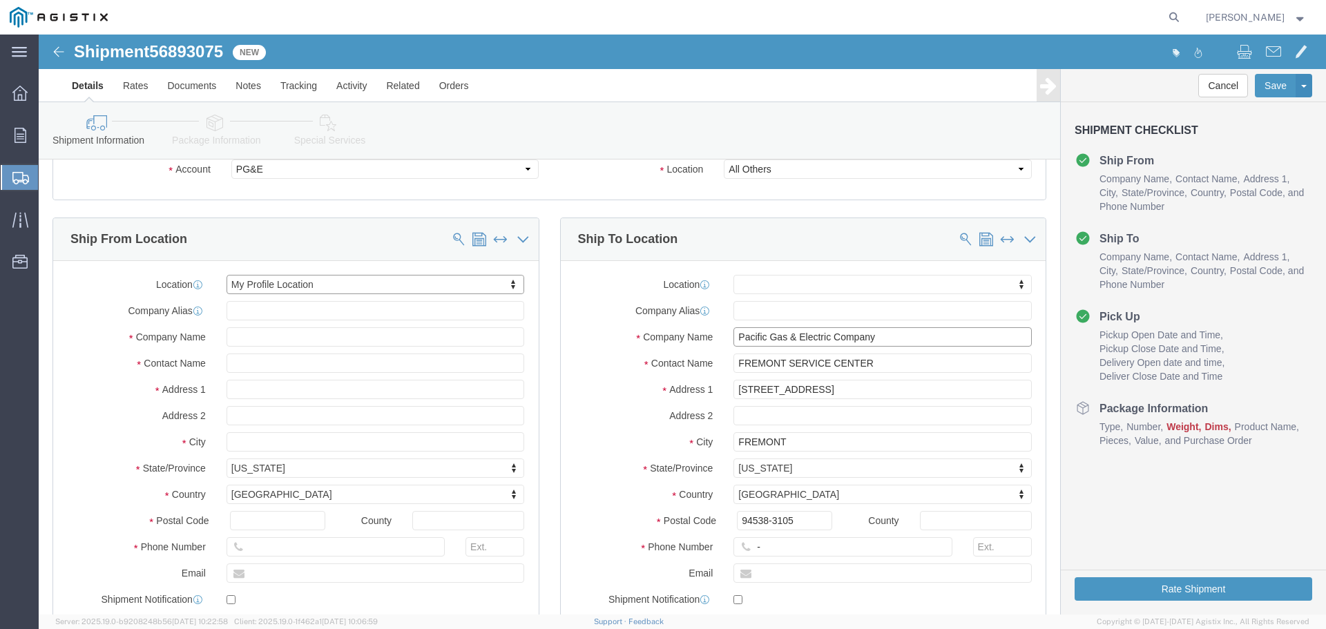
click input "Pacific Gas & Electric Company"
drag, startPoint x: 852, startPoint y: 326, endPoint x: 490, endPoint y: 324, distance: 362.5
click div "Ship From Location Location My Profile Location My Profile Location (OBSOLETE) …"
type input "Union City Job"
click input "[STREET_ADDRESS]"
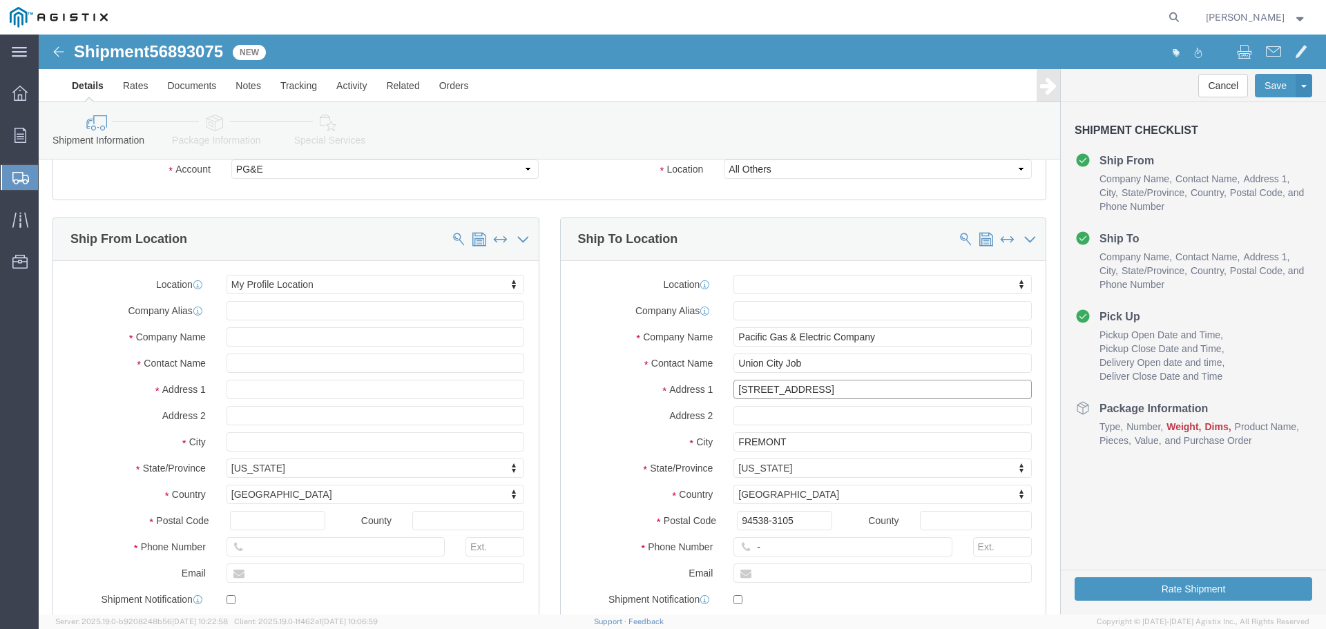
drag, startPoint x: 713, startPoint y: 352, endPoint x: 668, endPoint y: 352, distance: 44.9
click div "Address [STREET_ADDRESS]"
paste input "[PERSON_NAME] Road [STREET_ADDRESS][PERSON_NAME]"
type input "[PERSON_NAME] Road [STREET_ADDRESS][PERSON_NAME]"
type input "[GEOGRAPHIC_DATA]"
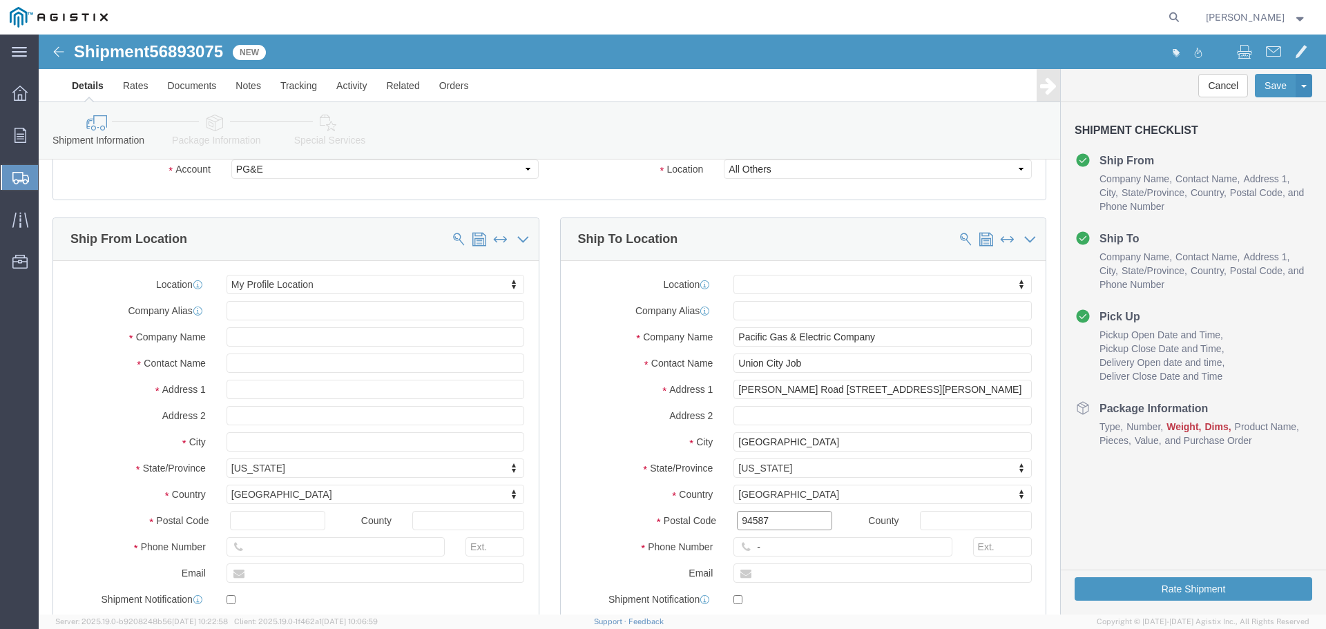
type input "94587"
click input "-"
type input "123-456-7891"
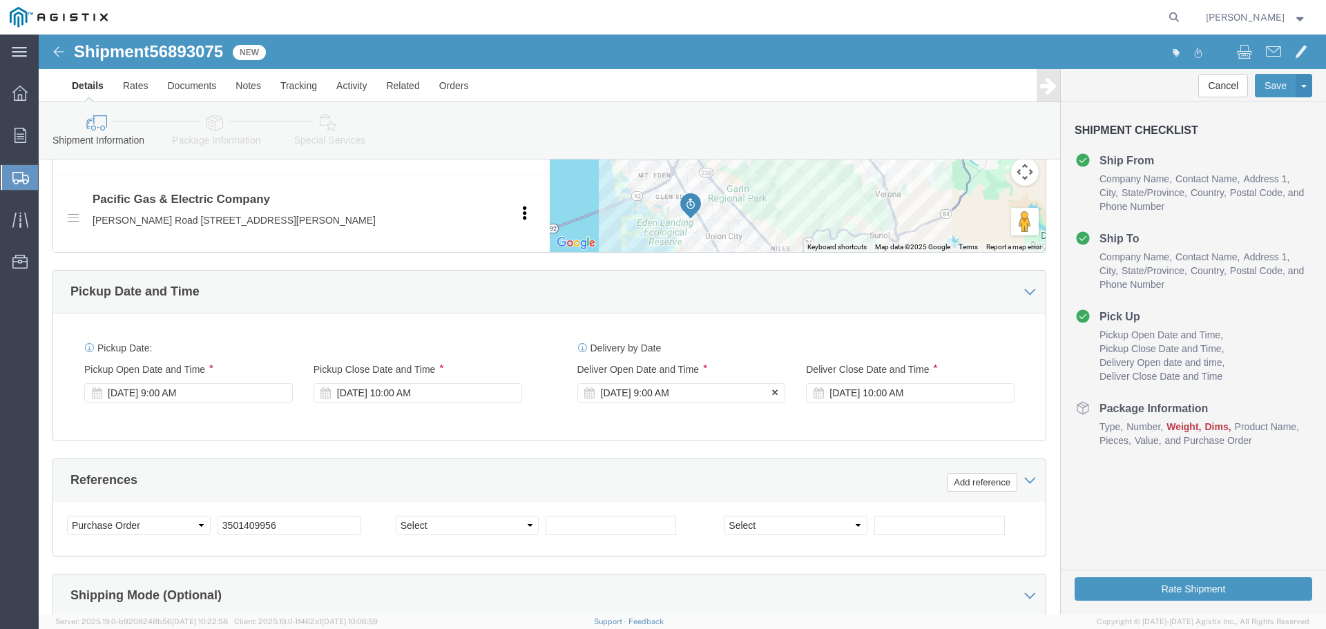
click div "[DATE] 9:00 AM"
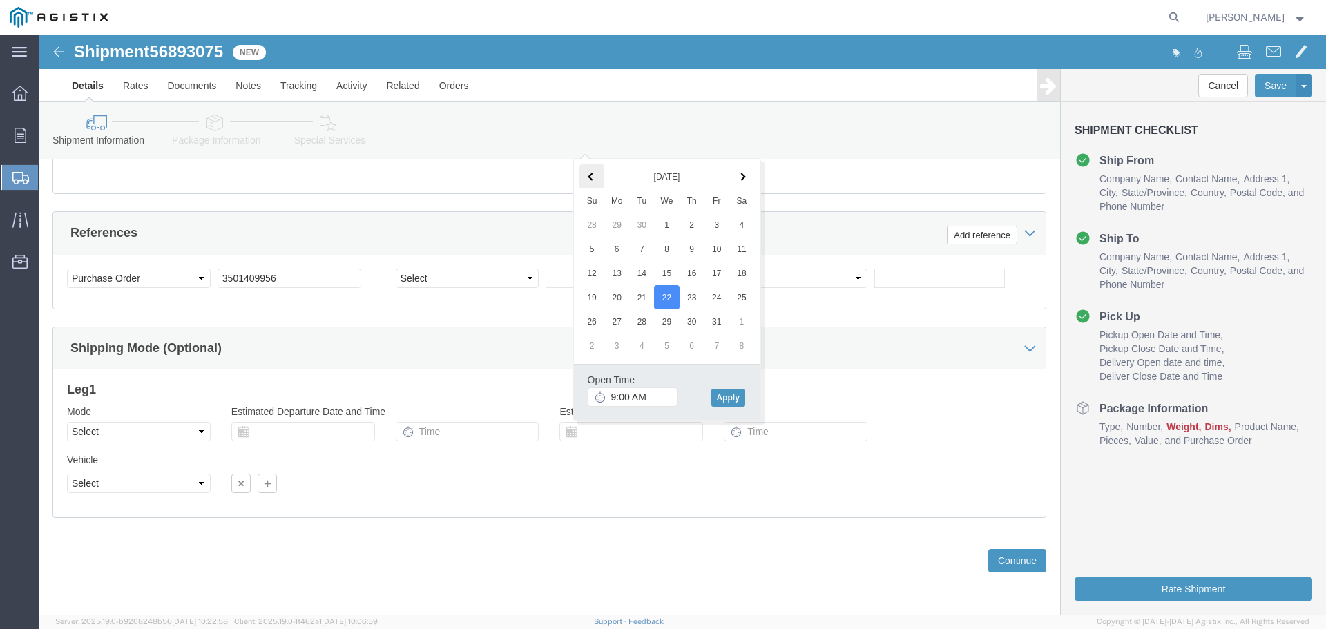
click span
click button "Apply"
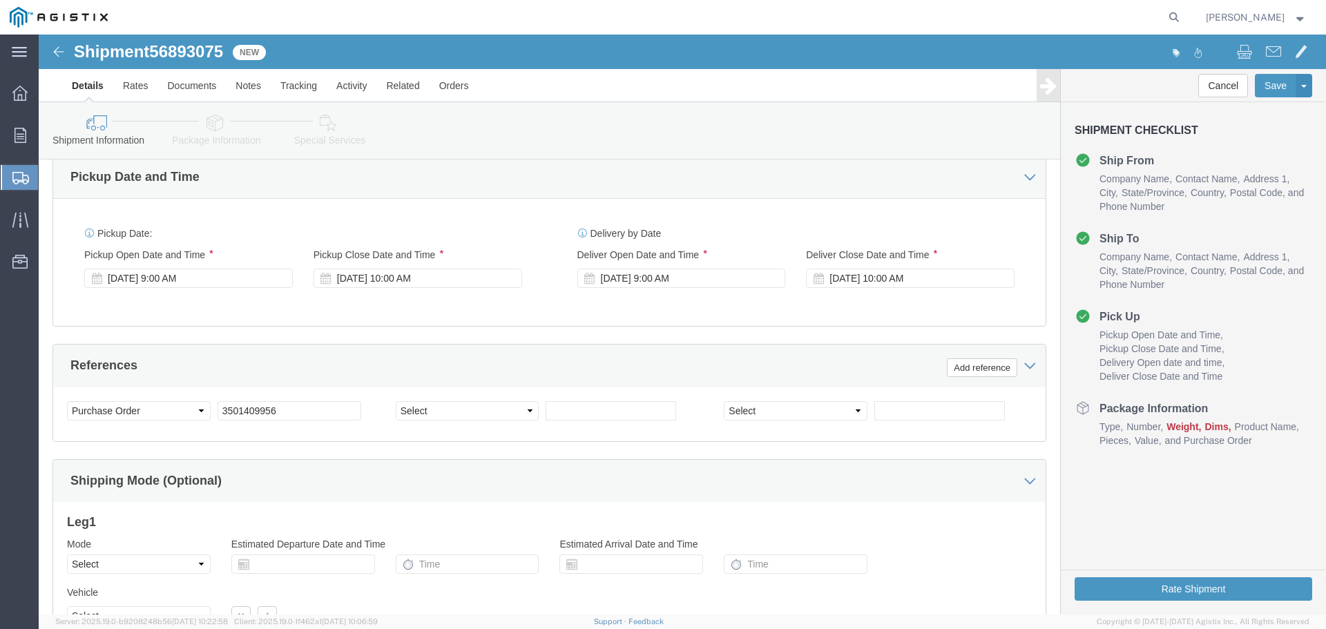
scroll to position [800, 0]
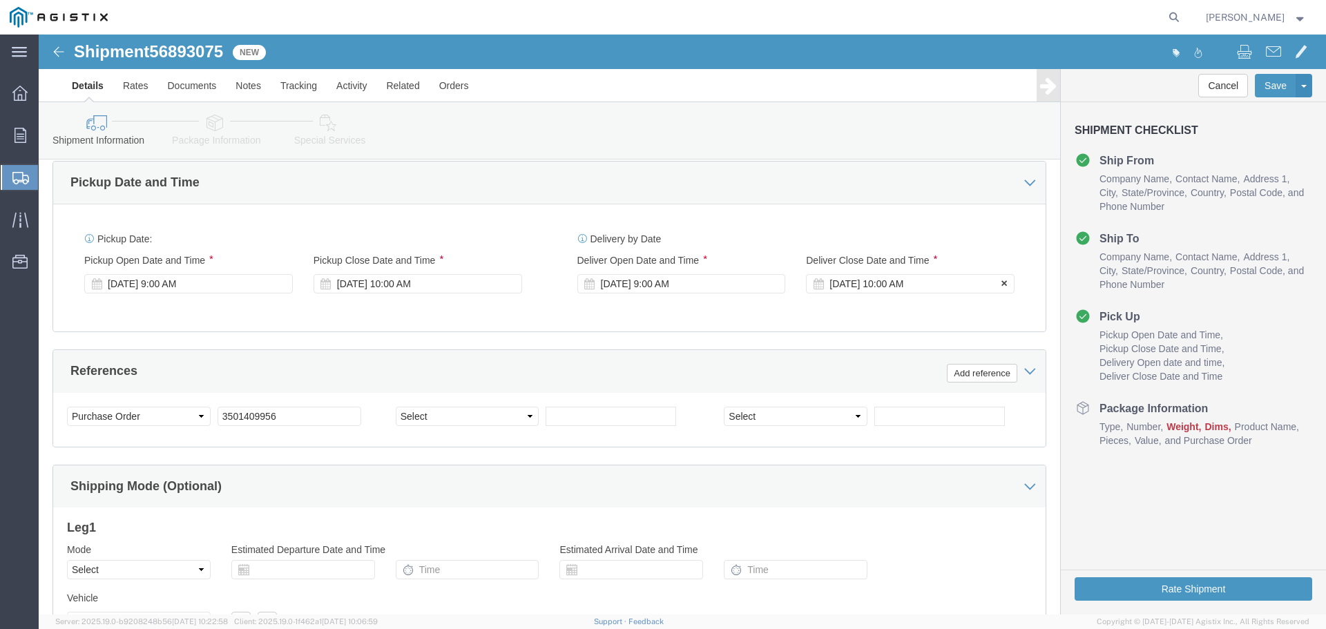
click div "[DATE] 10:00 AM"
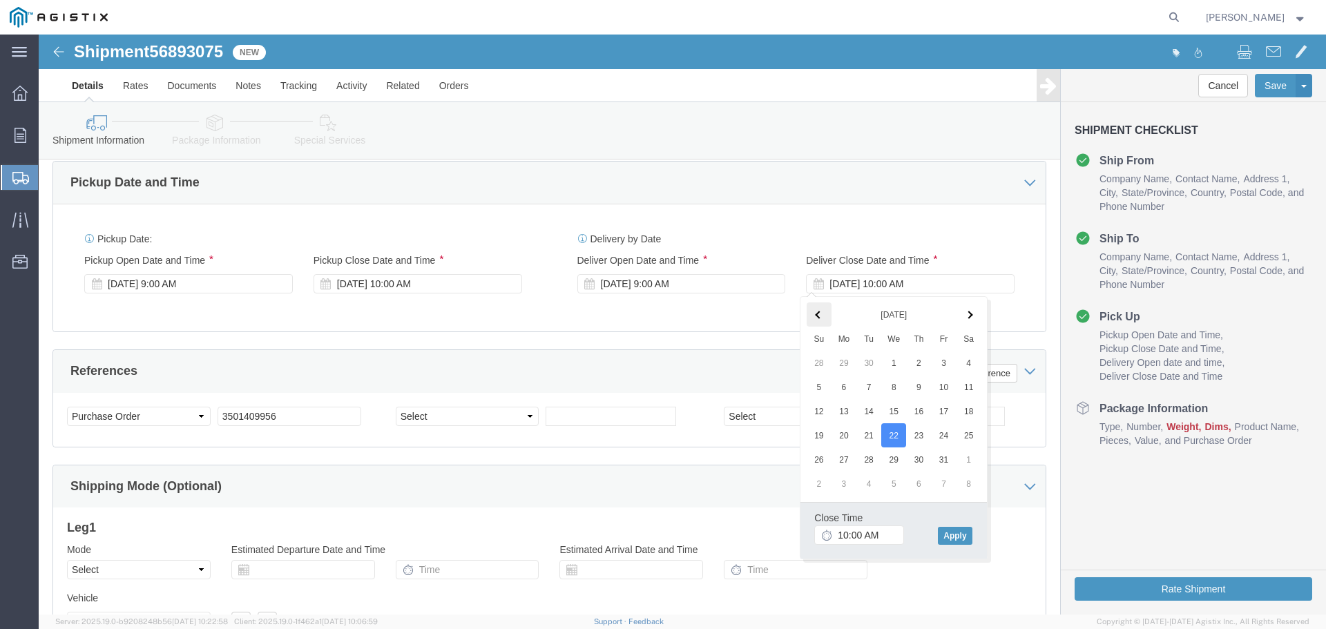
click span
click button "Apply"
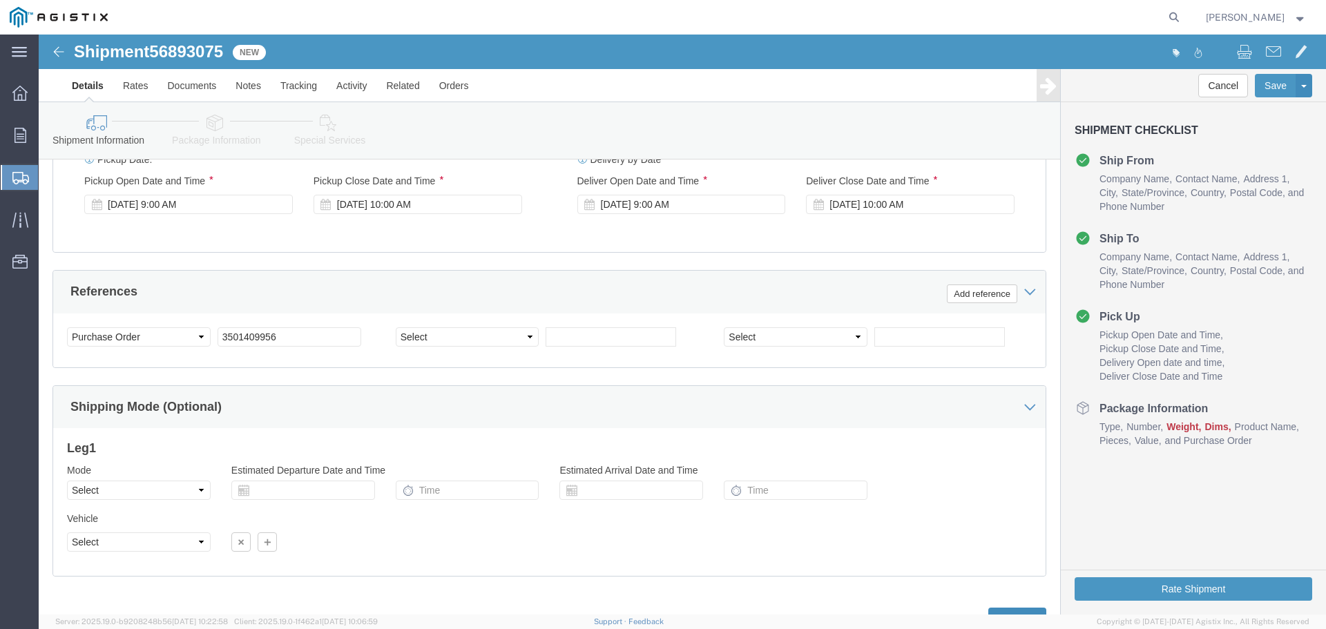
scroll to position [938, 0]
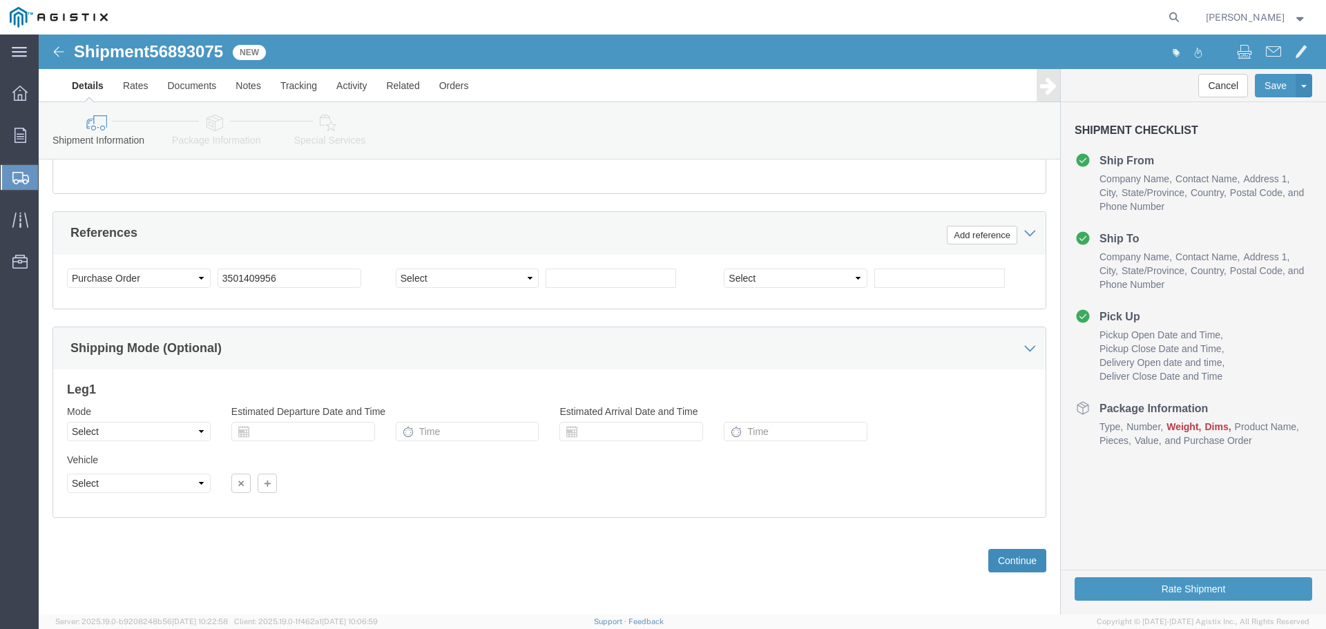
click button "Continue"
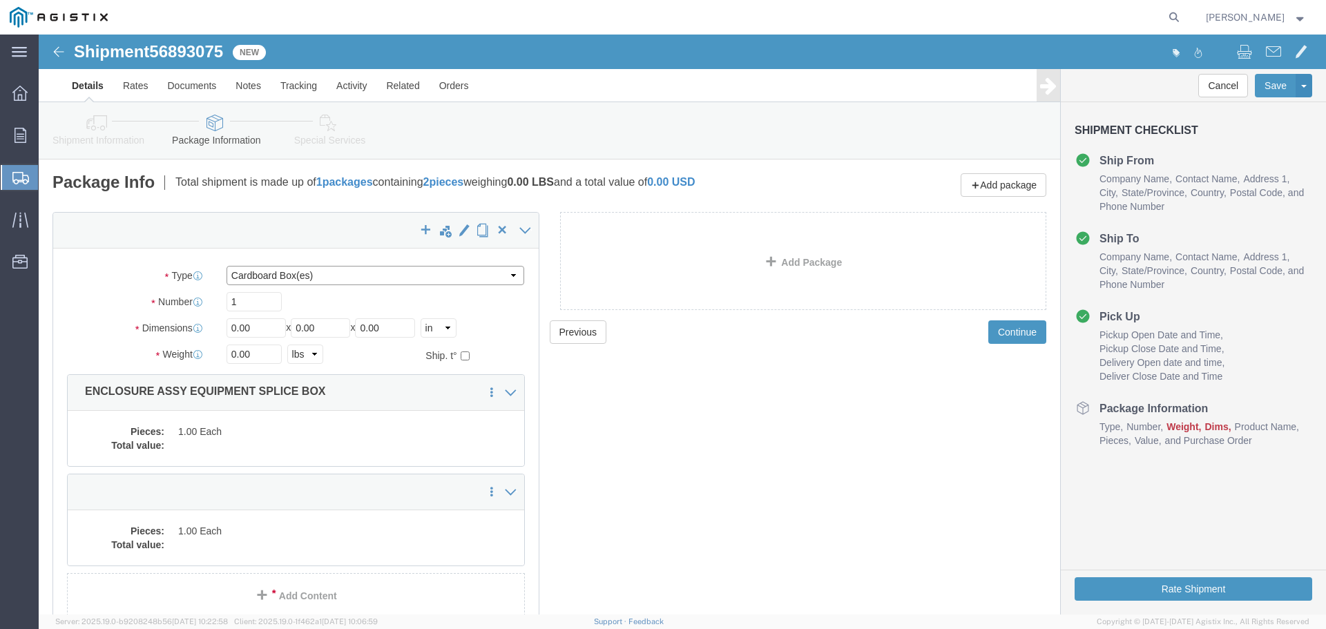
click select "Select Bulk Bundle(s) Cardboard Box(es) Carton(s) Crate(s) Drum(s) (Fiberboard)…"
select select "YRPK"
click select "Select Bulk Bundle(s) Cardboard Box(es) Carton(s) Crate(s) Drum(s) (Fiberboard)…"
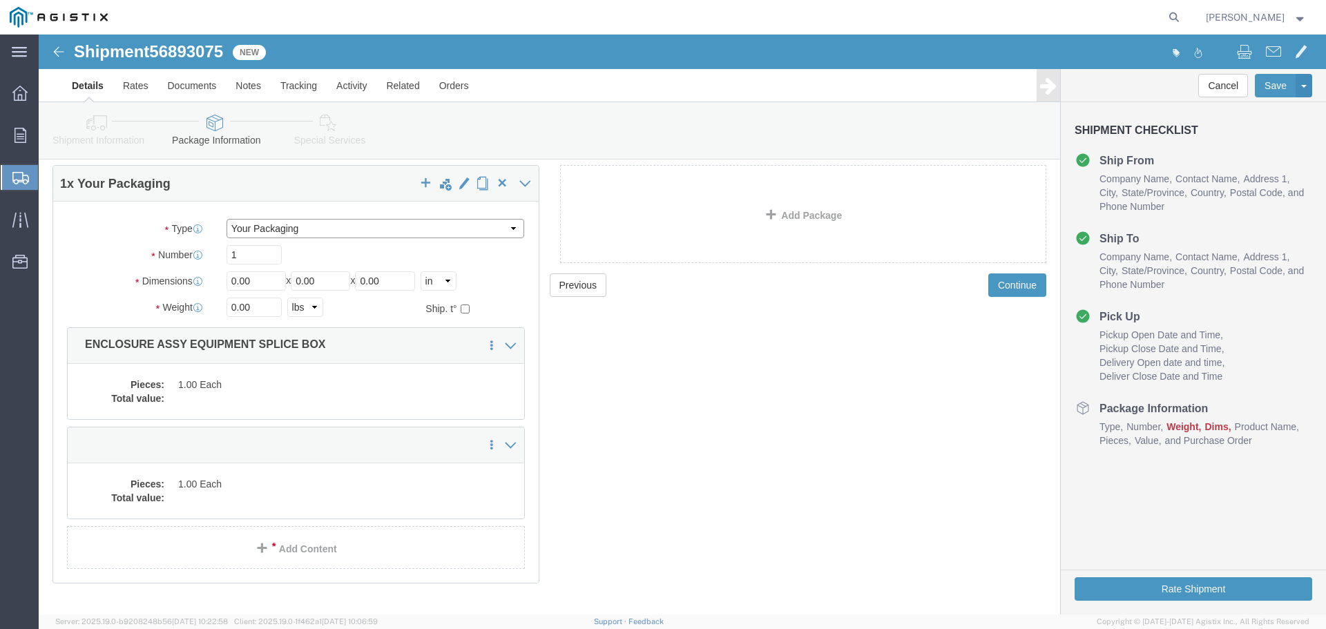
scroll to position [69, 0]
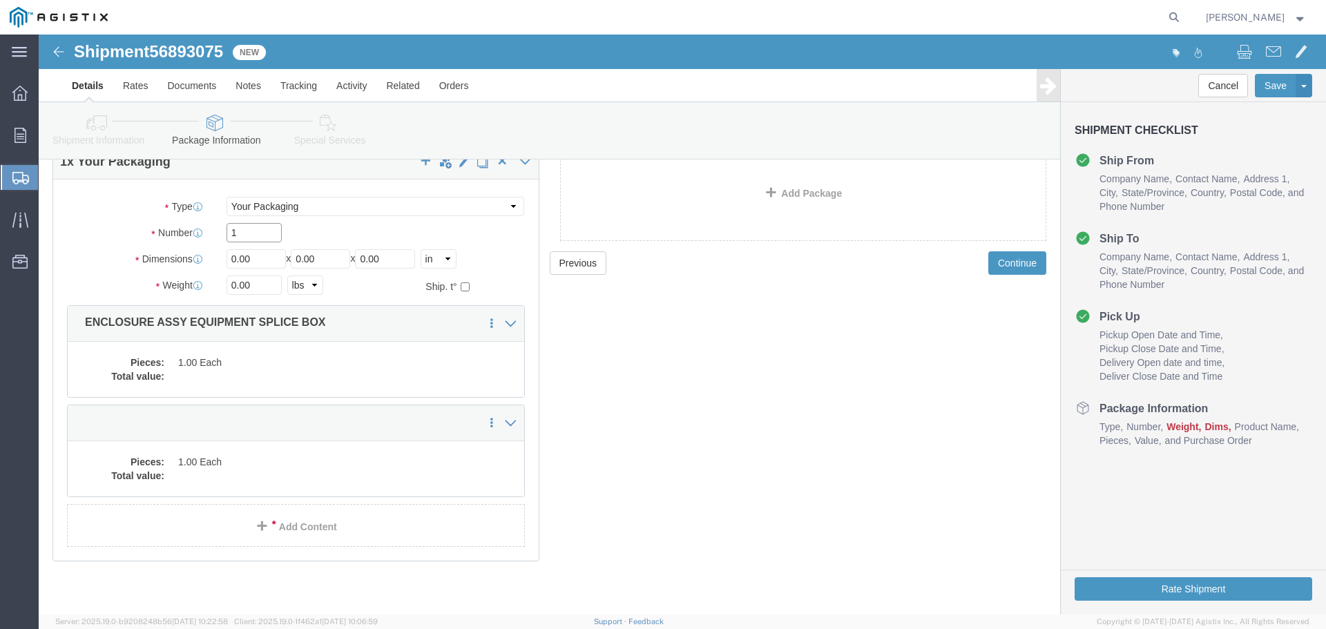
click input "1"
type input "2"
click input "0.00"
drag, startPoint x: 214, startPoint y: 224, endPoint x: 156, endPoint y: 225, distance: 58.0
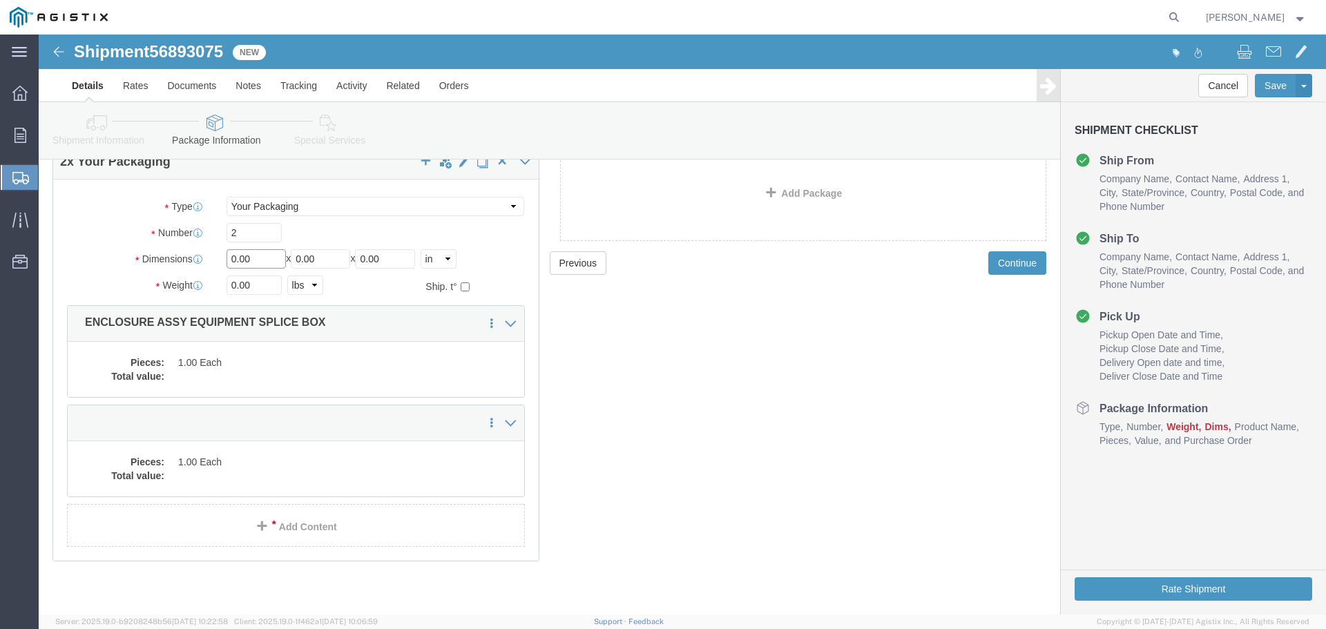
click div "Dimensions Length 0.00 x Width 0.00 x Height 0.00 Select cm ft in"
type input "54"
type input "102"
type input "72"
click input "0.00"
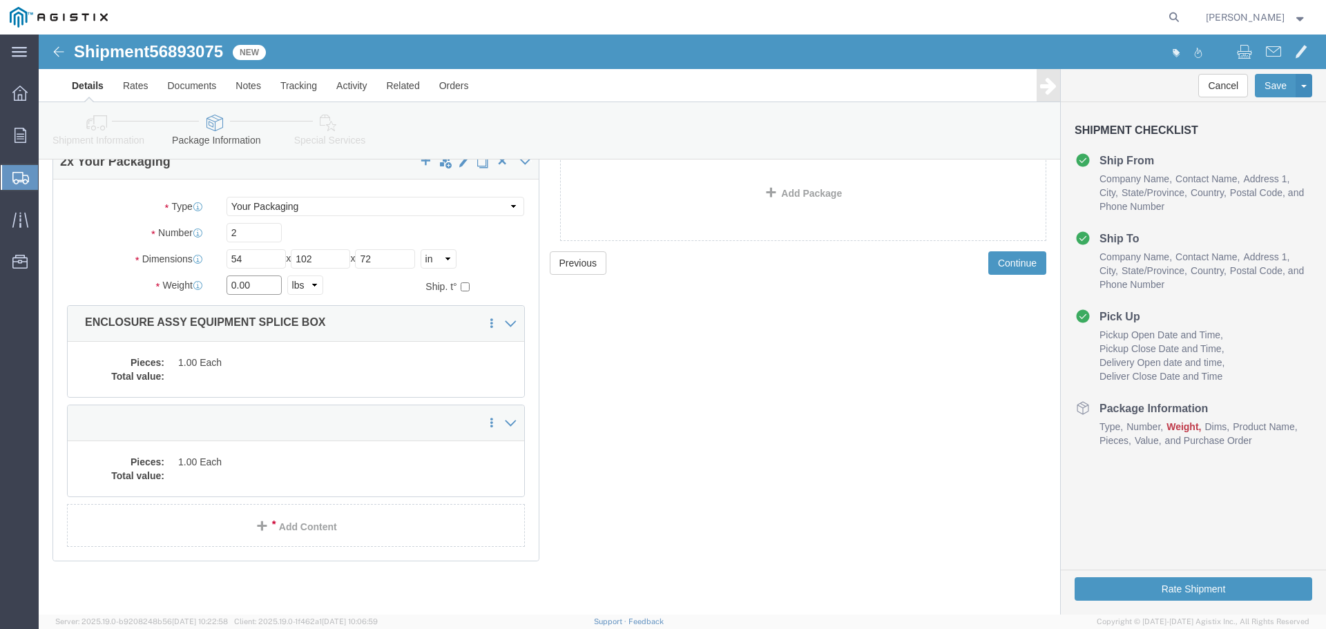
drag, startPoint x: 142, startPoint y: 247, endPoint x: 121, endPoint y: 246, distance: 20.7
click div "Weight 0.00 Select kgs lbs Ship. t°"
type input "17500"
click dd "1.00 Each"
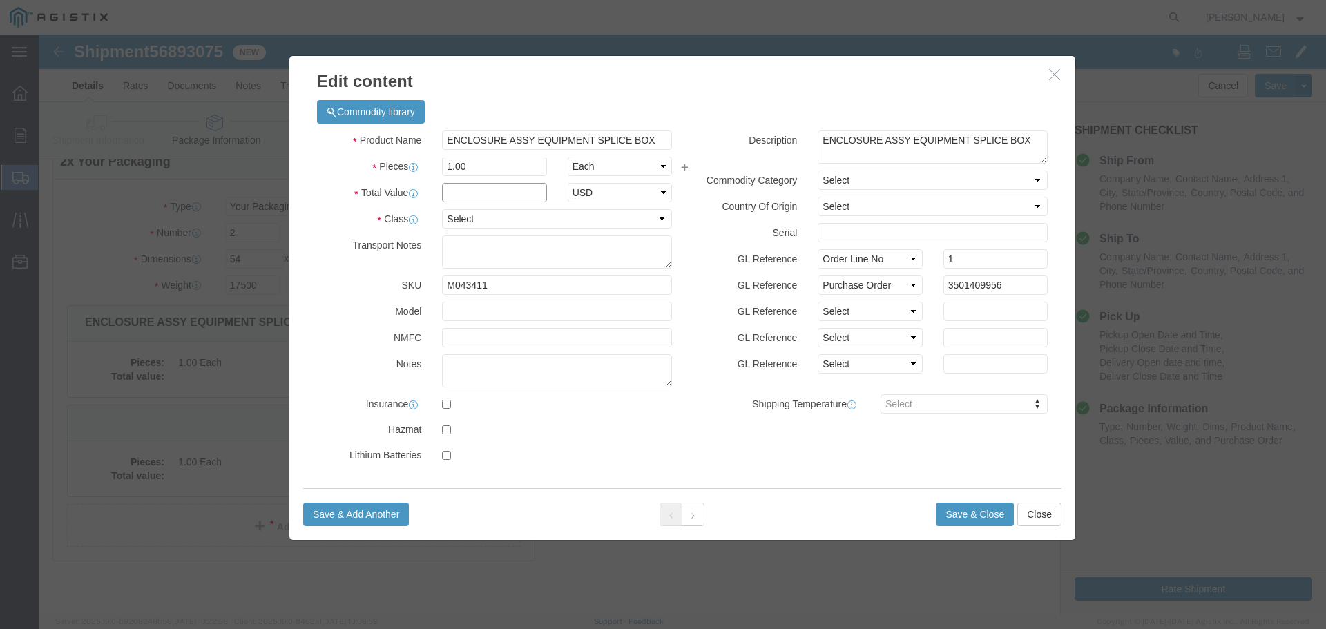
click input "text"
type input "1"
click select "Select 50 55 60 65 70 85 92.5 100 125 175 250 300 400"
select select "55"
click select "Select 50 55 60 65 70 85 92.5 100 125 175 250 300 400"
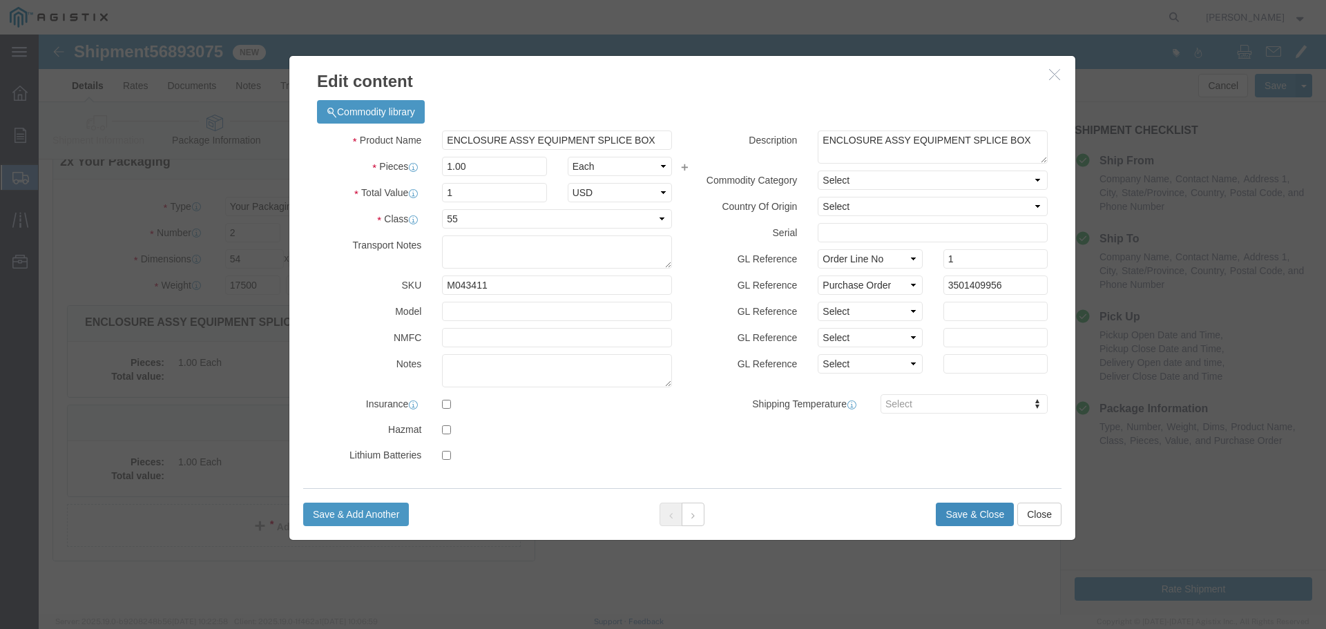
click button "Save & Close"
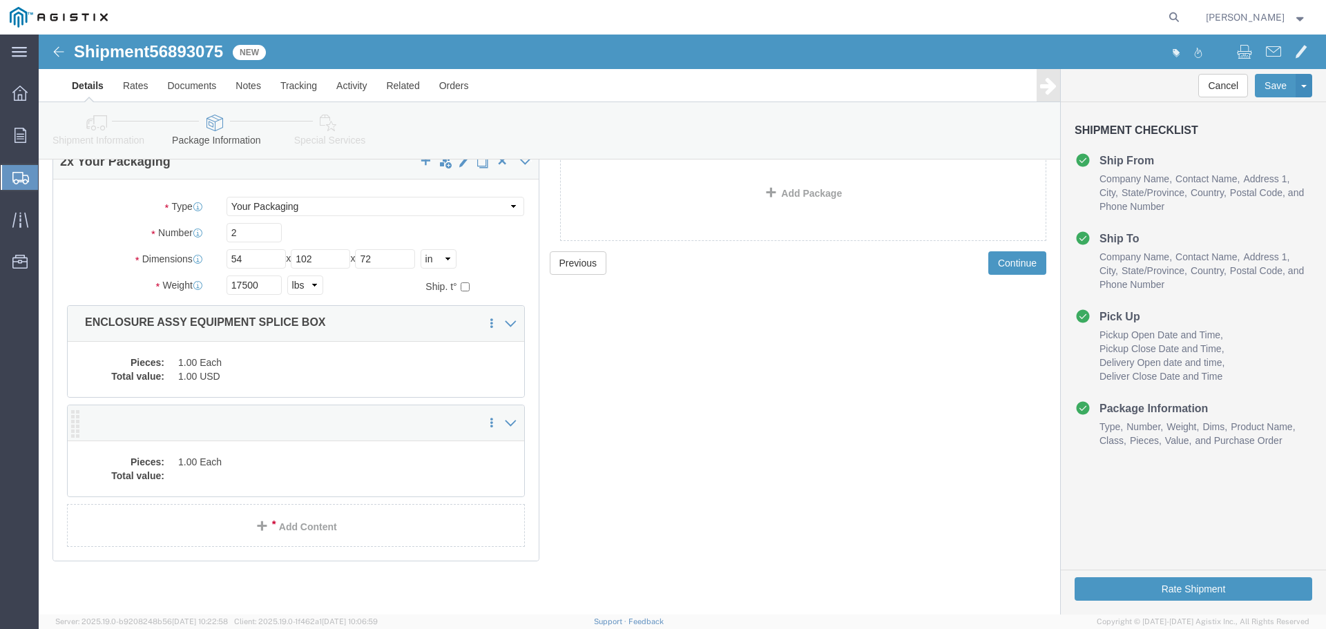
click dd
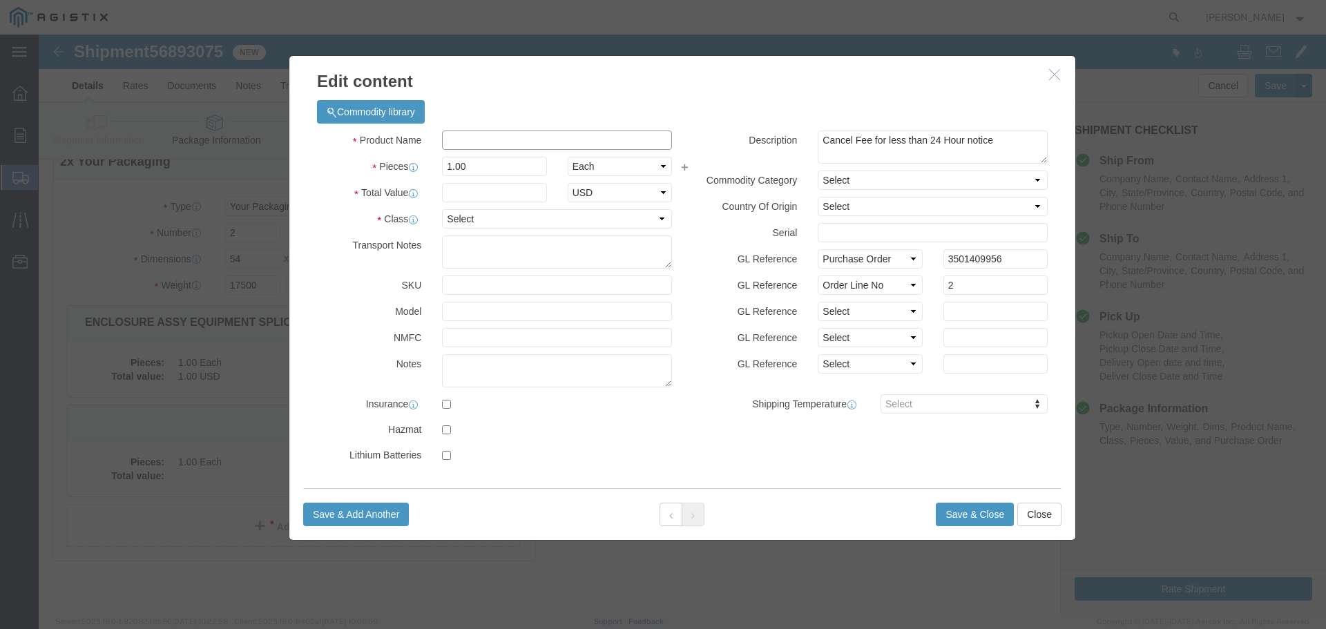
click input "text"
type input "cover"
click input "text"
type input "1"
click select "Select 50 55 60 65 70 85 92.5 100 125 175 250 300 400"
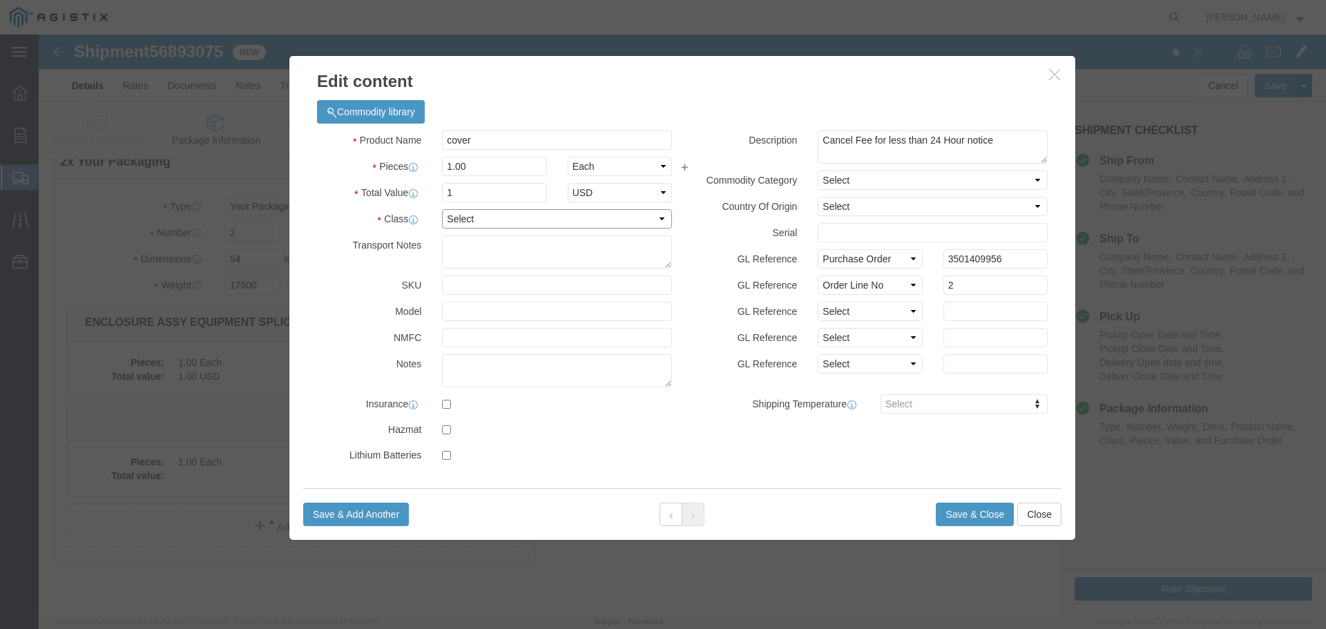
select select "55"
click select "Select 50 55 60 65 70 85 92.5 100 125 175 250 300 400"
click button "Save & Close"
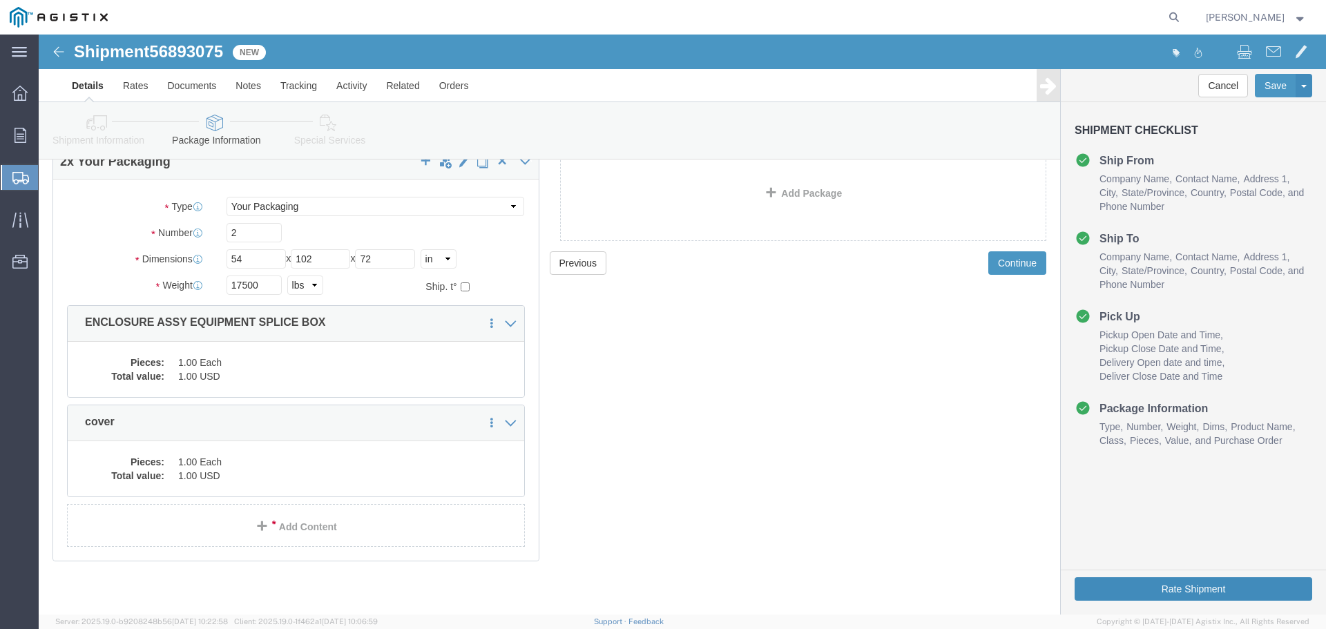
click button "Rate Shipment"
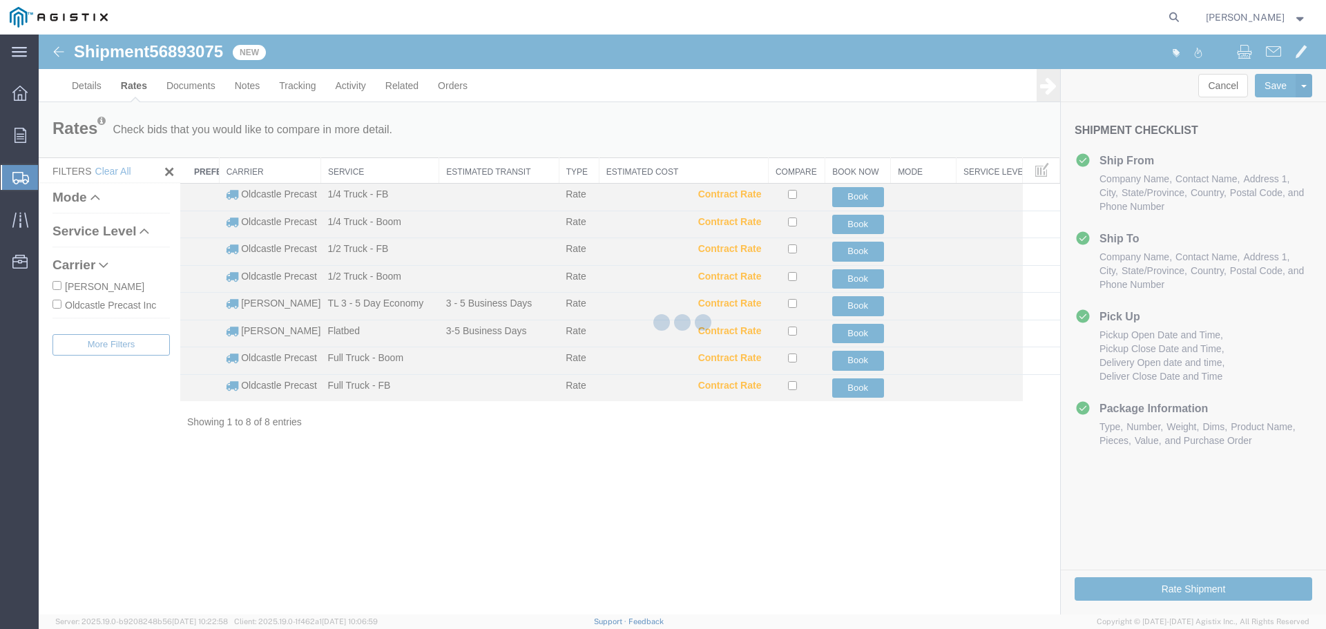
scroll to position [0, 0]
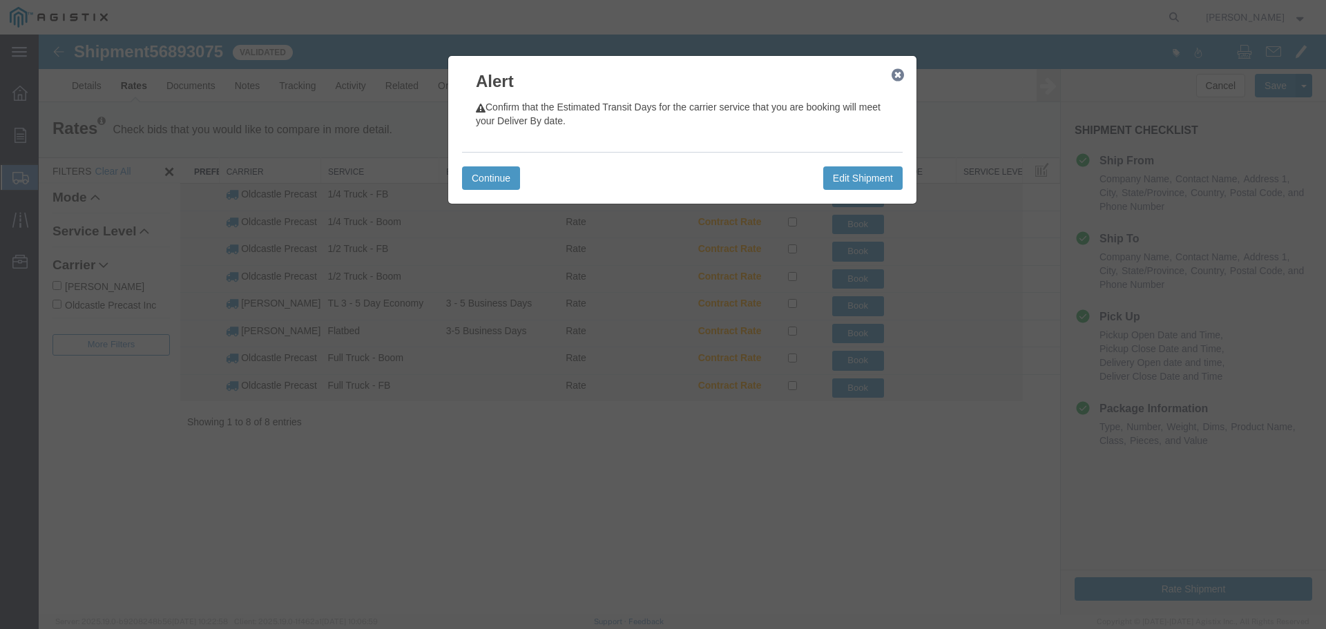
click at [895, 73] on icon "button" at bounding box center [897, 75] width 12 height 11
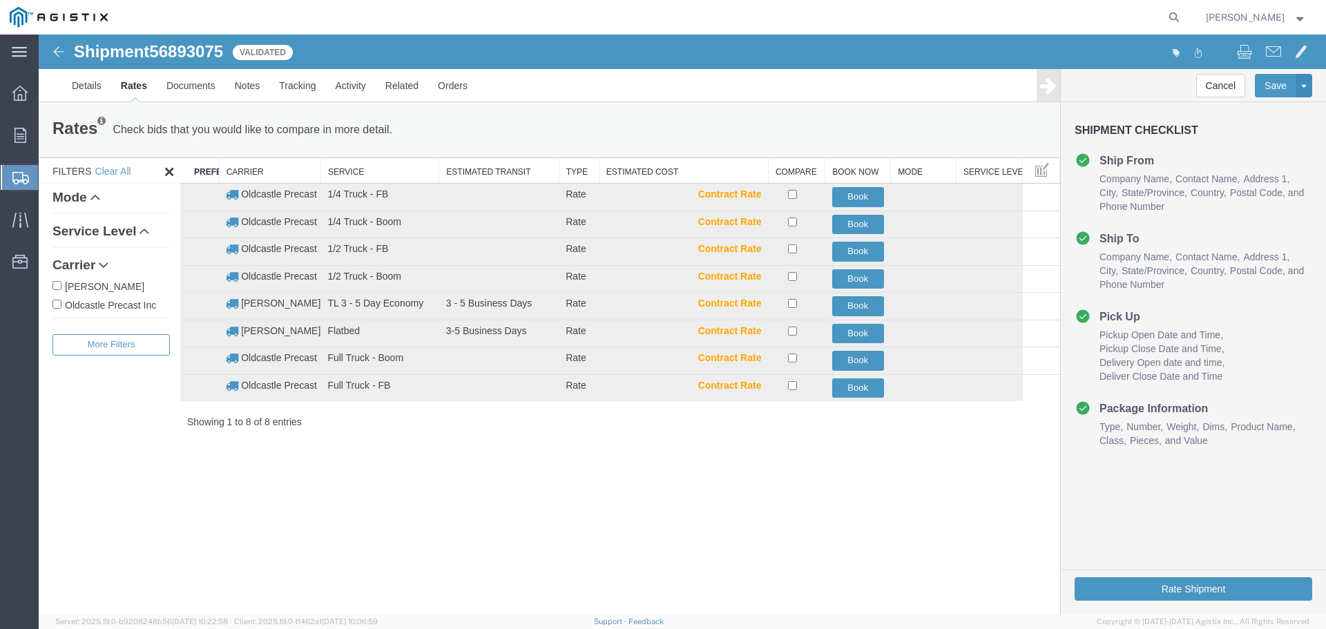
click at [135, 306] on label "Oldcastle Precast Inc" at bounding box center [110, 304] width 117 height 15
click at [61, 306] on input "Oldcastle Precast Inc" at bounding box center [56, 304] width 9 height 9
checkbox input "true"
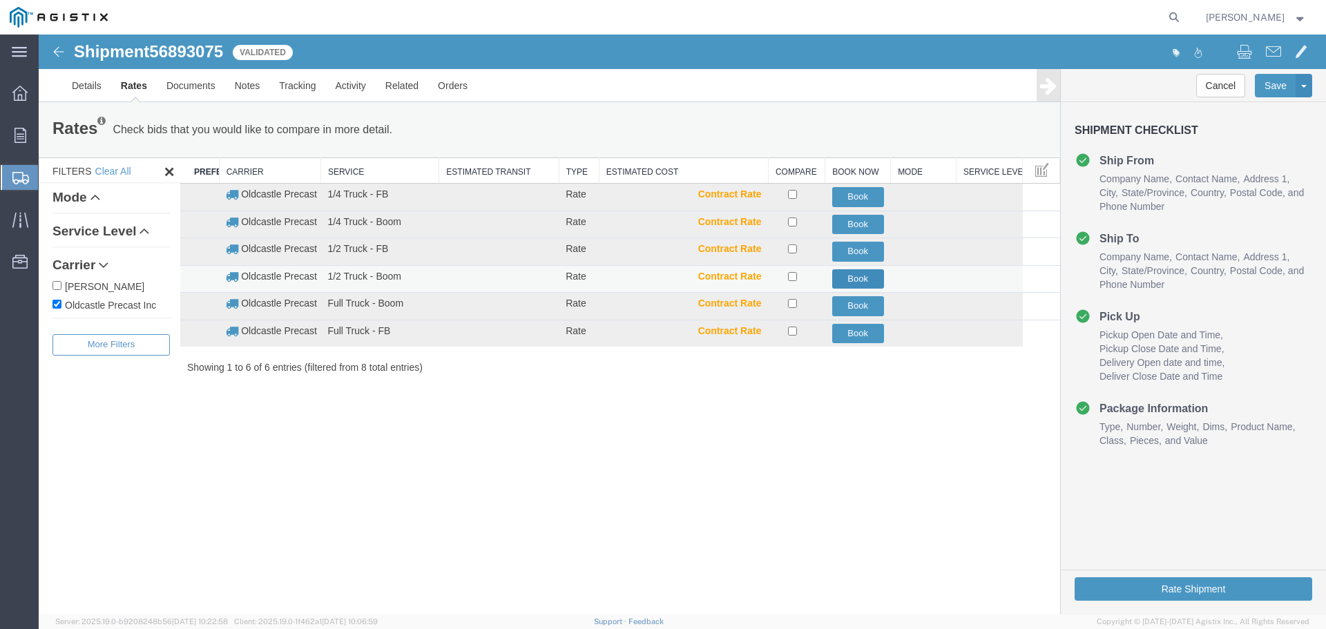
click at [841, 278] on button "Book" at bounding box center [858, 279] width 52 height 20
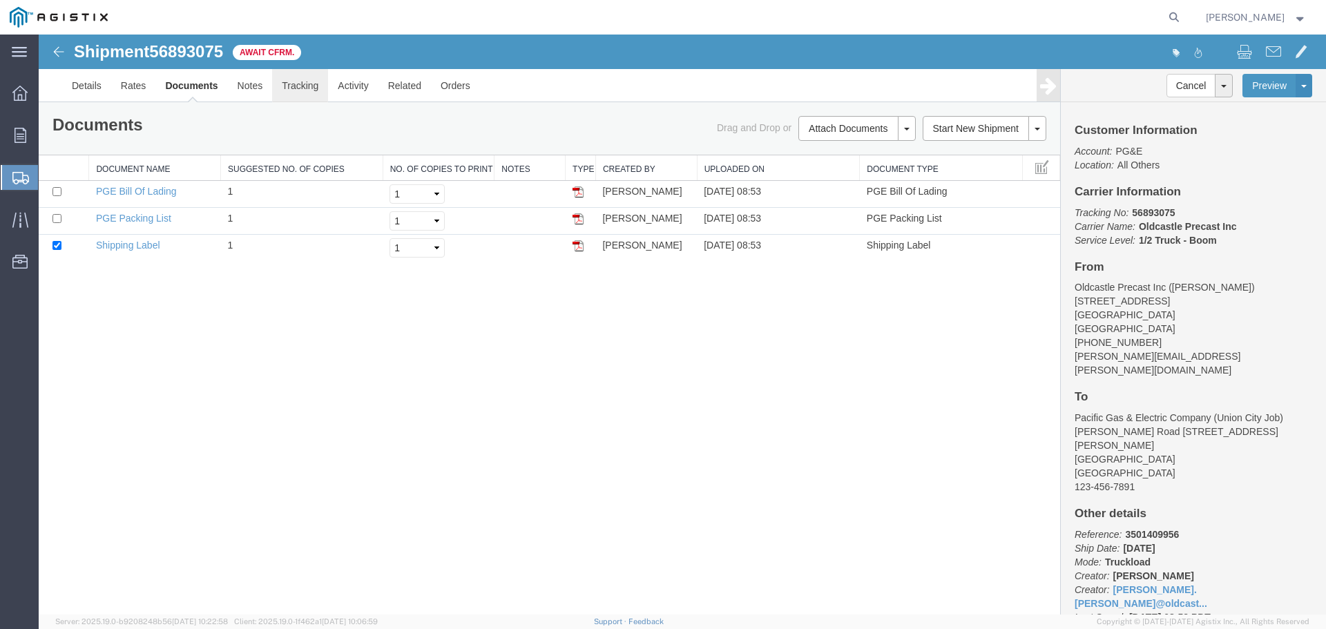
click at [297, 92] on link "Tracking" at bounding box center [300, 85] width 56 height 33
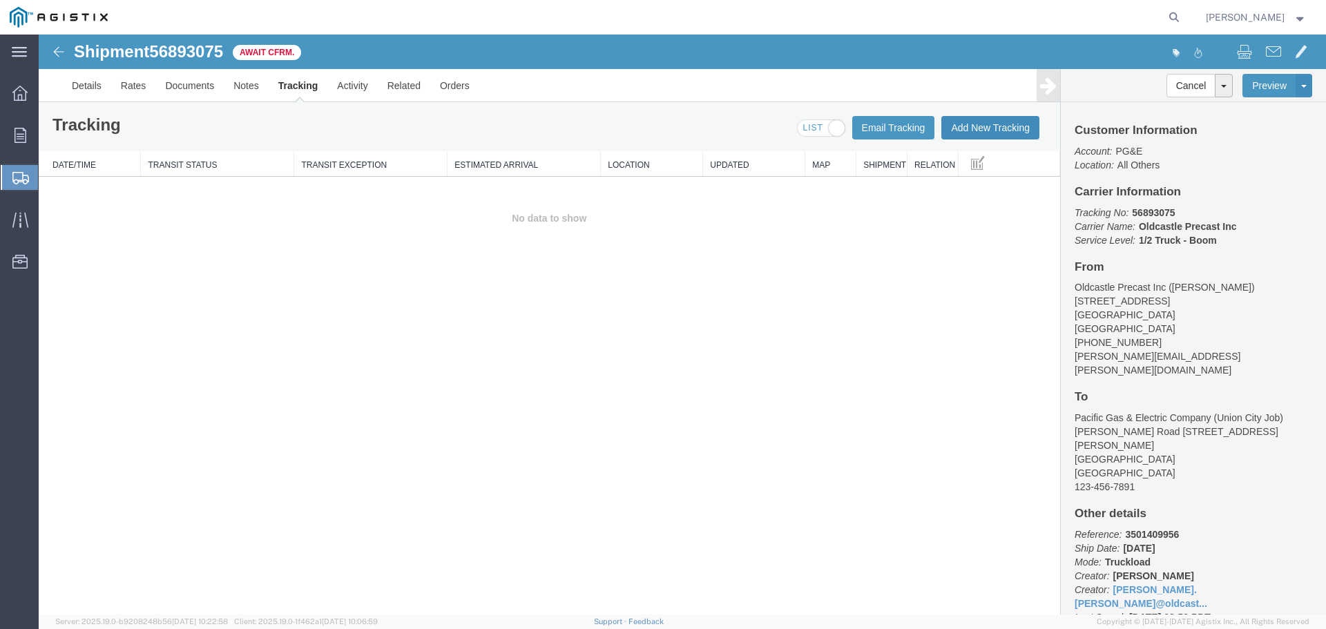
click at [1006, 132] on button "Add New Tracking" at bounding box center [990, 127] width 98 height 23
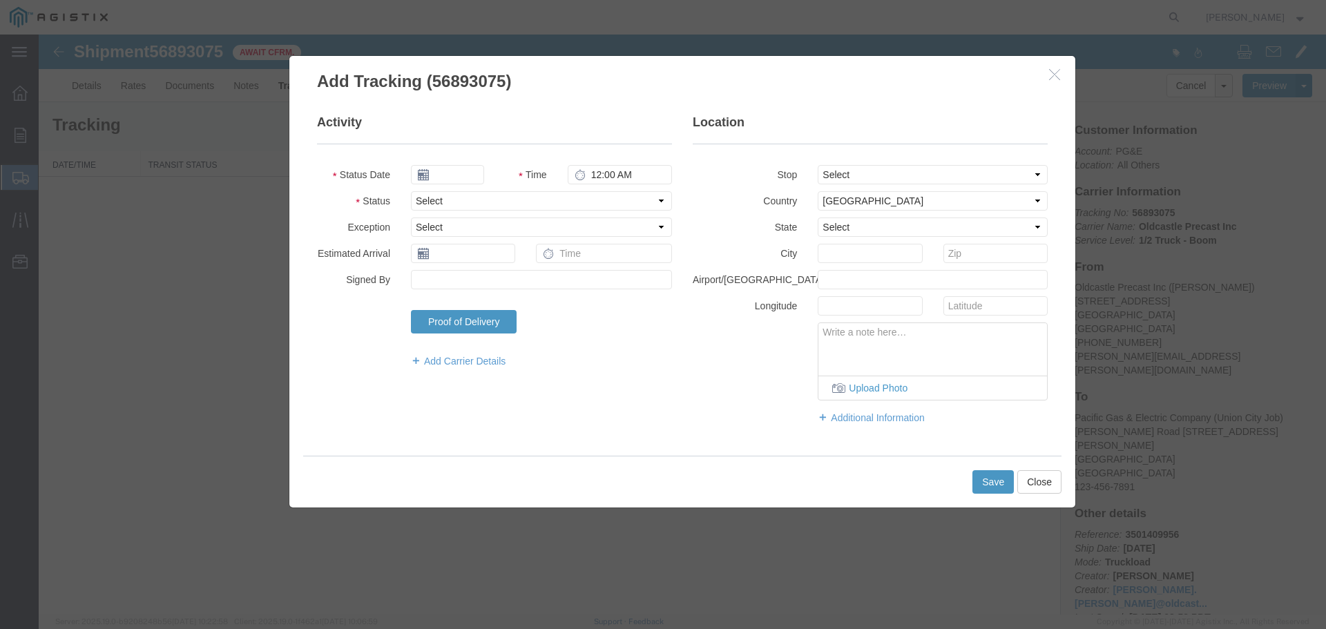
type input "[DATE]"
type input "9:00 AM"
click at [448, 203] on select "Select Arrival Notice Available Arrival Notice Imported Arrive at Delivery Loca…" at bounding box center [541, 200] width 261 height 19
select select "DELIVRED"
click at [411, 191] on select "Select Arrival Notice Available Arrival Notice Imported Arrive at Delivery Loca…" at bounding box center [541, 200] width 261 height 19
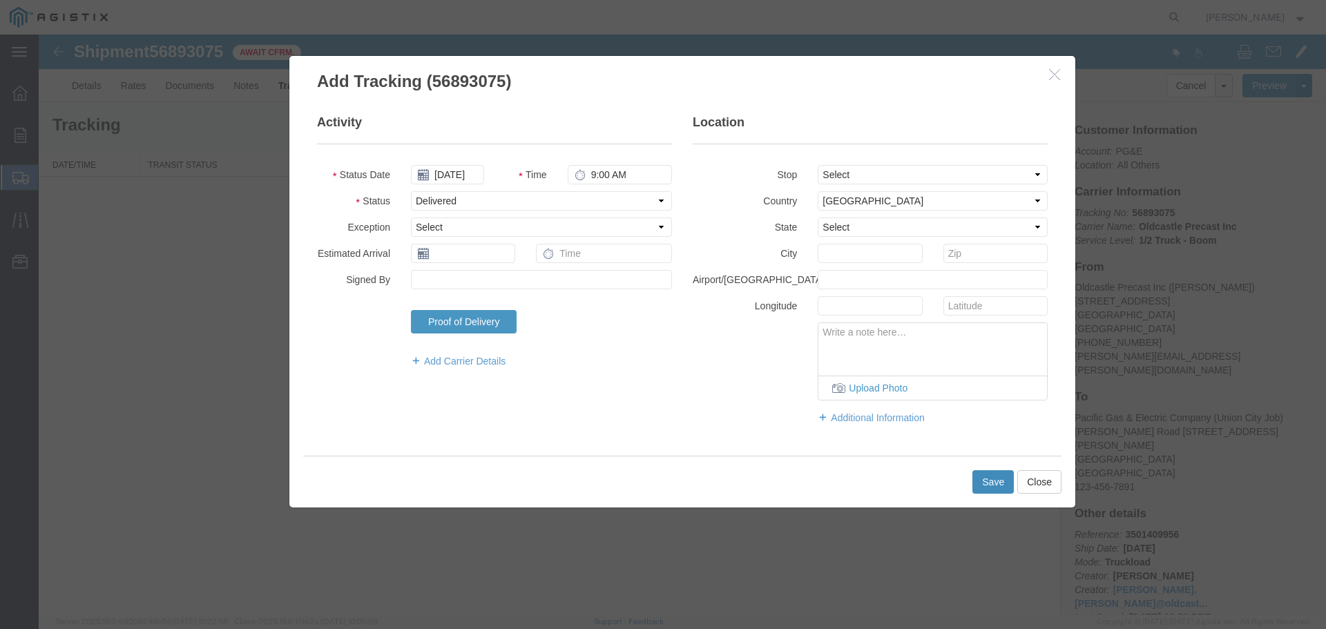
click at [985, 483] on button "Save" at bounding box center [992, 481] width 41 height 23
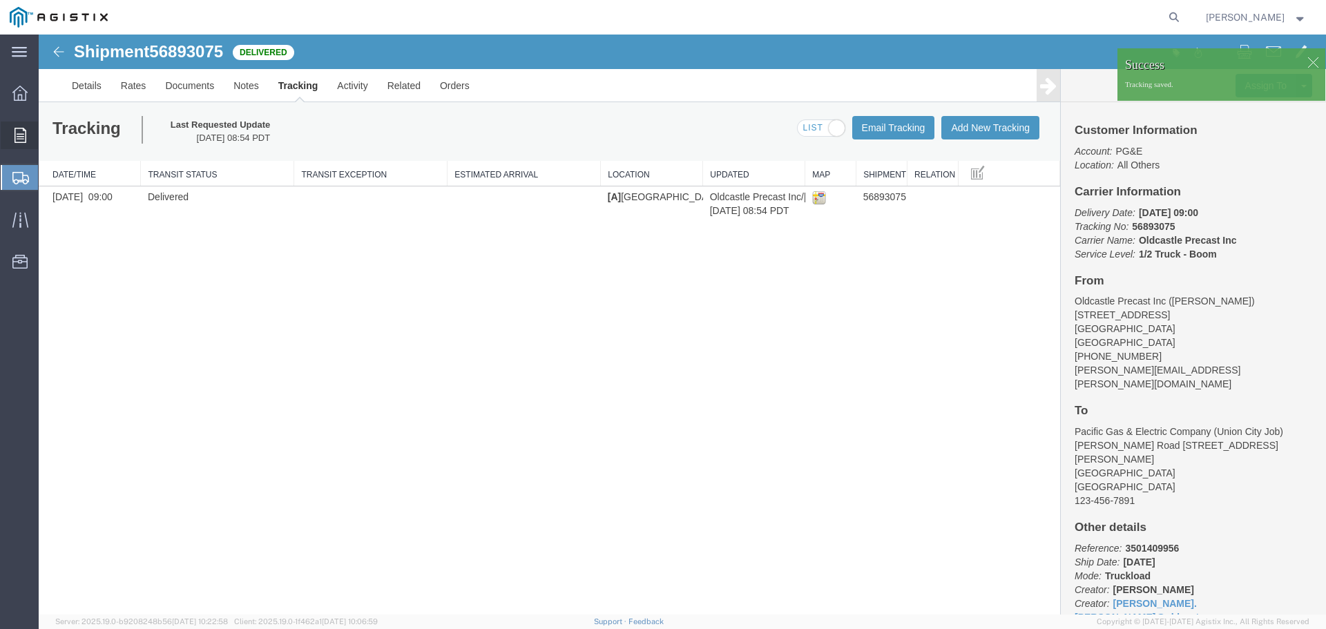
click at [16, 132] on icon at bounding box center [20, 135] width 12 height 15
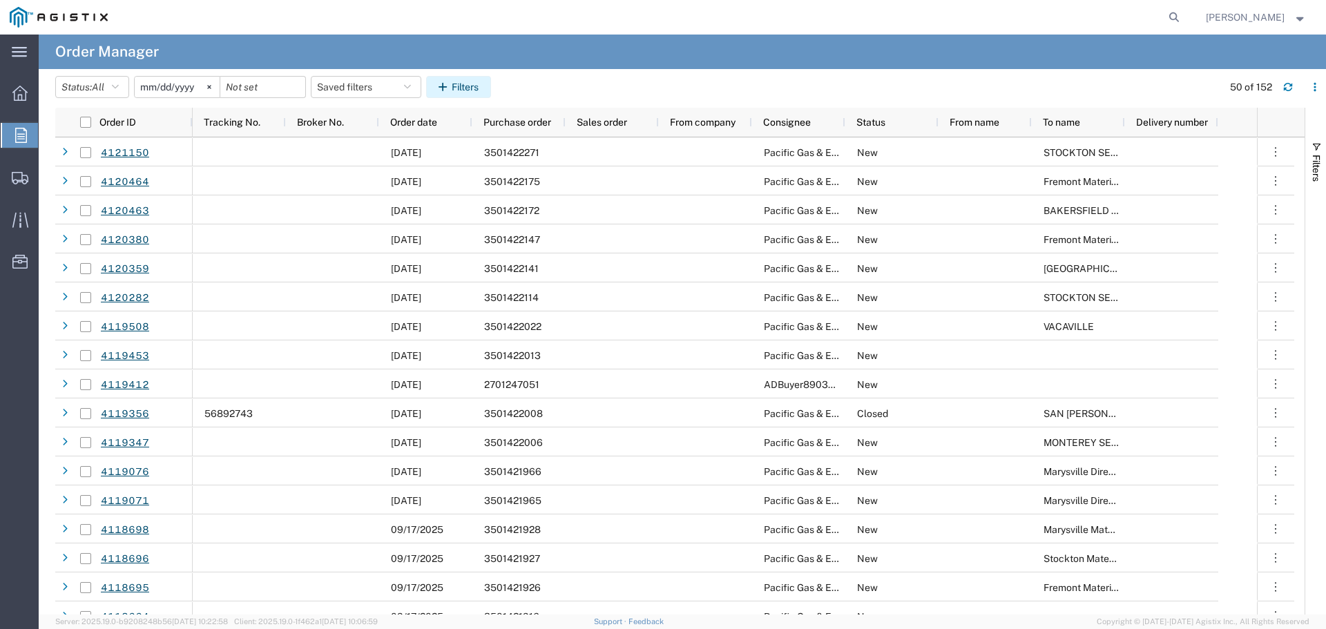
drag, startPoint x: 481, startPoint y: 88, endPoint x: 495, endPoint y: 92, distance: 14.2
click at [481, 88] on button "Filters" at bounding box center [458, 87] width 65 height 22
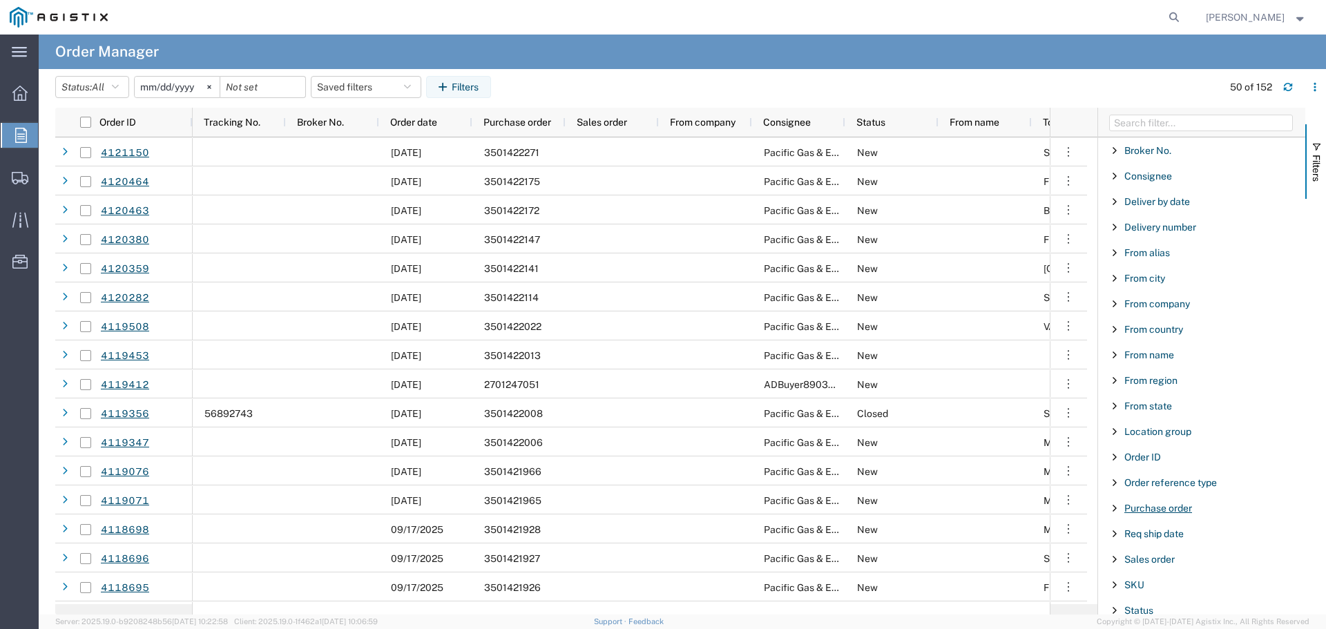
click at [1161, 506] on span "Purchase order" at bounding box center [1158, 508] width 68 height 11
click at [1159, 565] on input "Filter Value" at bounding box center [1206, 566] width 181 height 17
type input "3501416612"
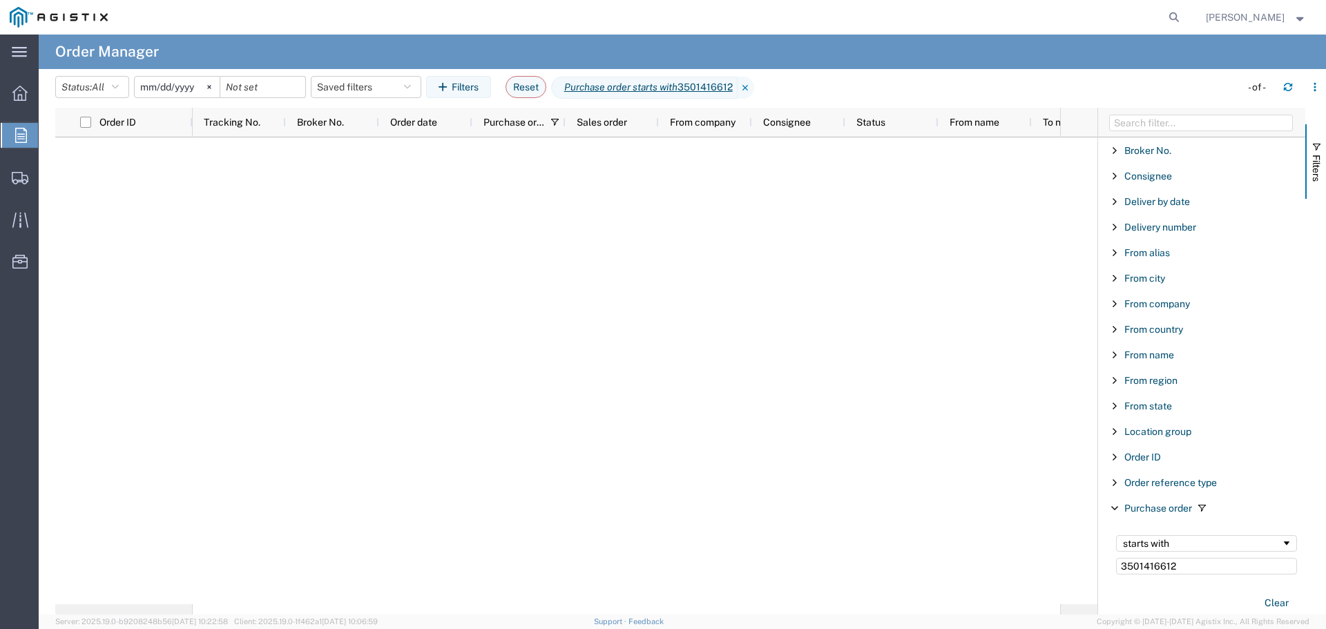
click at [185, 89] on input "[DATE]" at bounding box center [177, 87] width 85 height 21
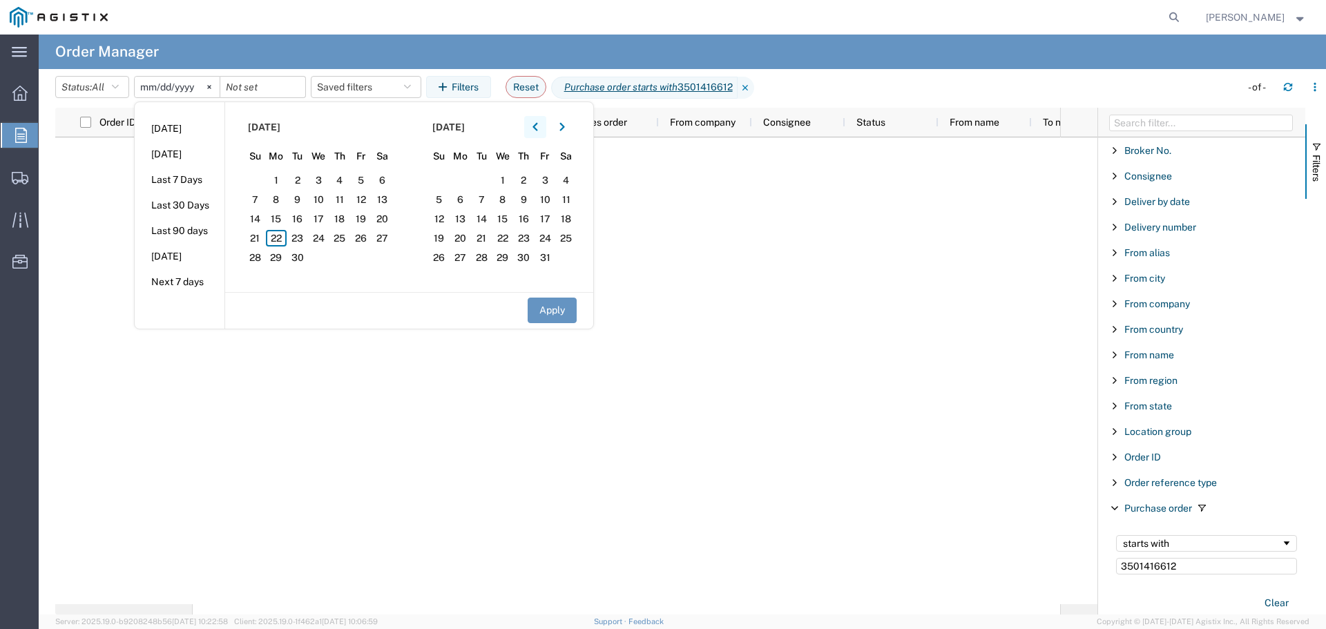
click at [537, 125] on icon "button" at bounding box center [534, 127] width 5 height 8
click at [303, 177] on span "1" at bounding box center [297, 180] width 21 height 17
click at [553, 312] on button "Apply" at bounding box center [551, 311] width 49 height 26
type input "[DATE]"
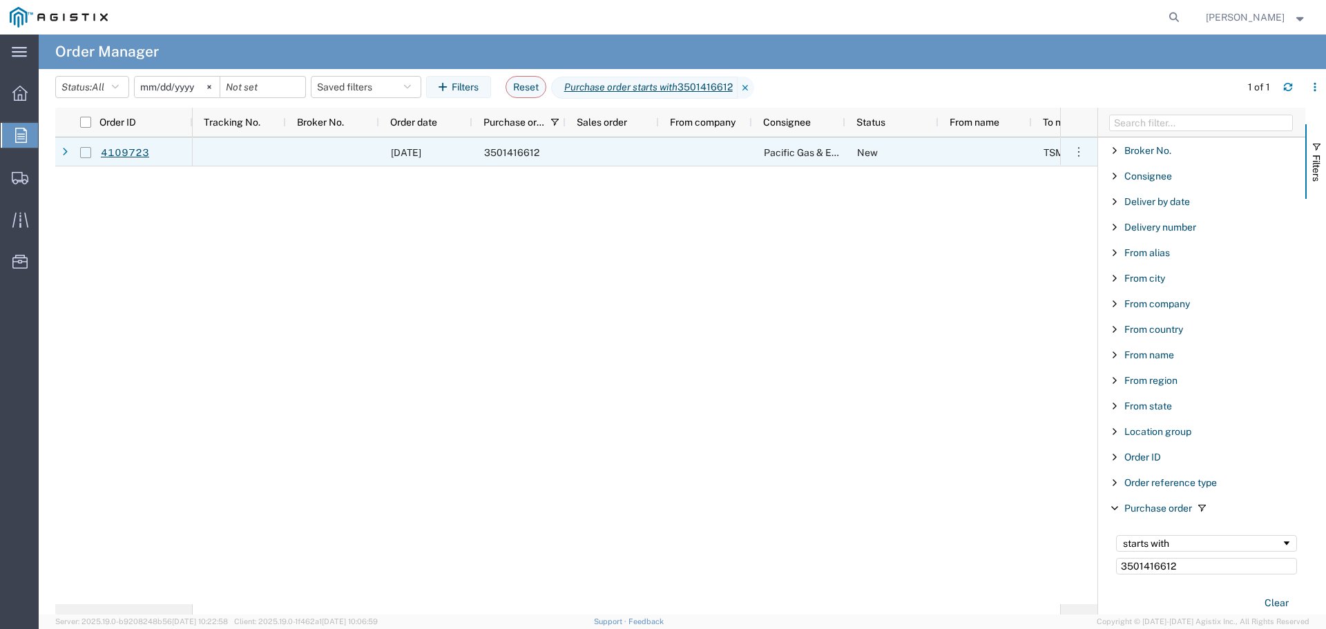
click at [86, 153] on input "Press Space to toggle row selection (unchecked)" at bounding box center [85, 152] width 11 height 11
checkbox input "true"
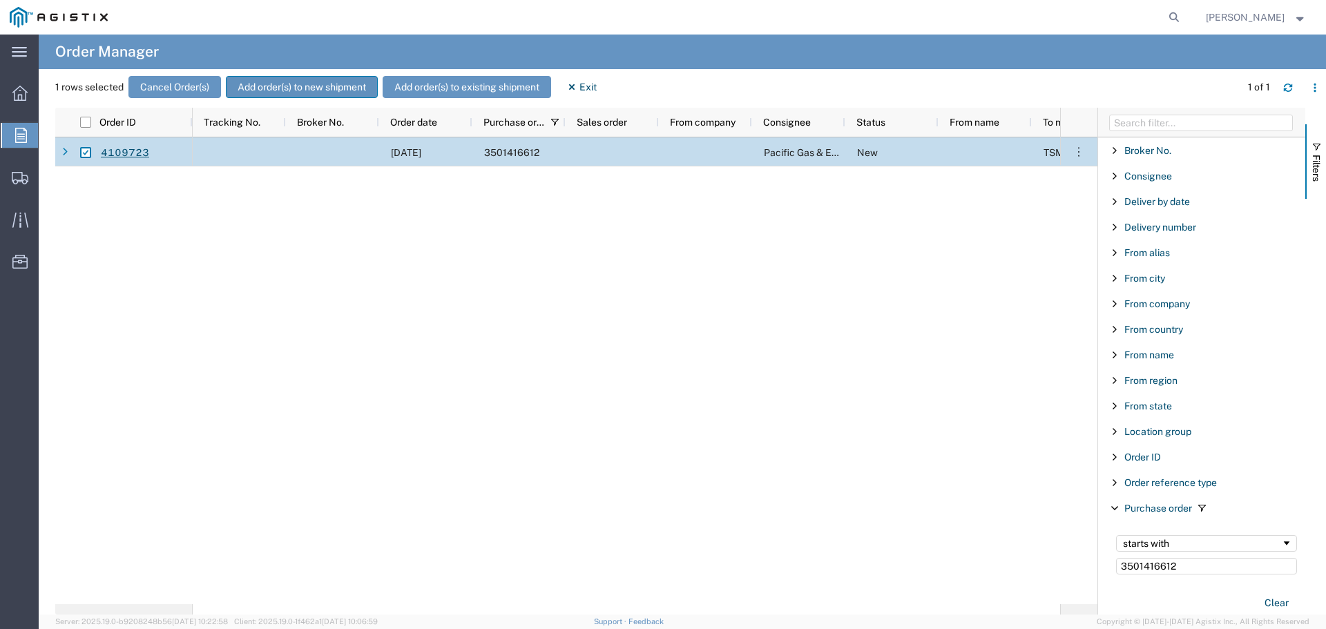
click at [270, 84] on button "Add order(s) to new shipment" at bounding box center [302, 87] width 152 height 22
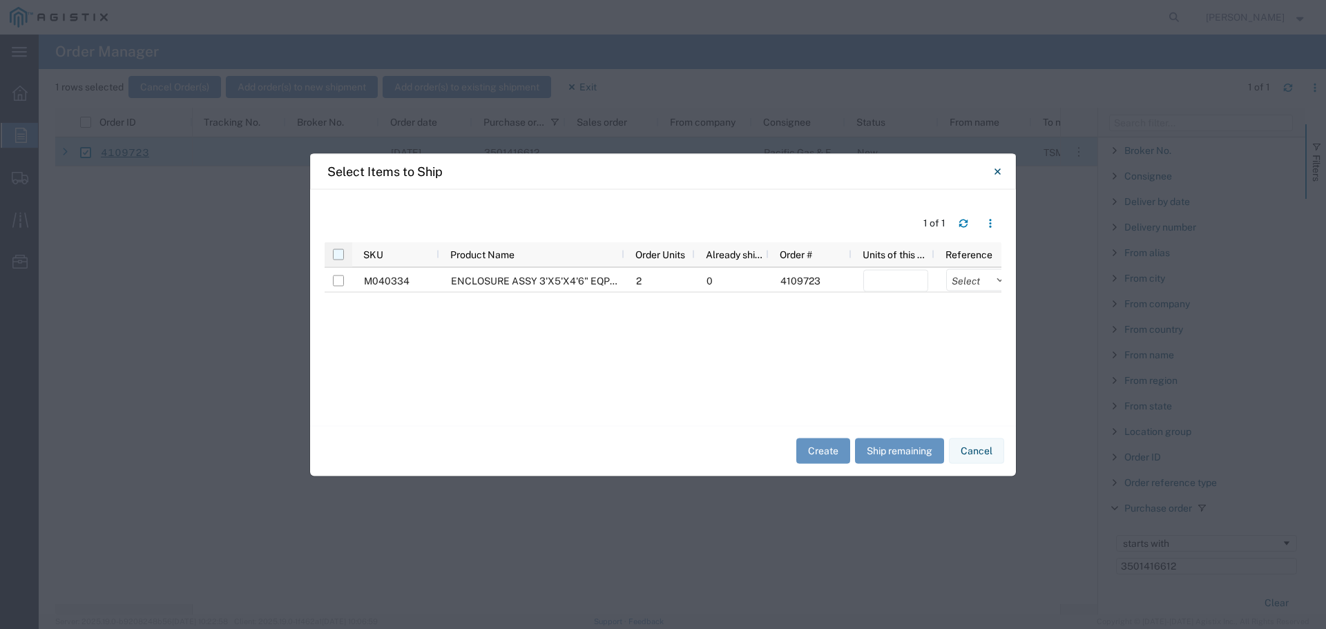
click at [340, 253] on input "checkbox" at bounding box center [338, 254] width 11 height 11
checkbox input "true"
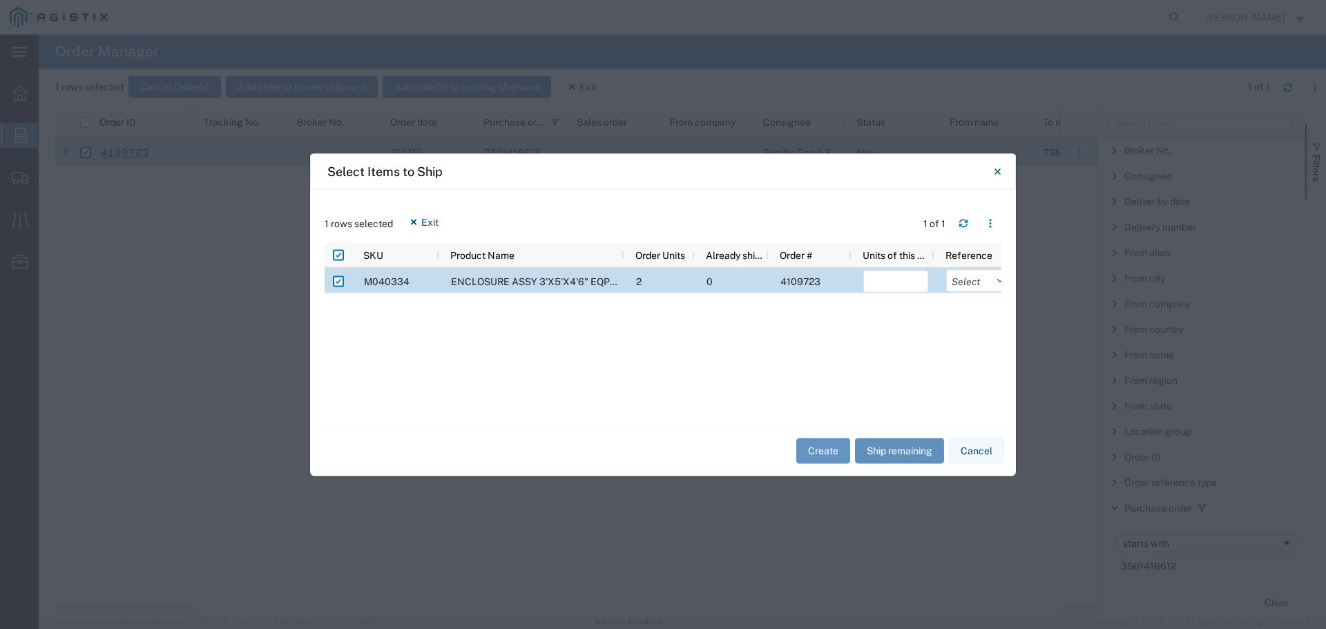
click at [898, 447] on button "Ship remaining" at bounding box center [899, 451] width 89 height 26
type input "2"
click at [960, 282] on select "Select Purchase Order Delivery Number" at bounding box center [978, 280] width 65 height 22
select select "PURCHORD"
click at [946, 269] on select "Select Purchase Order Delivery Number" at bounding box center [978, 280] width 65 height 22
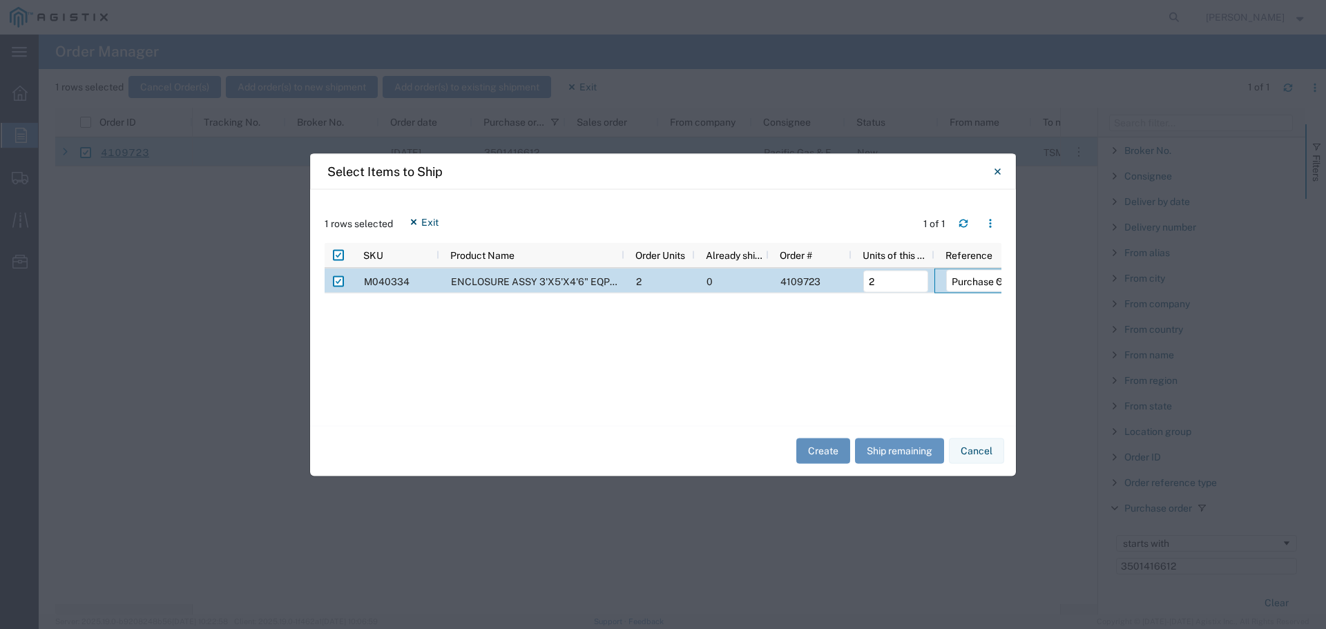
click at [824, 454] on button "Create" at bounding box center [823, 451] width 54 height 26
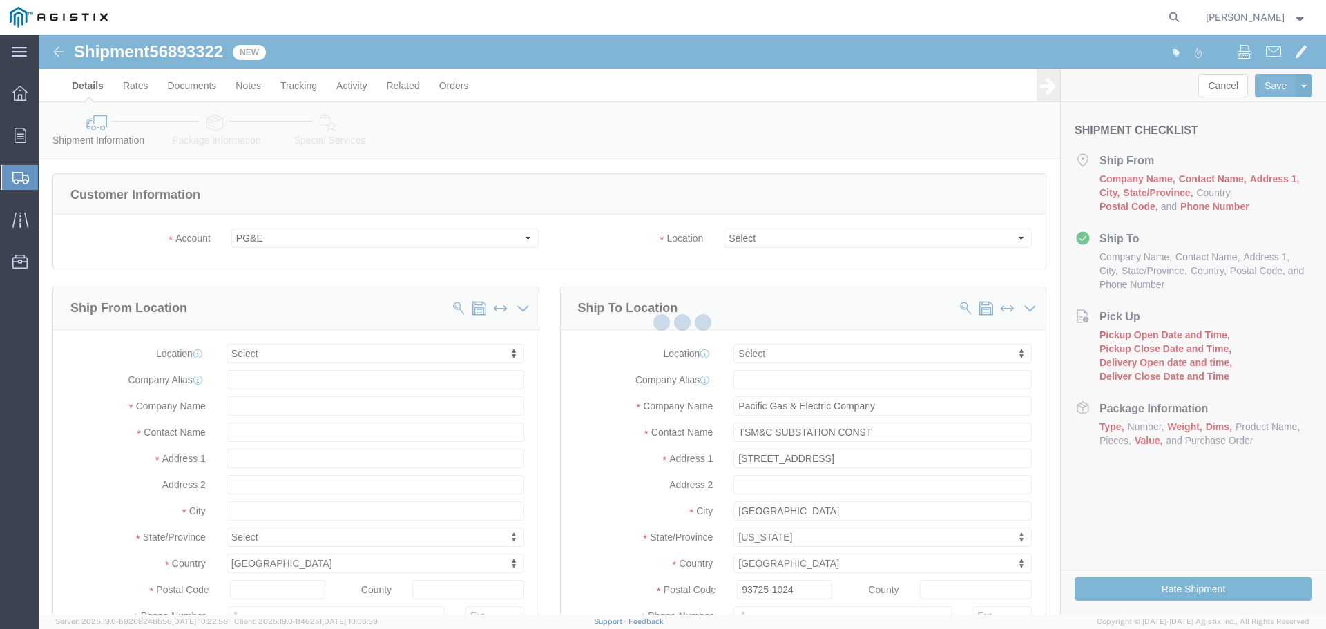
click at [754, 108] on div at bounding box center [682, 325] width 1287 height 580
click at [746, 239] on div at bounding box center [682, 325] width 1287 height 580
select select
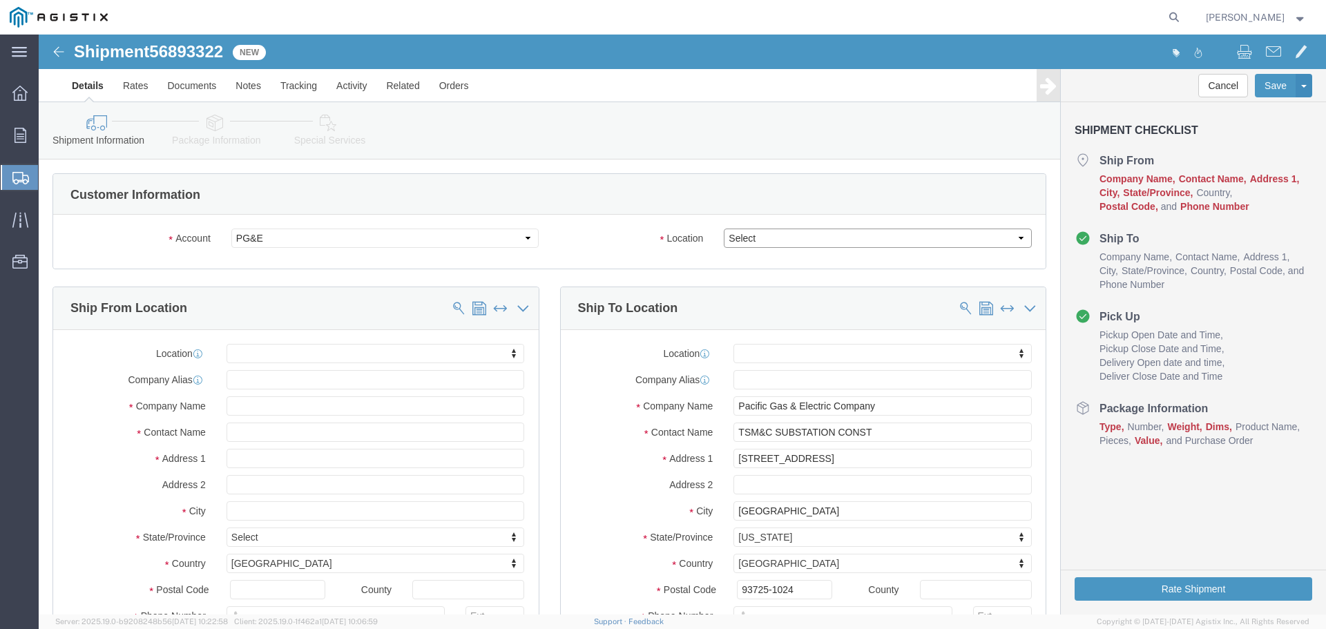
click select "Select All Others [GEOGRAPHIC_DATA] [GEOGRAPHIC_DATA] [GEOGRAPHIC_DATA] [GEOGRA…"
select select "23082"
click select "Select All Others [GEOGRAPHIC_DATA] [GEOGRAPHIC_DATA] [GEOGRAPHIC_DATA] [GEOGRA…"
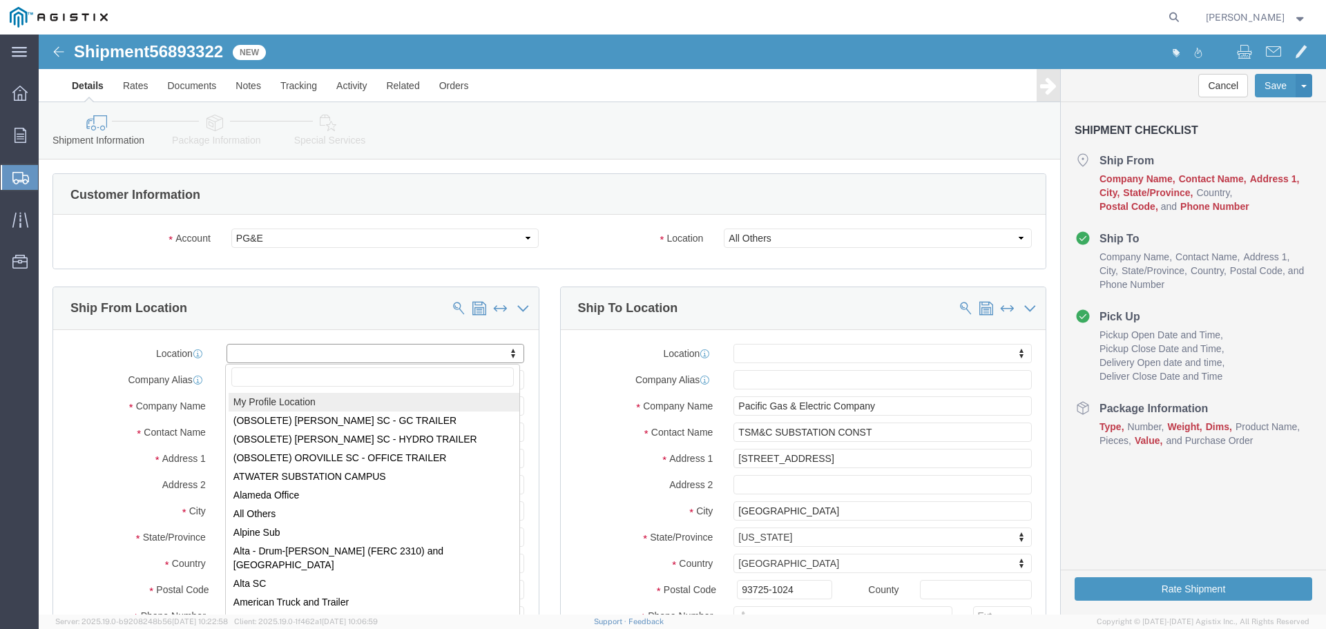
select select "MYPROFILE"
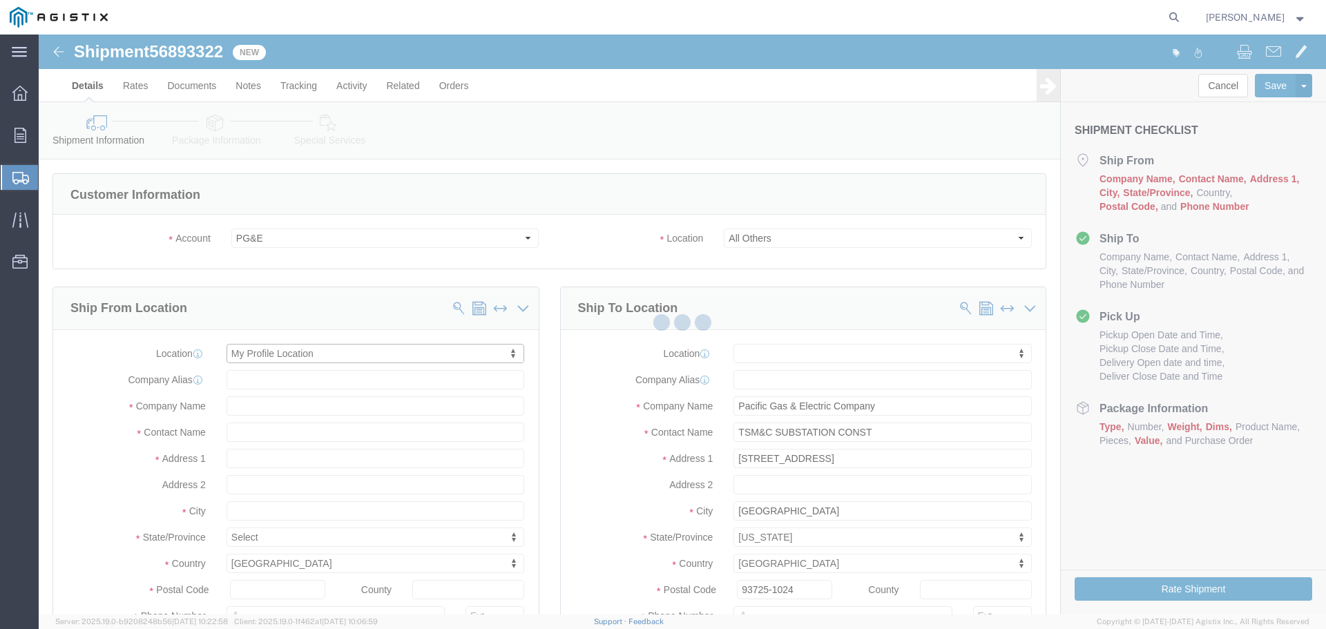
select select "CA"
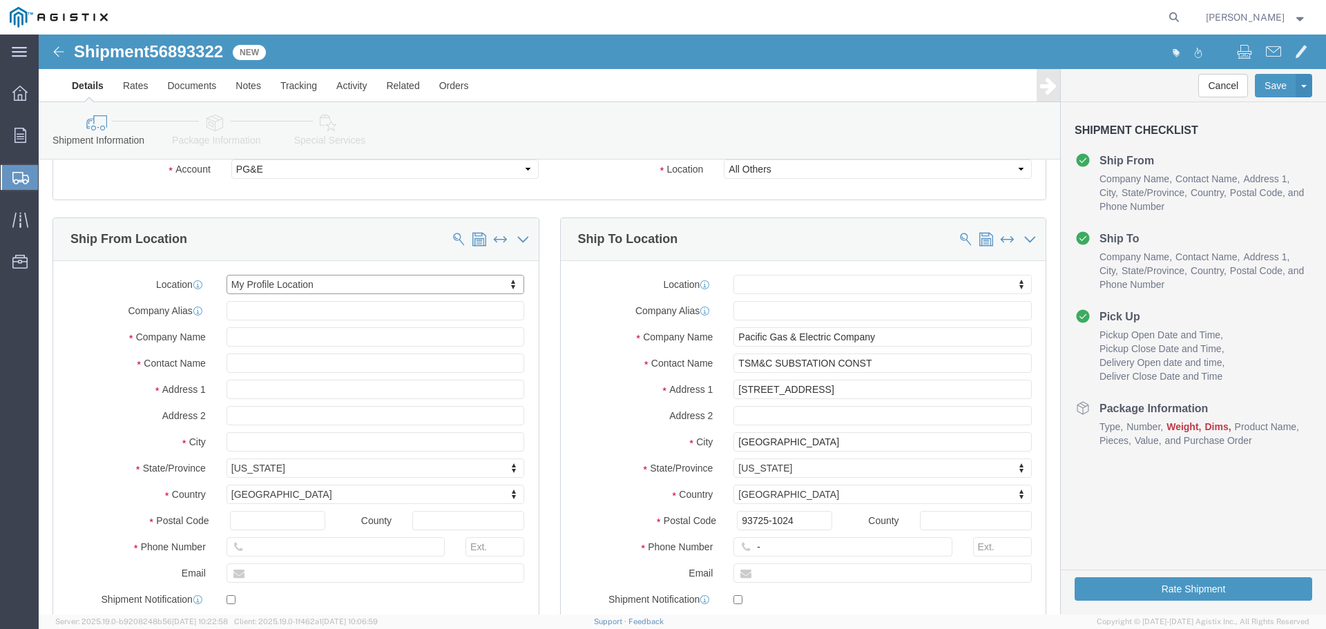
scroll to position [138, 0]
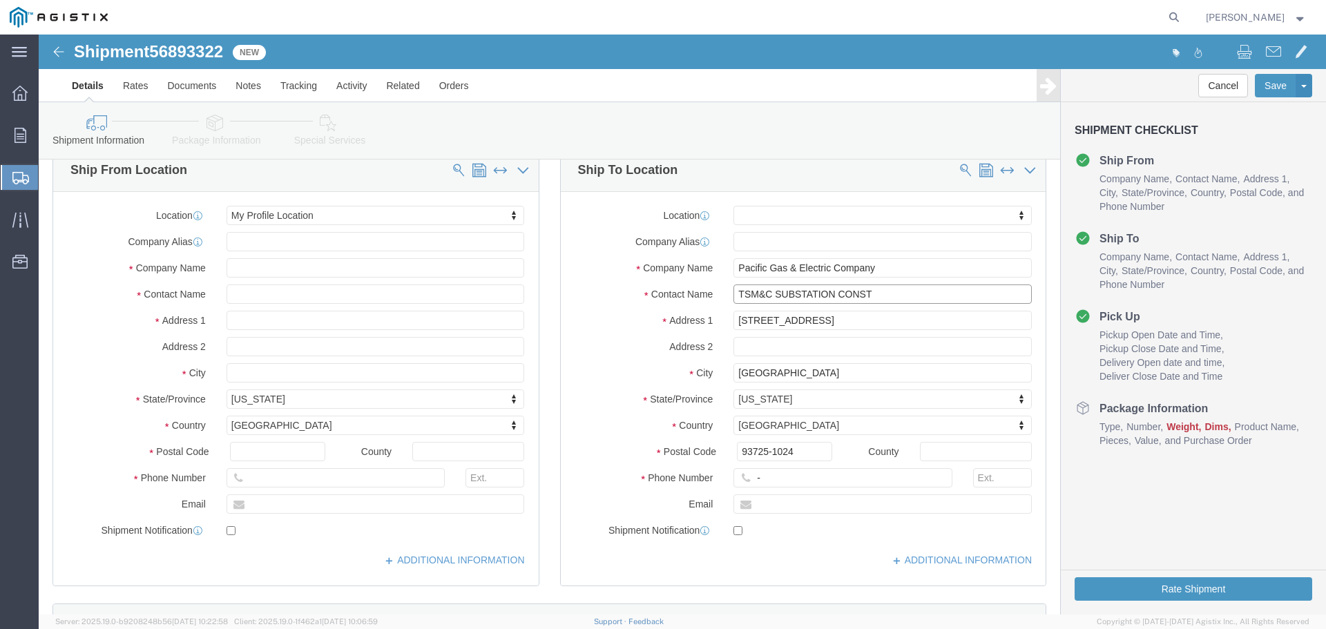
click input "TSM&C SUBSTATION CONST"
drag, startPoint x: 862, startPoint y: 264, endPoint x: 545, endPoint y: 264, distance: 316.9
click div "Contact Name TSM&C SUBSTATION CONST"
paste input "PM 74021865"
type input "PM 74021865"
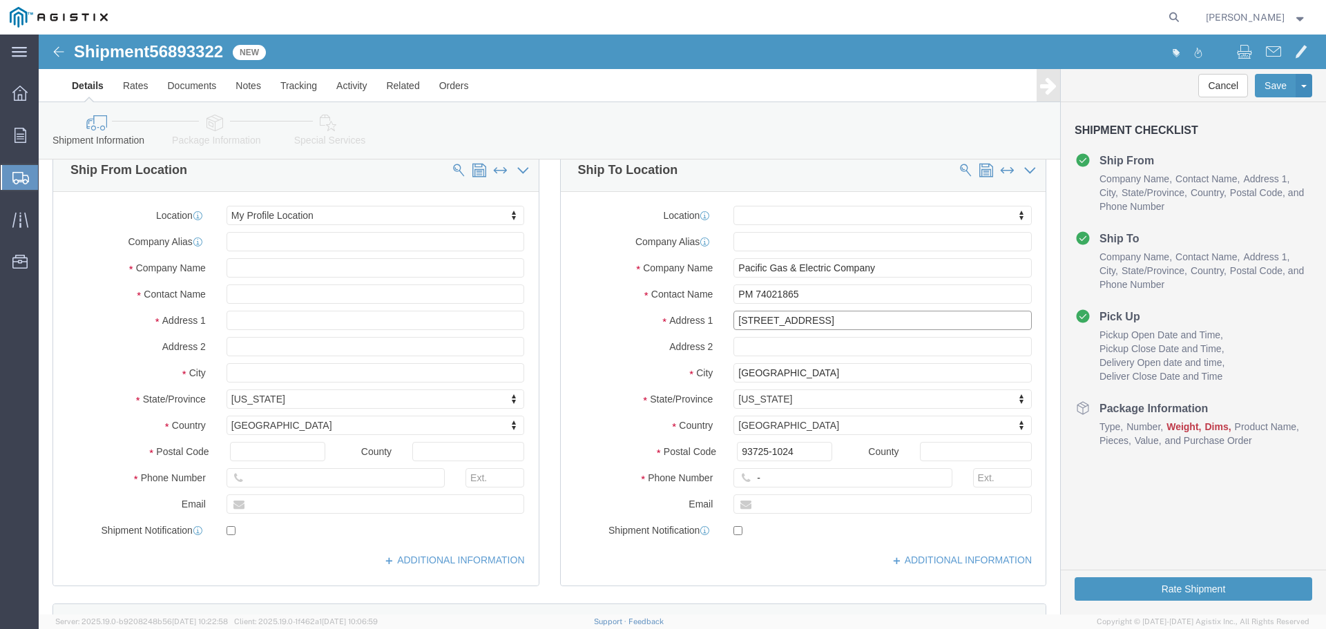
click input "[STREET_ADDRESS]"
drag, startPoint x: 436, startPoint y: 255, endPoint x: 429, endPoint y: 253, distance: 7.0
click div "Ship From Location Location My Profile Location My Profile Location (OBSOLETE) …"
paste input "[PERSON_NAME] Sub [STREET_ADDRESS][PERSON_NAME]"
type input "[PERSON_NAME] Sub [STREET_ADDRESS][PERSON_NAME]"
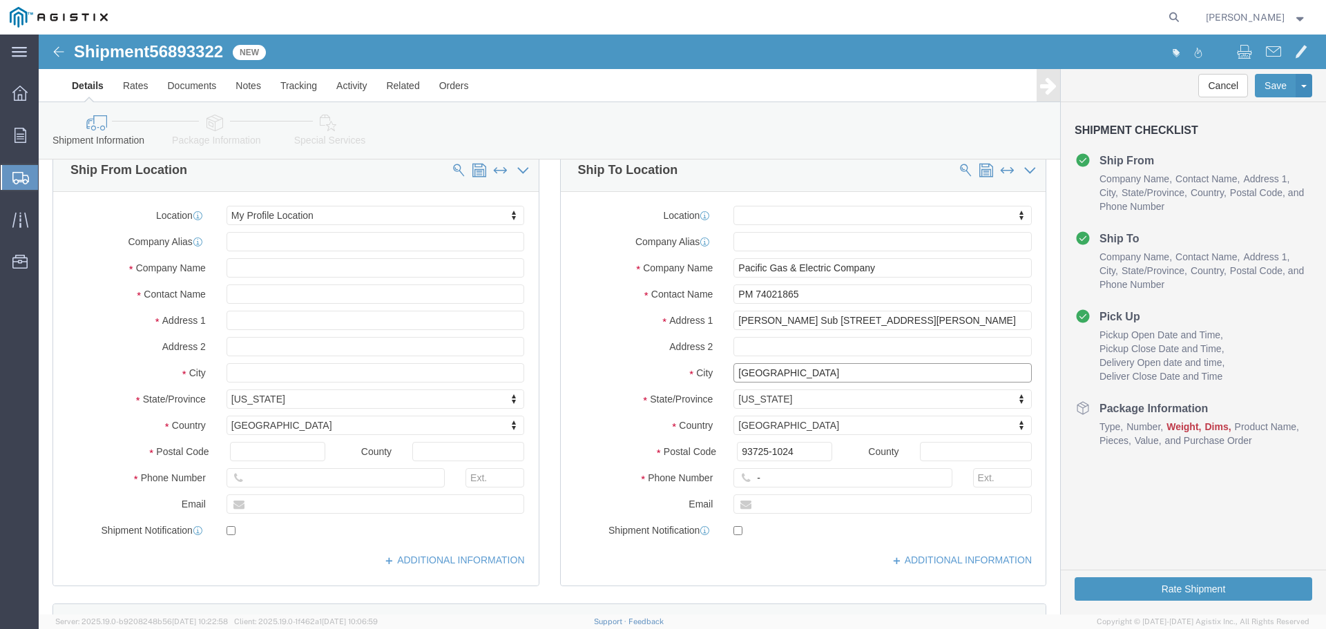
click input "[GEOGRAPHIC_DATA]"
drag, startPoint x: 773, startPoint y: 338, endPoint x: 575, endPoint y: 330, distance: 198.3
click div "City [GEOGRAPHIC_DATA]"
type input "[PERSON_NAME]"
type input "95377"
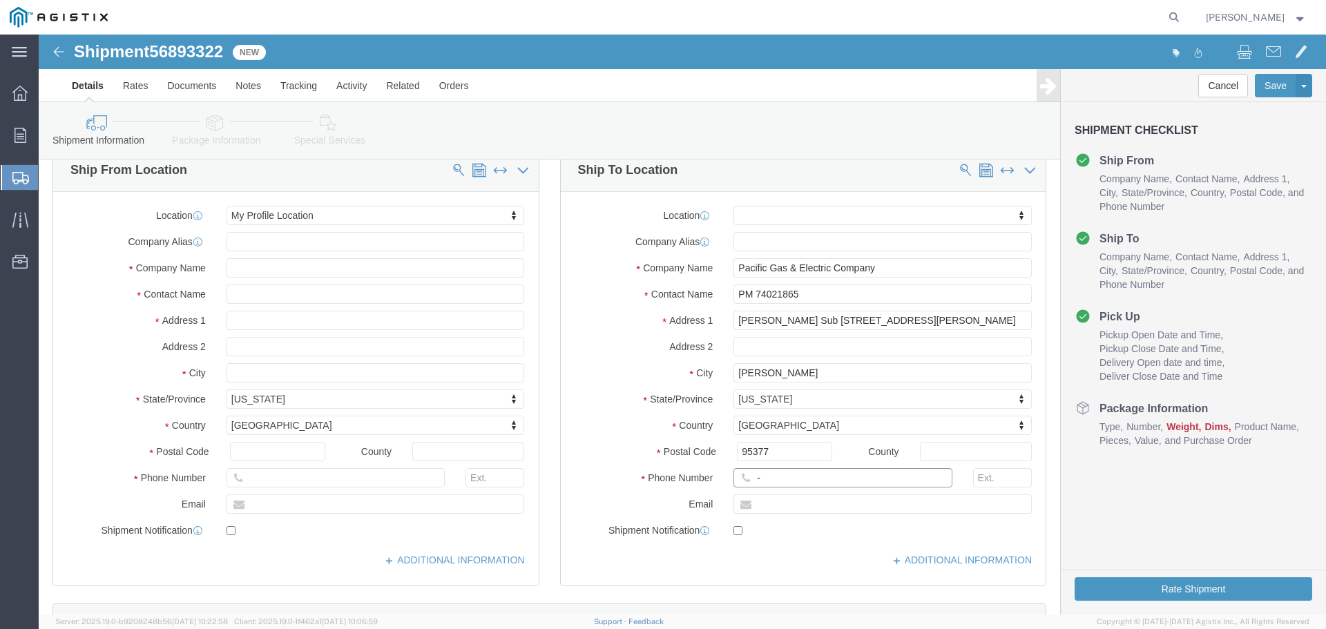
click input "-"
type input "123-456-7891"
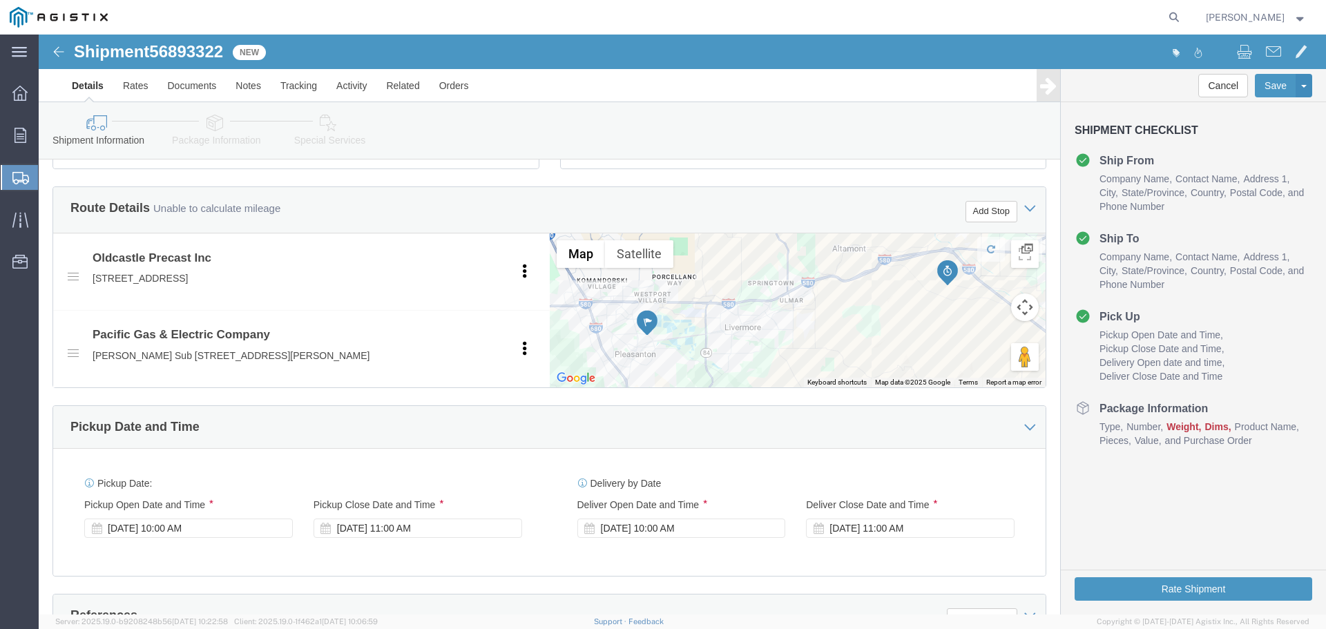
scroll to position [621, 0]
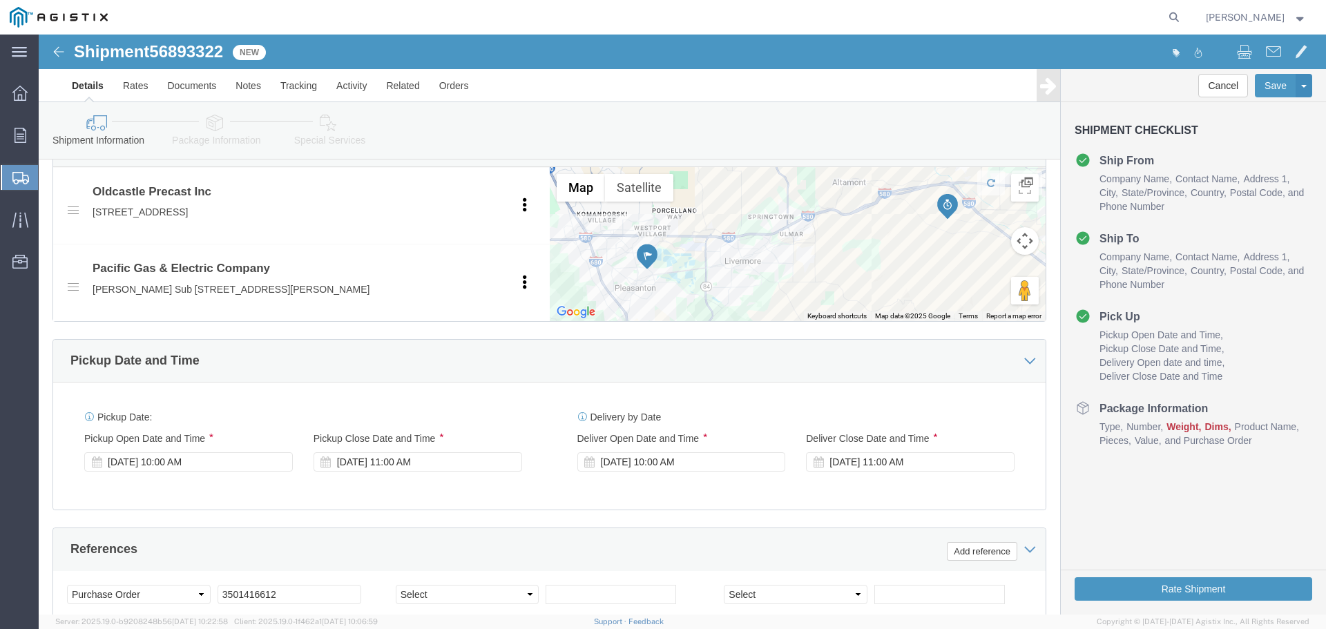
click div "[DATE] 10:00 AM"
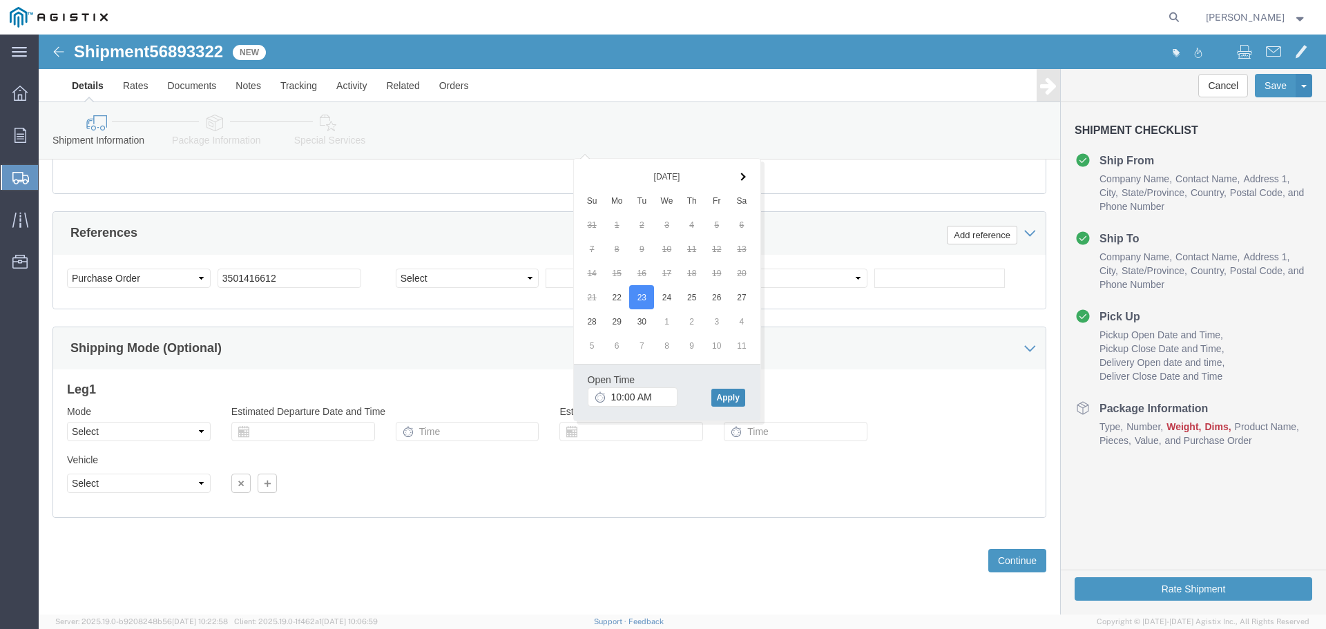
click button "Apply"
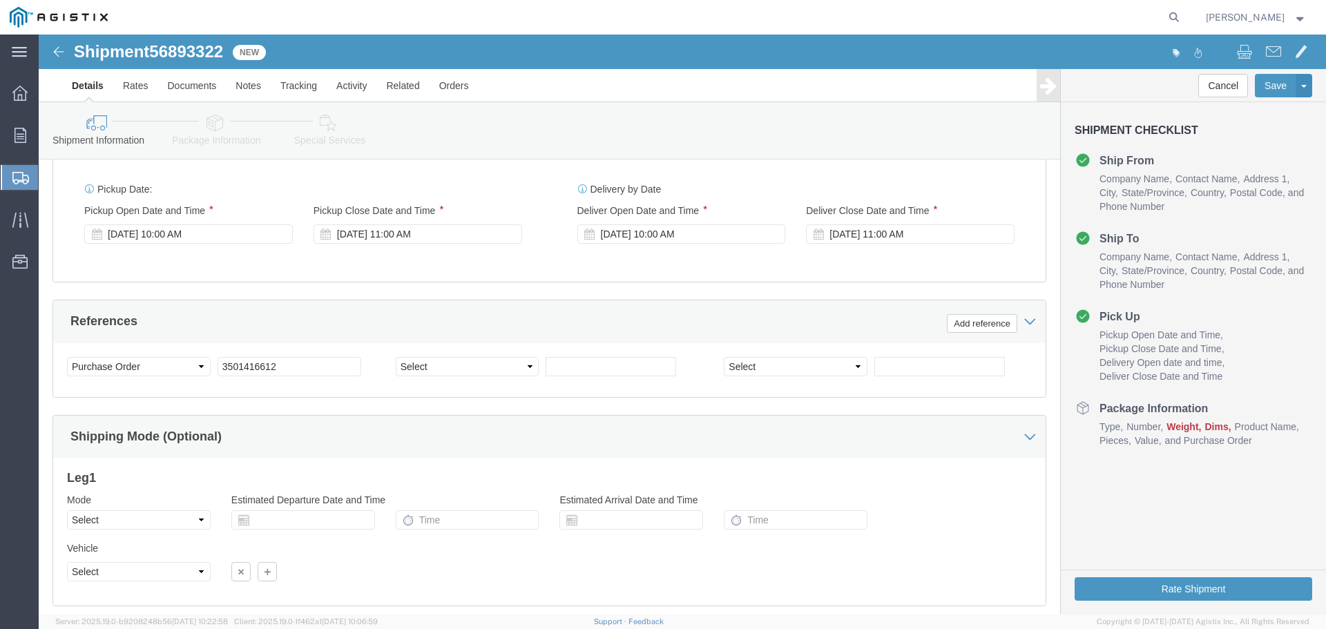
scroll to position [730, 0]
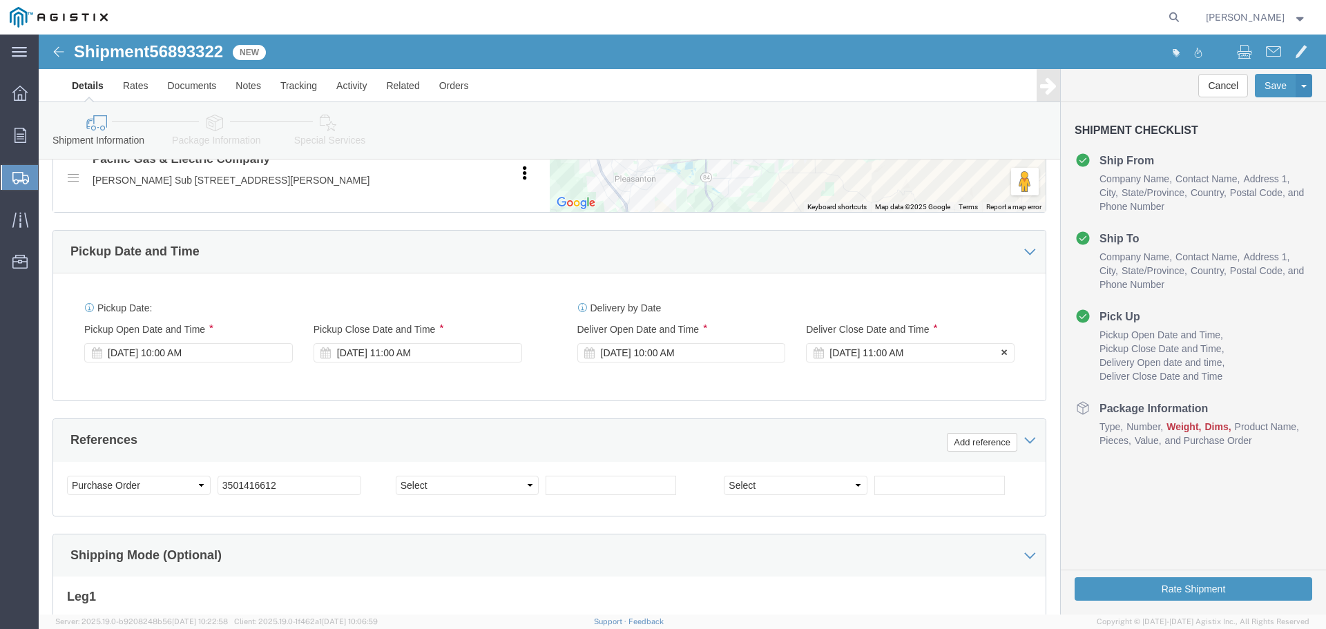
click div "[DATE] 11:00 AM"
click button "Apply"
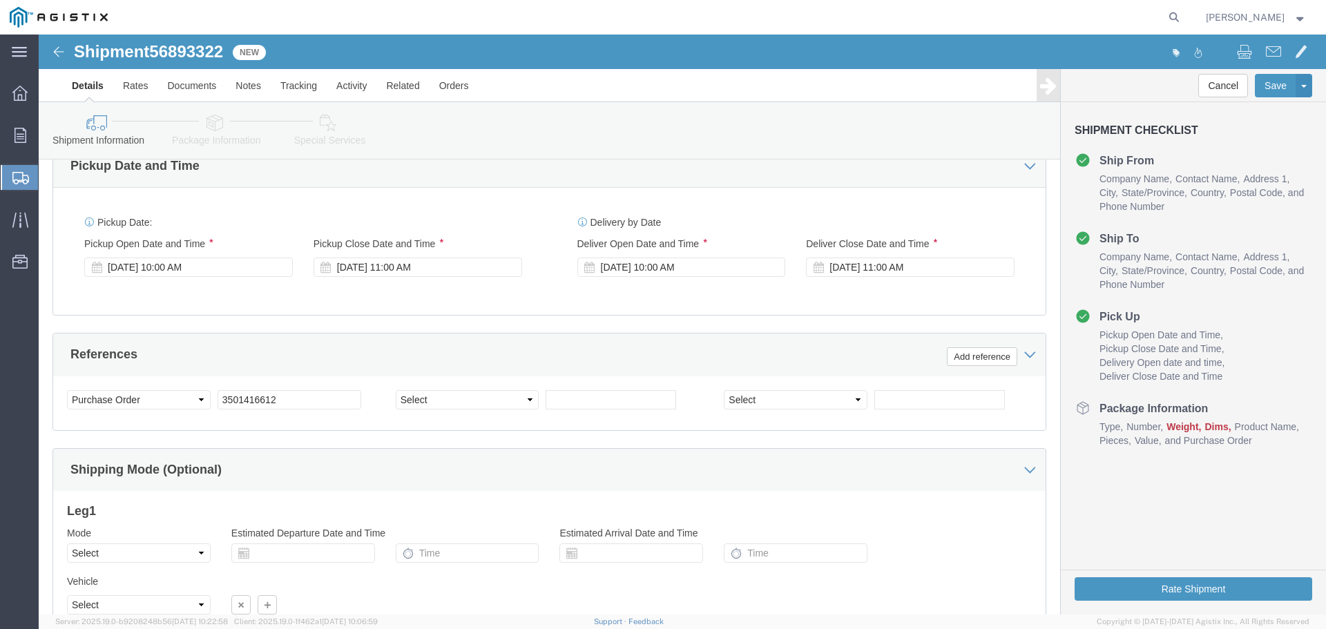
scroll to position [938, 0]
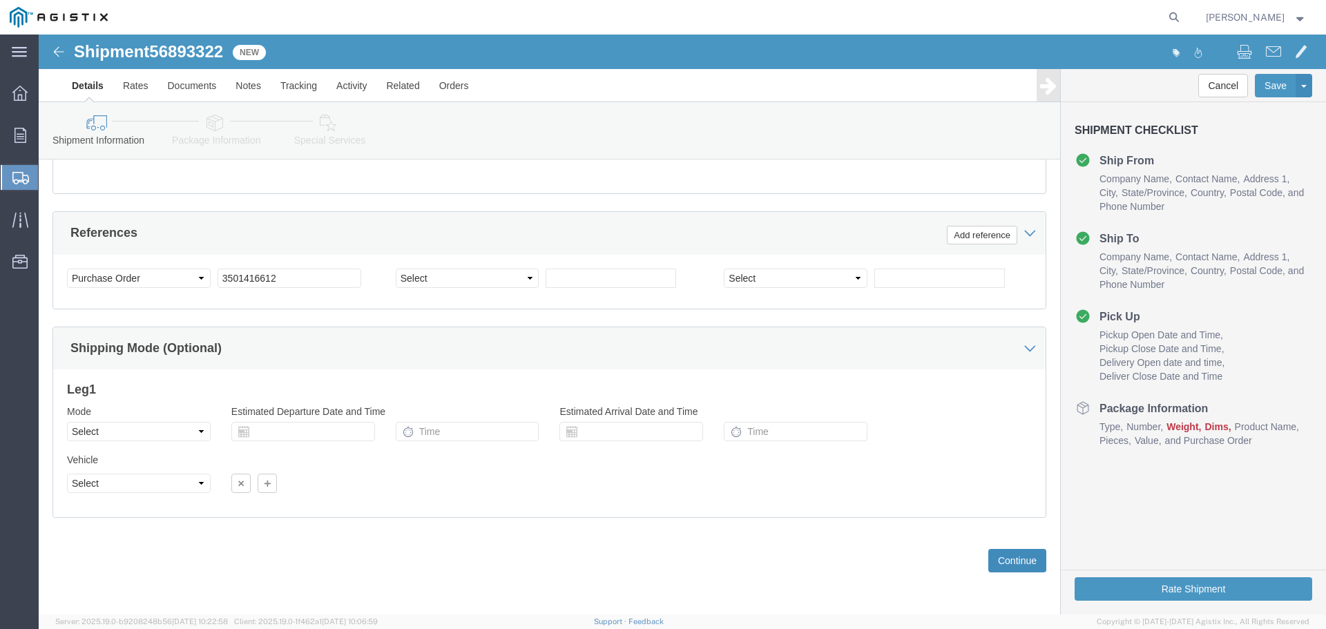
click button "Continue"
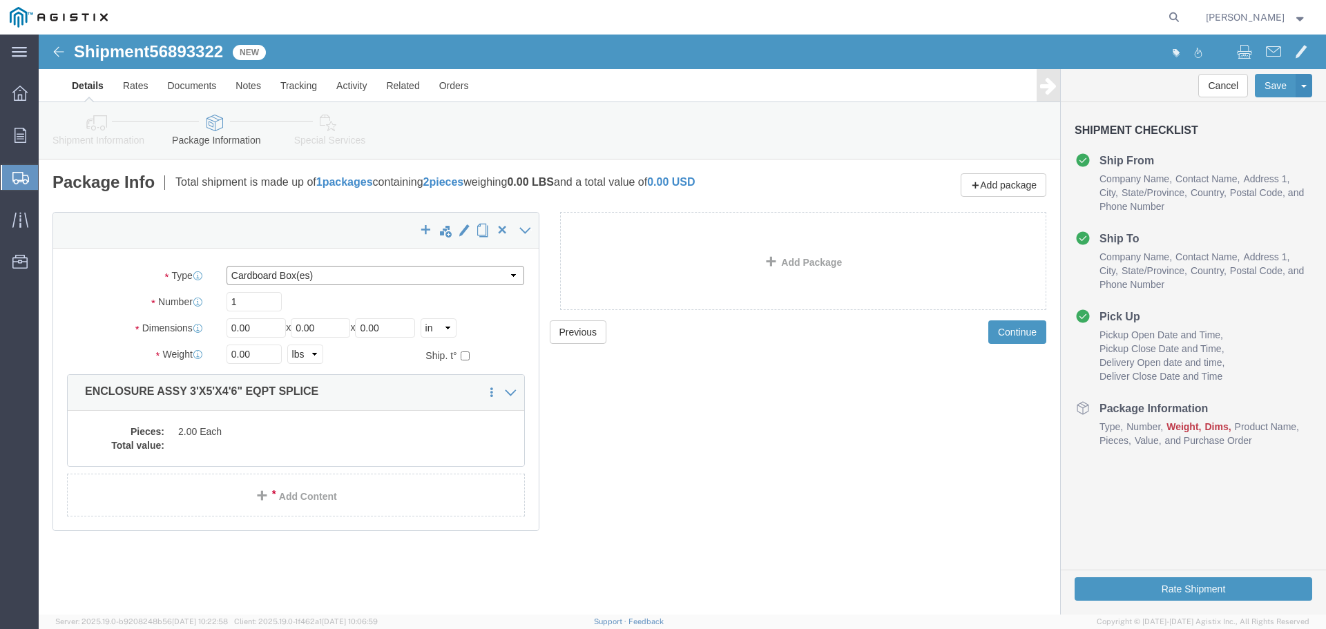
click select "Select Bulk Bundle(s) Cardboard Box(es) Carton(s) Crate(s) Drum(s) (Fiberboard)…"
select select "YRPK"
click select "Select Bulk Bundle(s) Cardboard Box(es) Carton(s) Crate(s) Drum(s) (Fiberboard)…"
click input "1"
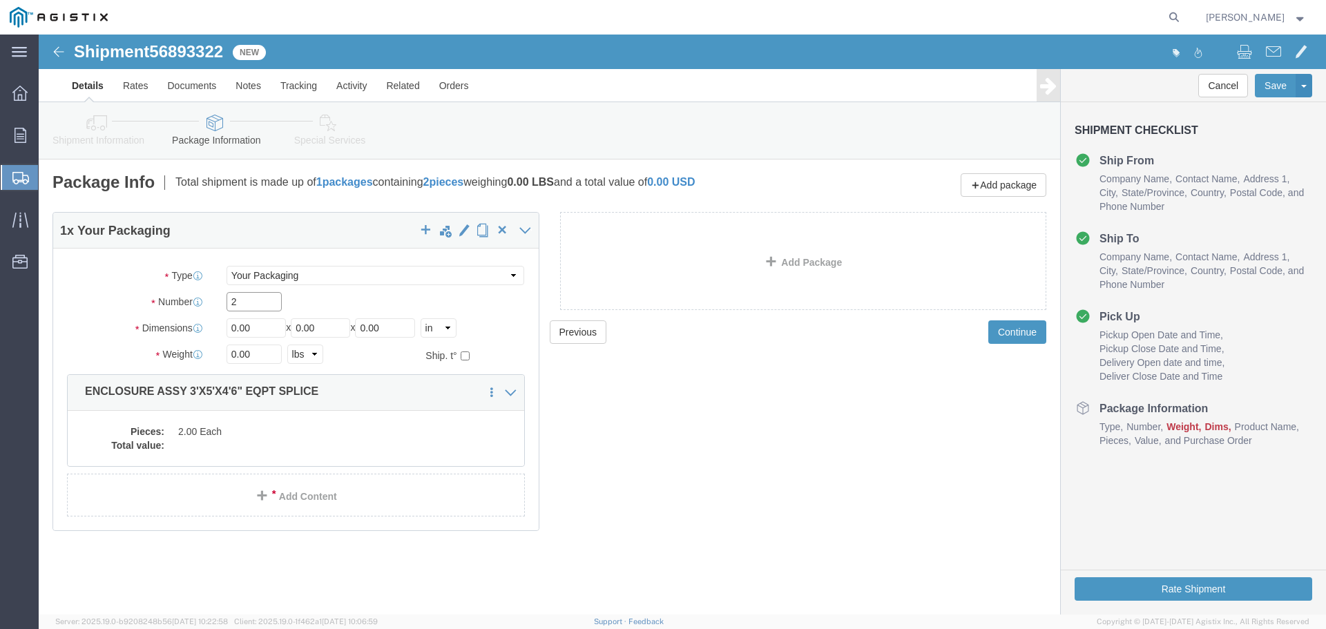
type input "2"
type input "36"
type input "60"
type input "42"
type input "14600"
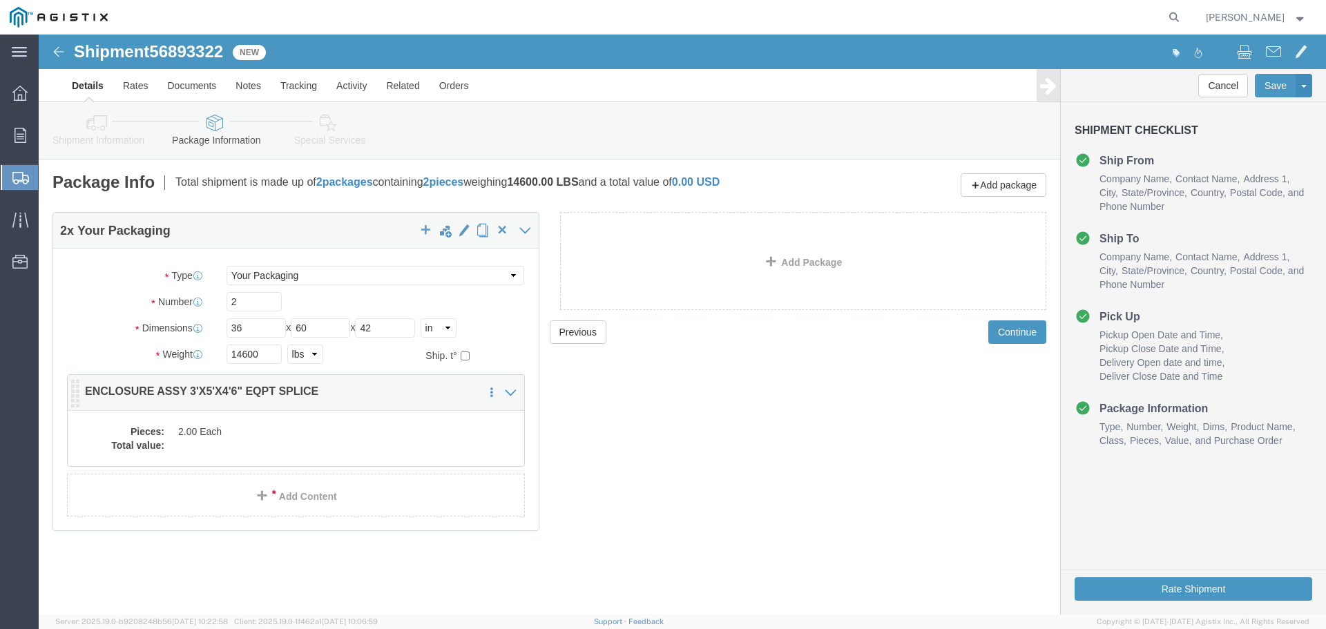
click dd "2.00 Each"
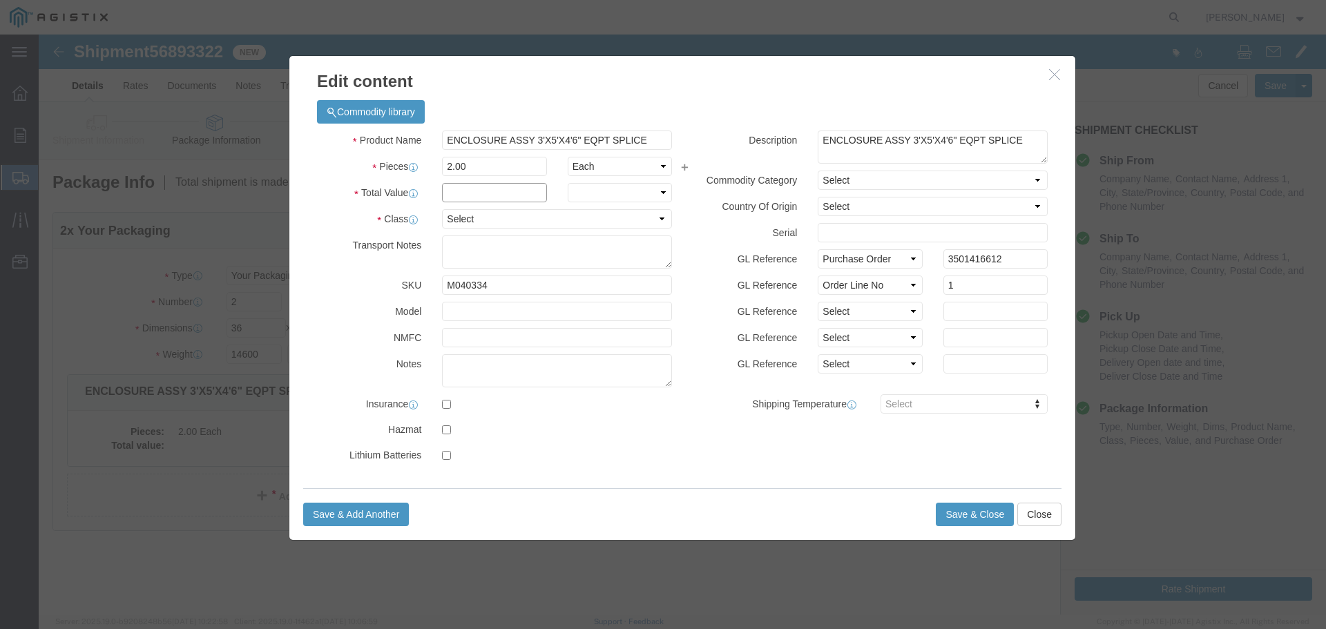
click input "text"
type input "1"
click select "Select 50 55 60 65 70 85 92.5 100 125 175 250 300 400"
select select "55"
click select "Select 50 55 60 65 70 85 92.5 100 125 175 250 300 400"
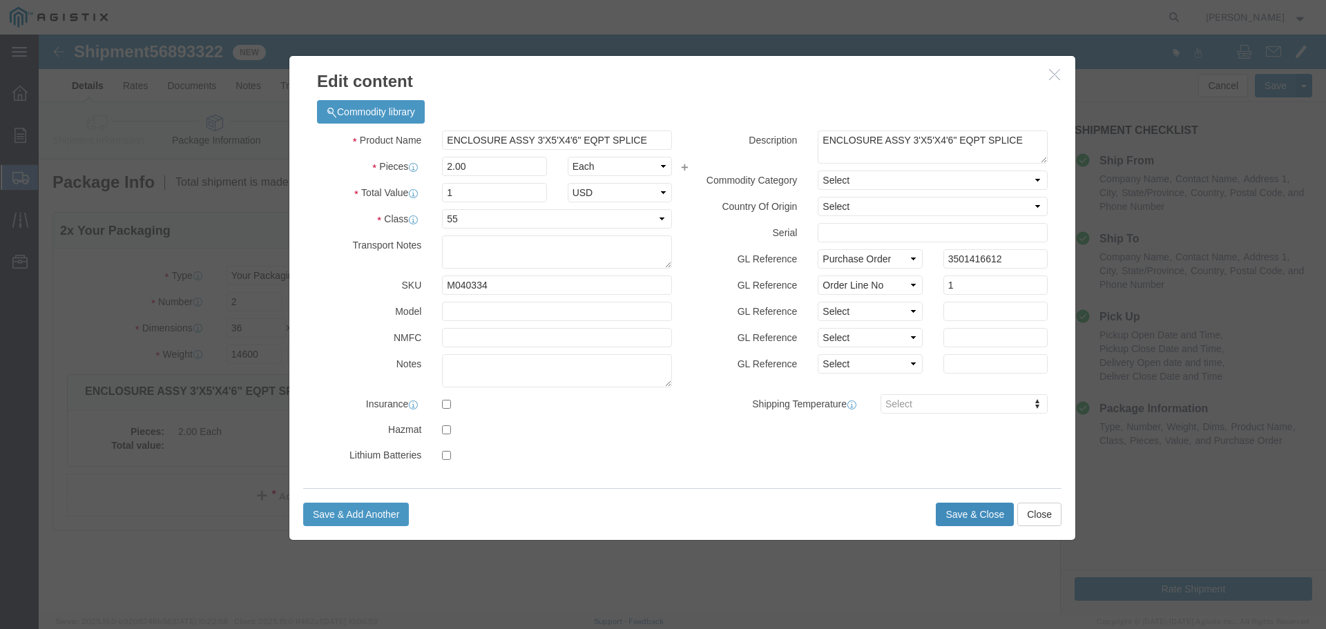
click button "Save & Close"
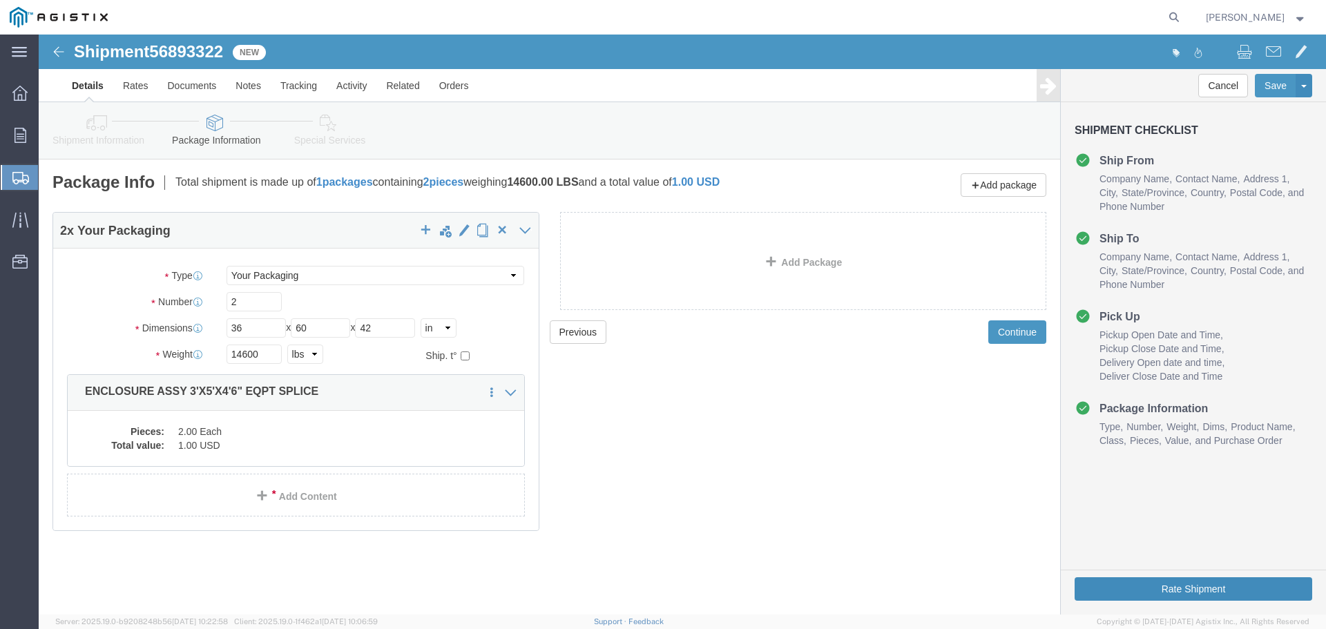
click button "Rate Shipment"
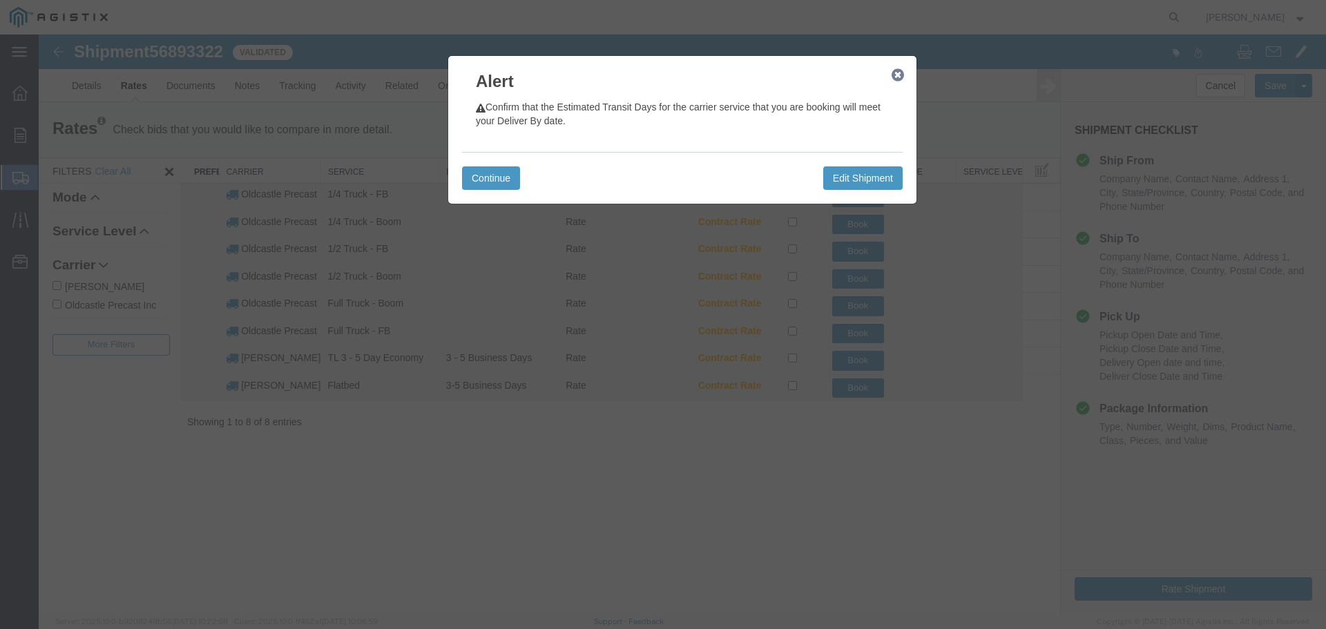
click at [902, 75] on icon "button" at bounding box center [897, 75] width 12 height 11
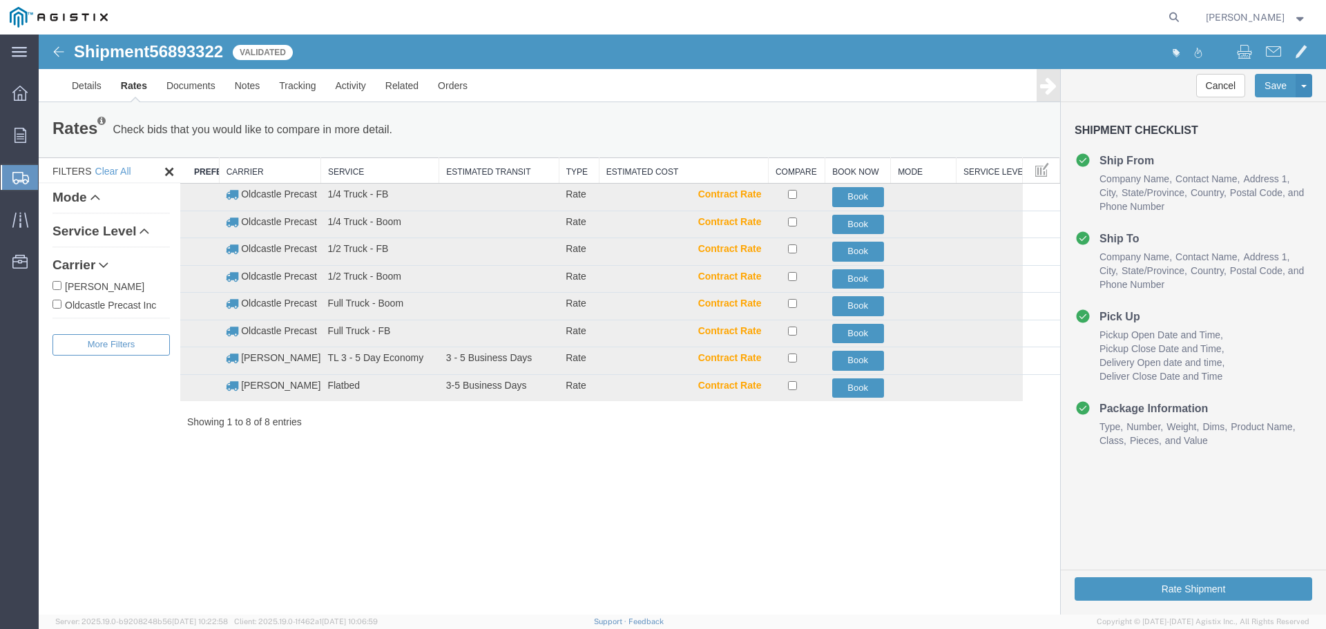
click at [133, 303] on label "Oldcastle Precast Inc" at bounding box center [110, 304] width 117 height 15
click at [61, 303] on input "Oldcastle Precast Inc" at bounding box center [56, 304] width 9 height 9
checkbox input "true"
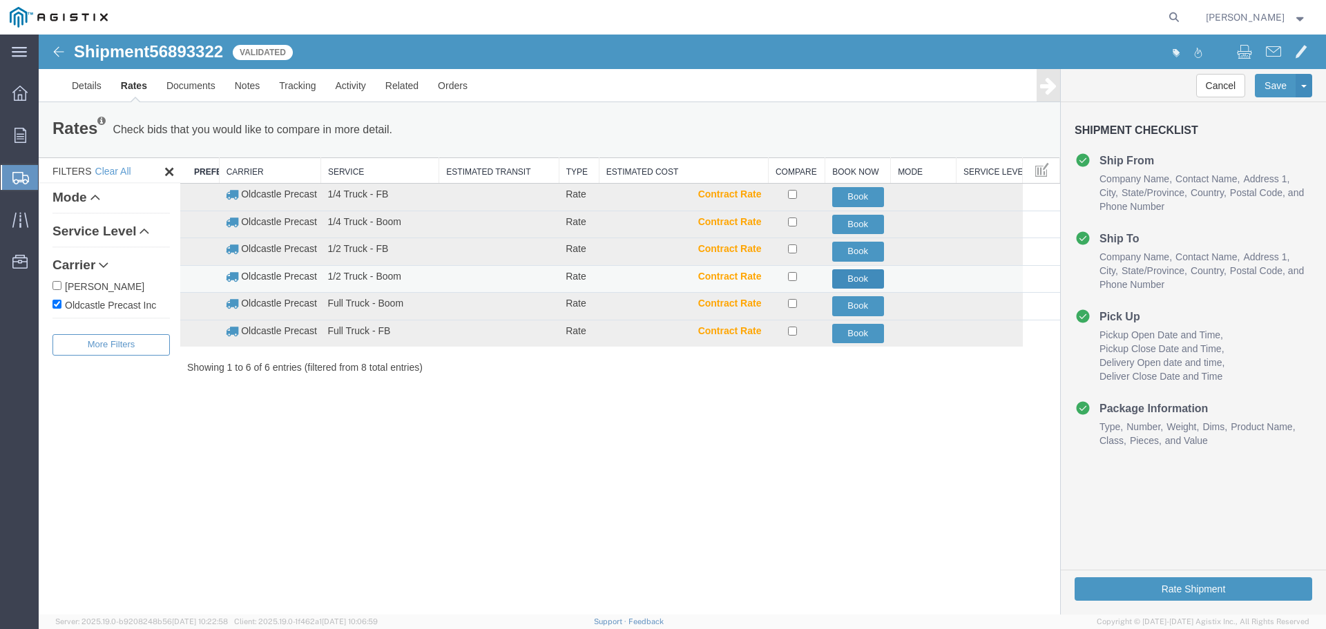
click at [875, 278] on button "Book" at bounding box center [858, 279] width 52 height 20
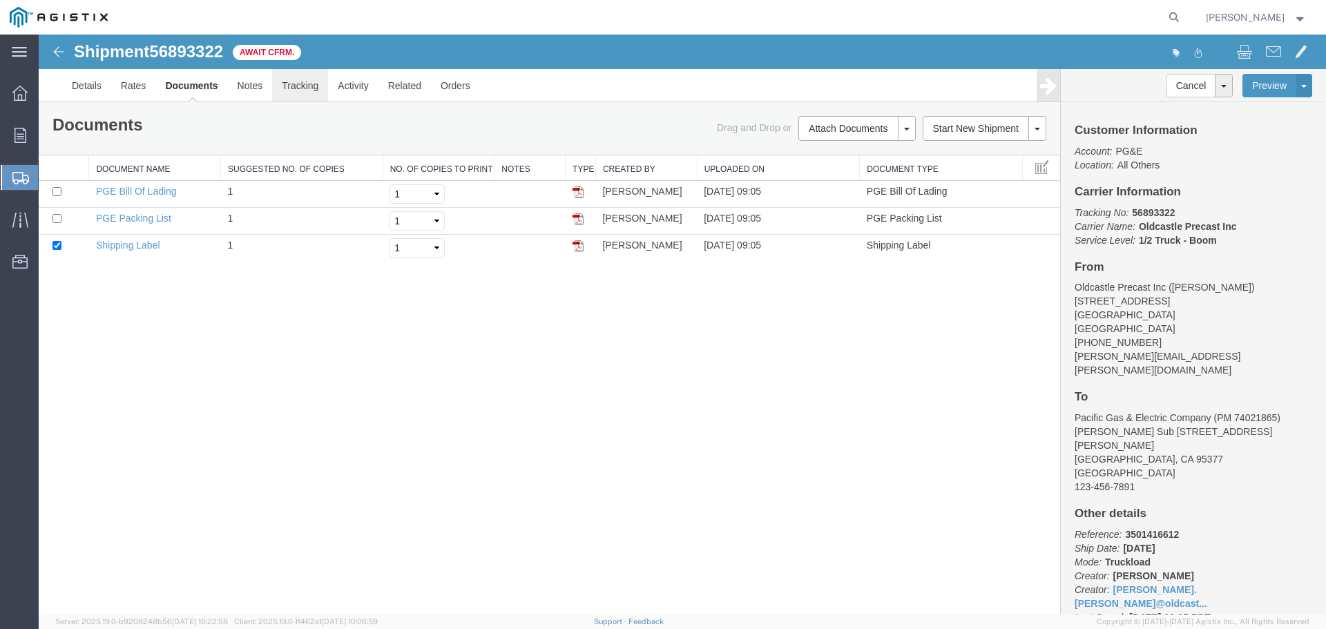
click at [307, 86] on link "Tracking" at bounding box center [300, 85] width 56 height 33
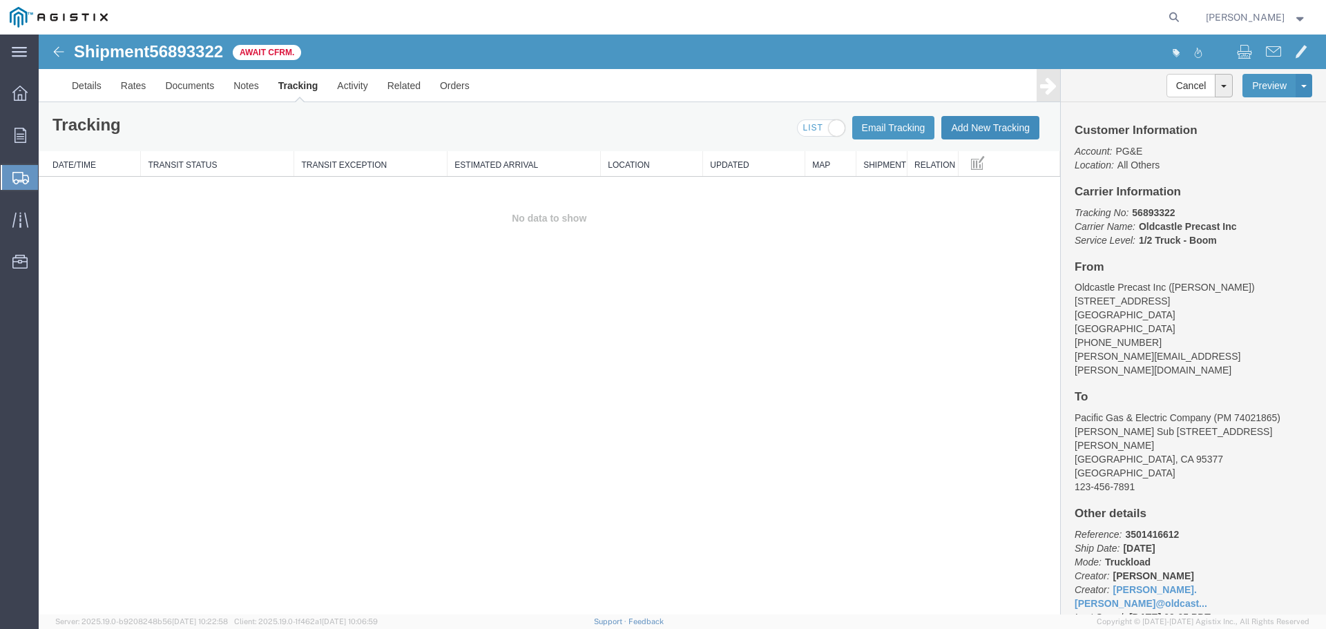
click at [982, 126] on button "Add New Tracking" at bounding box center [990, 127] width 98 height 23
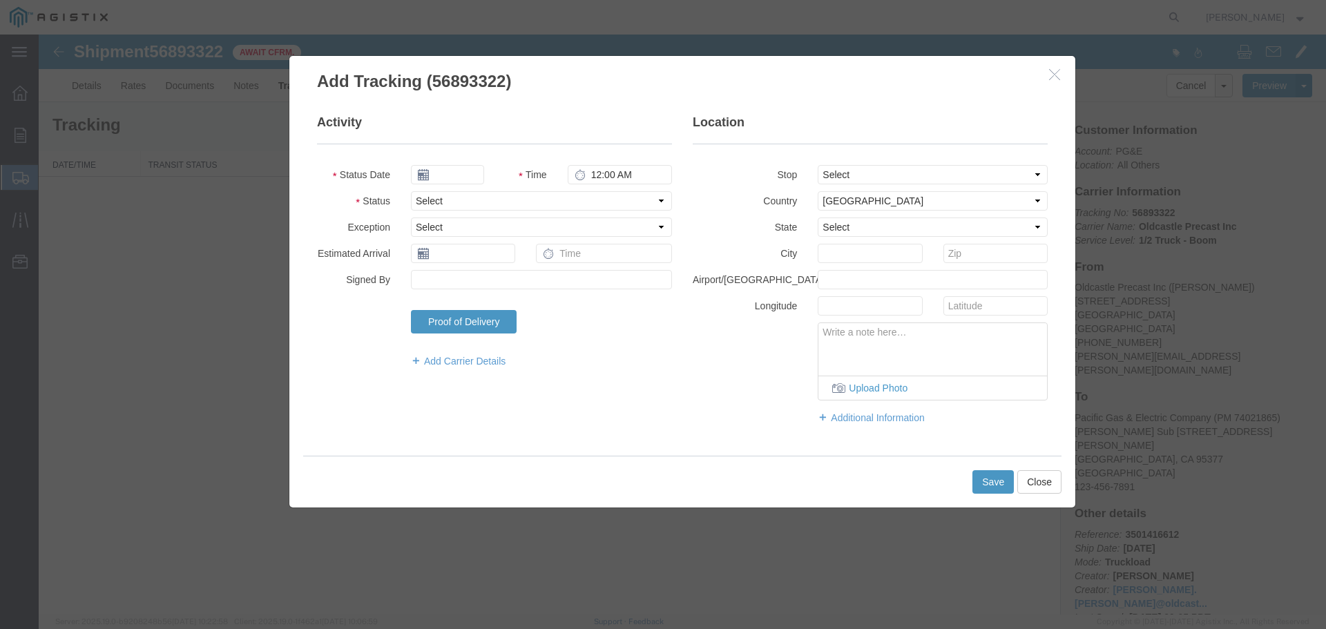
type input "[DATE]"
type input "10:00 AM"
drag, startPoint x: 445, startPoint y: 197, endPoint x: 453, endPoint y: 210, distance: 15.5
click at [445, 197] on select "Select Arrival Notice Available Arrival Notice Imported Arrive at Delivery Loca…" at bounding box center [541, 200] width 261 height 19
select select "DELIVRED"
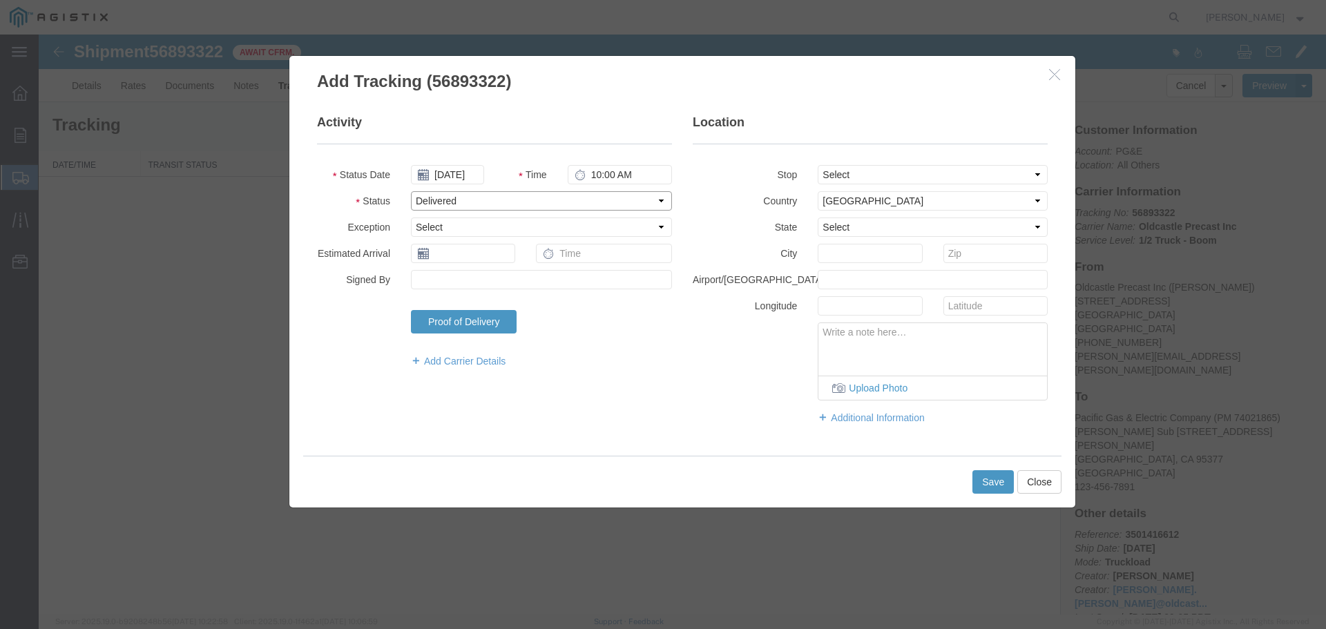
click at [411, 191] on select "Select Arrival Notice Available Arrival Notice Imported Arrive at Delivery Loca…" at bounding box center [541, 200] width 261 height 19
click at [986, 477] on button "Save" at bounding box center [992, 481] width 41 height 23
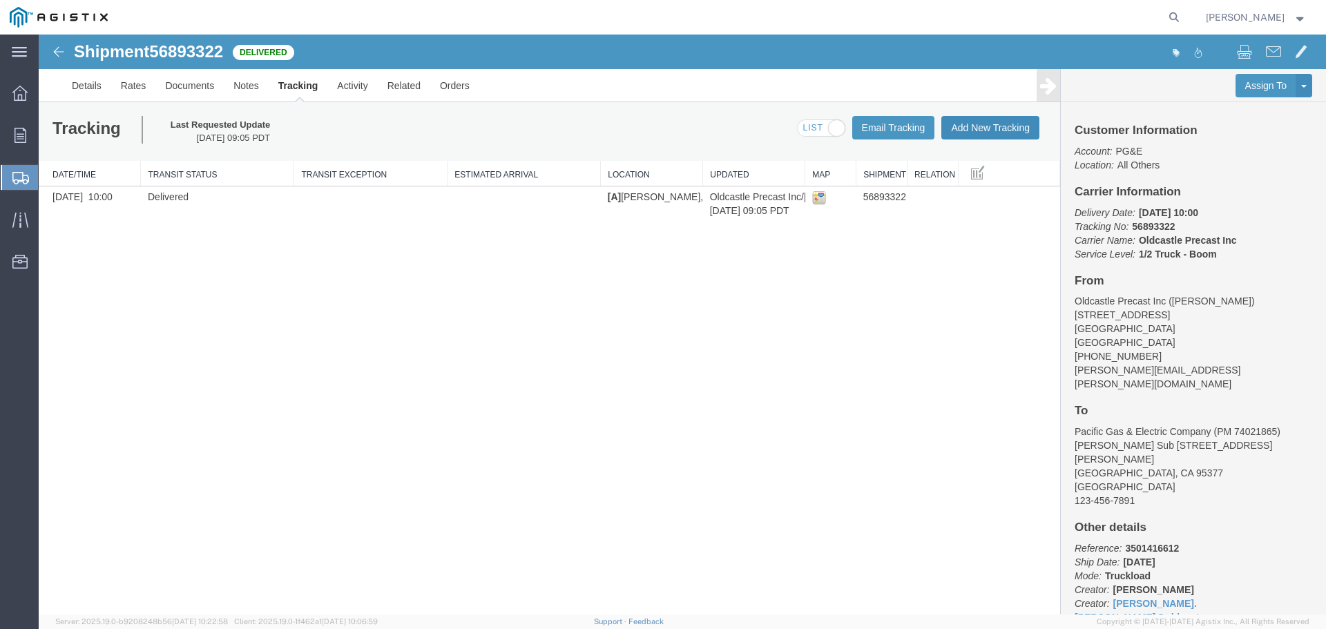
click at [970, 130] on button "Add New Tracking" at bounding box center [990, 127] width 98 height 23
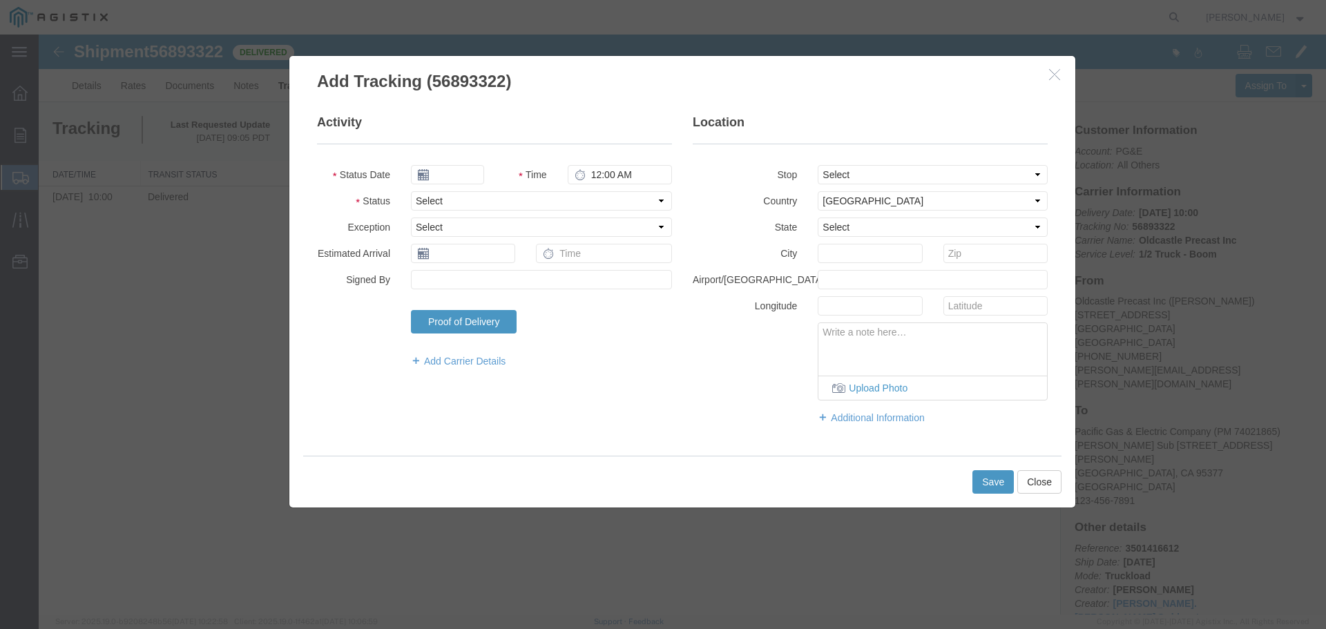
type input "[DATE]"
type input "10:00 AM"
click at [1038, 484] on button "Close" at bounding box center [1039, 481] width 44 height 23
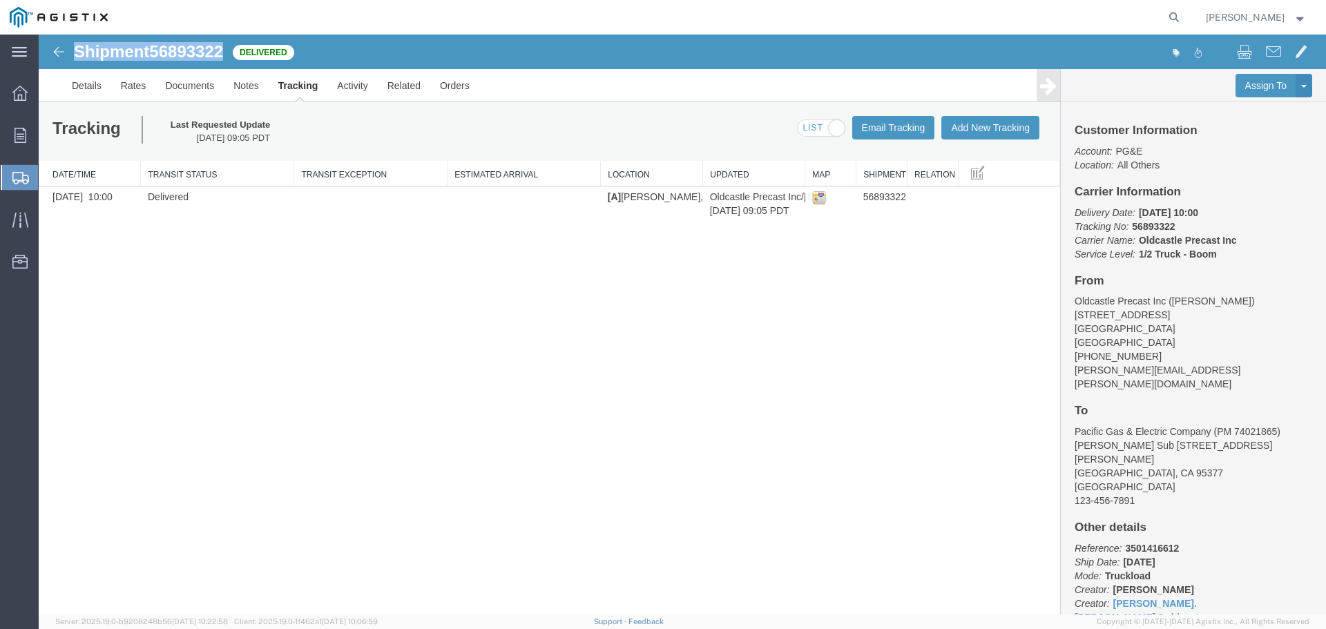
drag, startPoint x: 75, startPoint y: 50, endPoint x: 225, endPoint y: 53, distance: 149.9
click at [223, 53] on h1 "Shipment 56893322" at bounding box center [148, 52] width 149 height 18
copy h1 "Shipment 56893322"
click at [18, 146] on div at bounding box center [20, 136] width 39 height 28
